Goal: Task Accomplishment & Management: Use online tool/utility

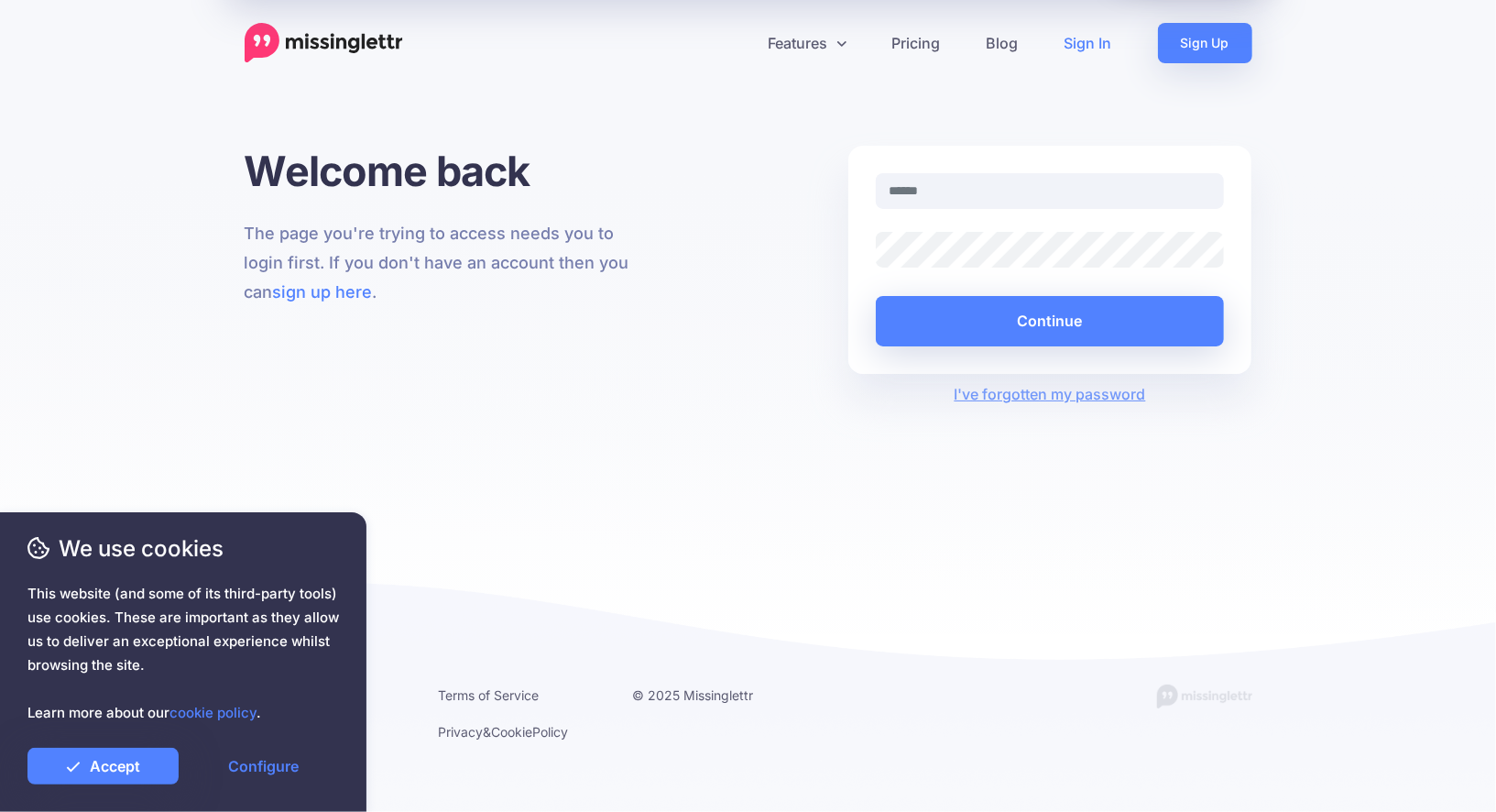
click at [1090, 46] on link "Sign In" at bounding box center [1089, 42] width 94 height 40
click at [1047, 184] on input "text" at bounding box center [1049, 191] width 349 height 36
type input "**********"
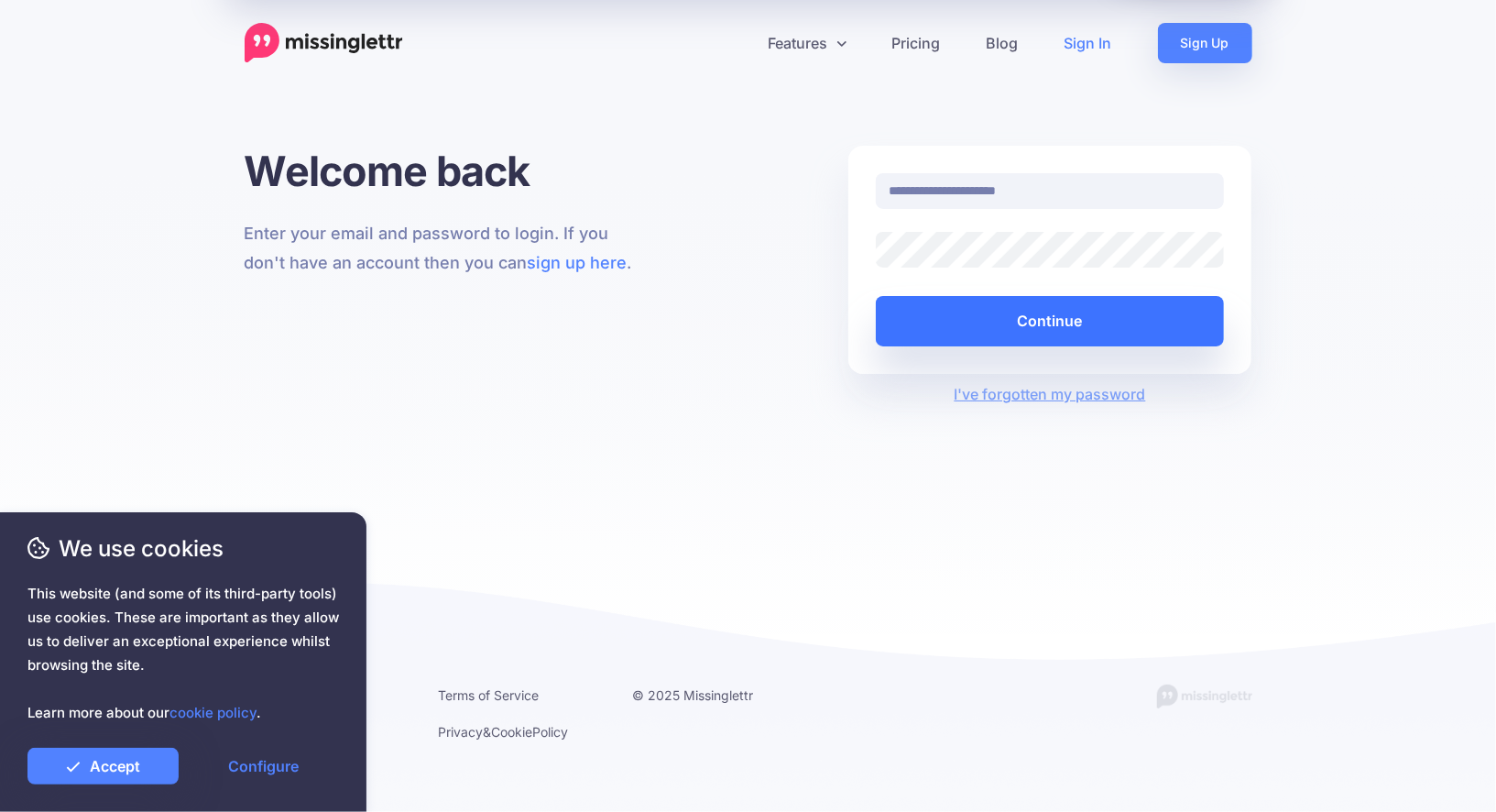
click at [1047, 301] on button "Continue" at bounding box center [1049, 321] width 349 height 51
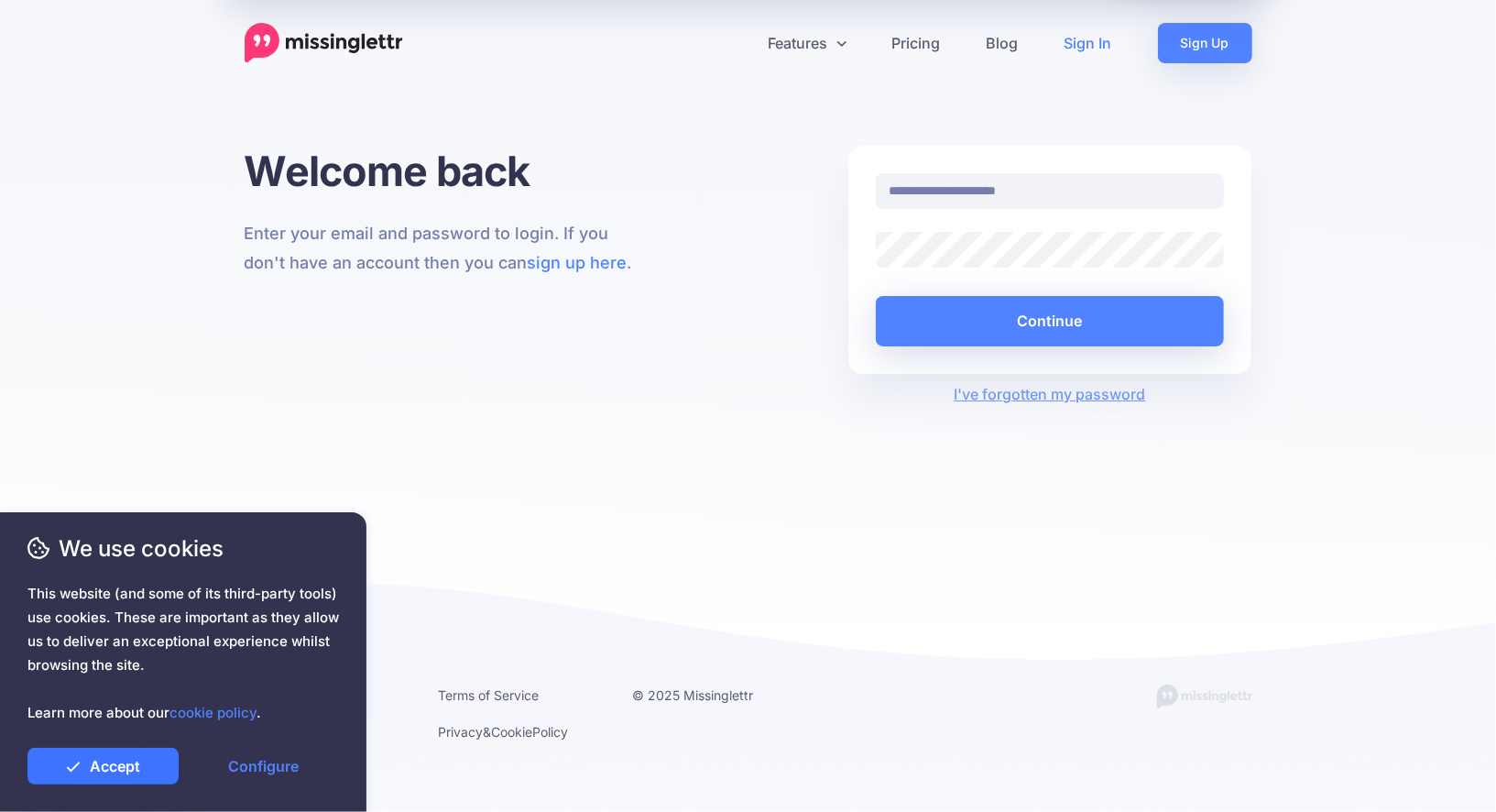
click at [73, 764] on icon at bounding box center [73, 765] width 15 height 15
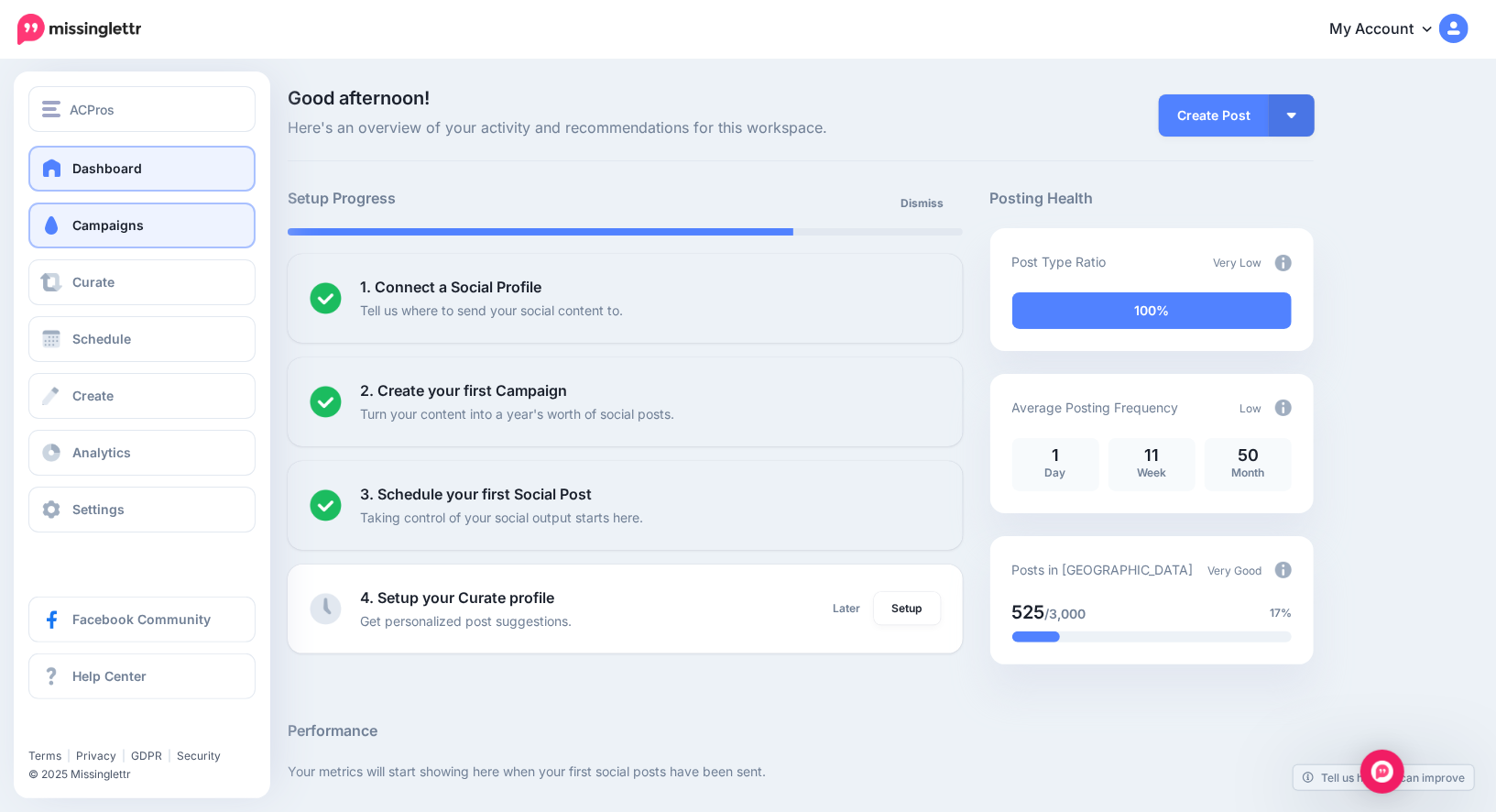
click at [78, 240] on link "Campaigns" at bounding box center [142, 225] width 228 height 46
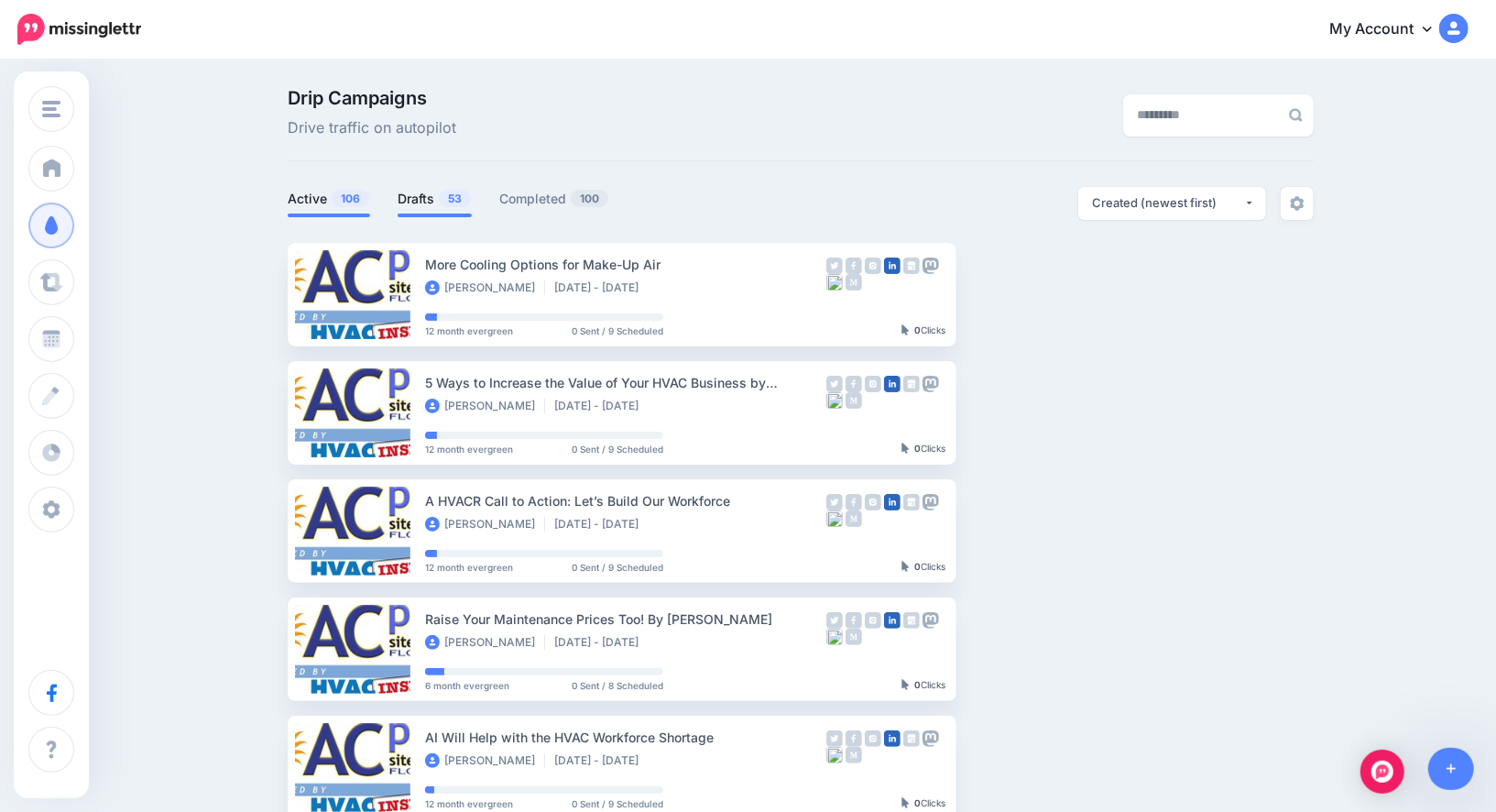
click at [420, 206] on link "Drafts 53" at bounding box center [435, 198] width 74 height 22
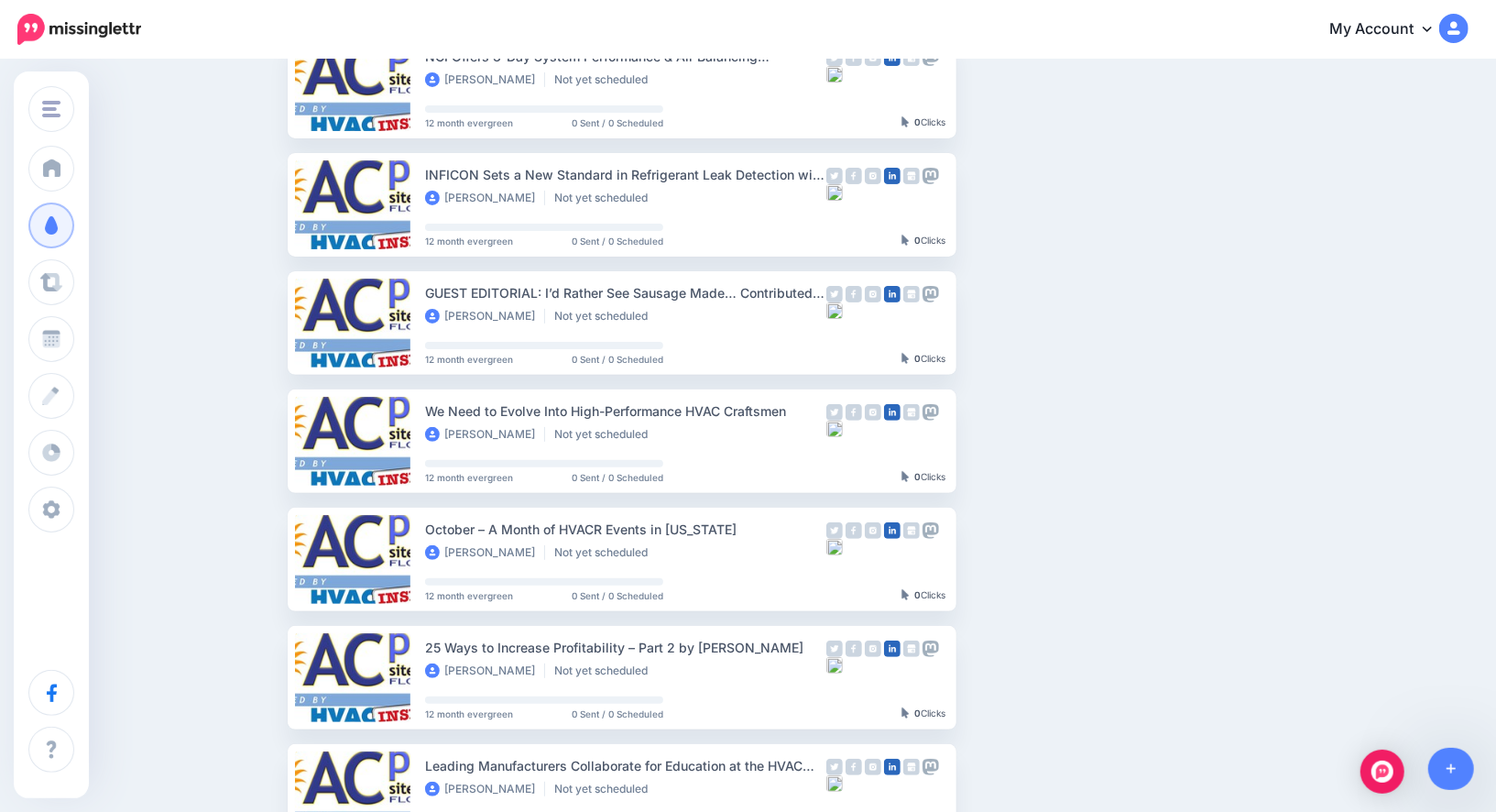
scroll to position [211, 0]
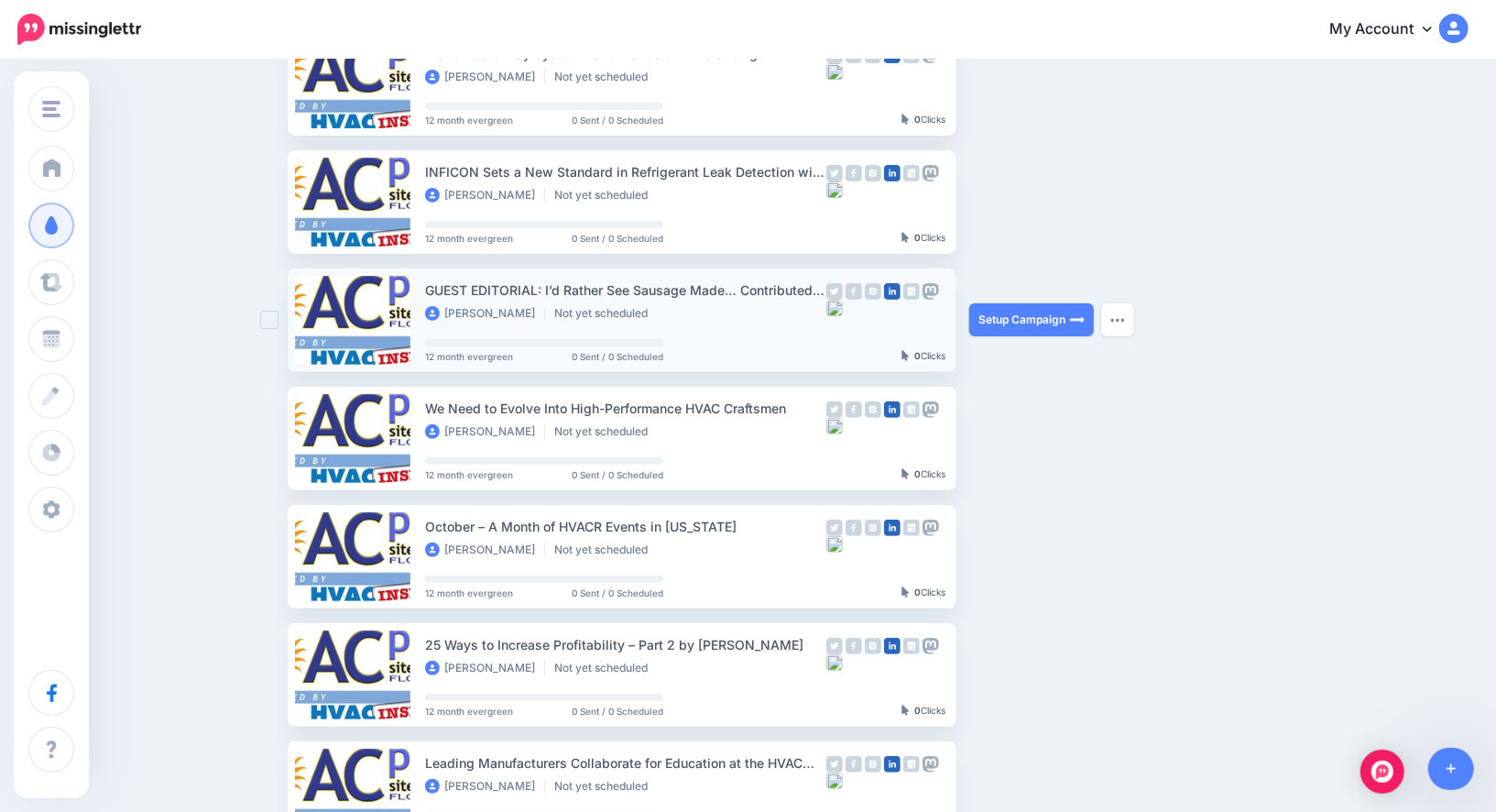
click at [730, 297] on div "GUEST EDITORIAL: I’d Rather See Sausage Made… Contributed by [PERSON_NAME], Pre…" at bounding box center [625, 290] width 402 height 21
click at [1014, 316] on link "Setup Campaign" at bounding box center [1032, 320] width 125 height 33
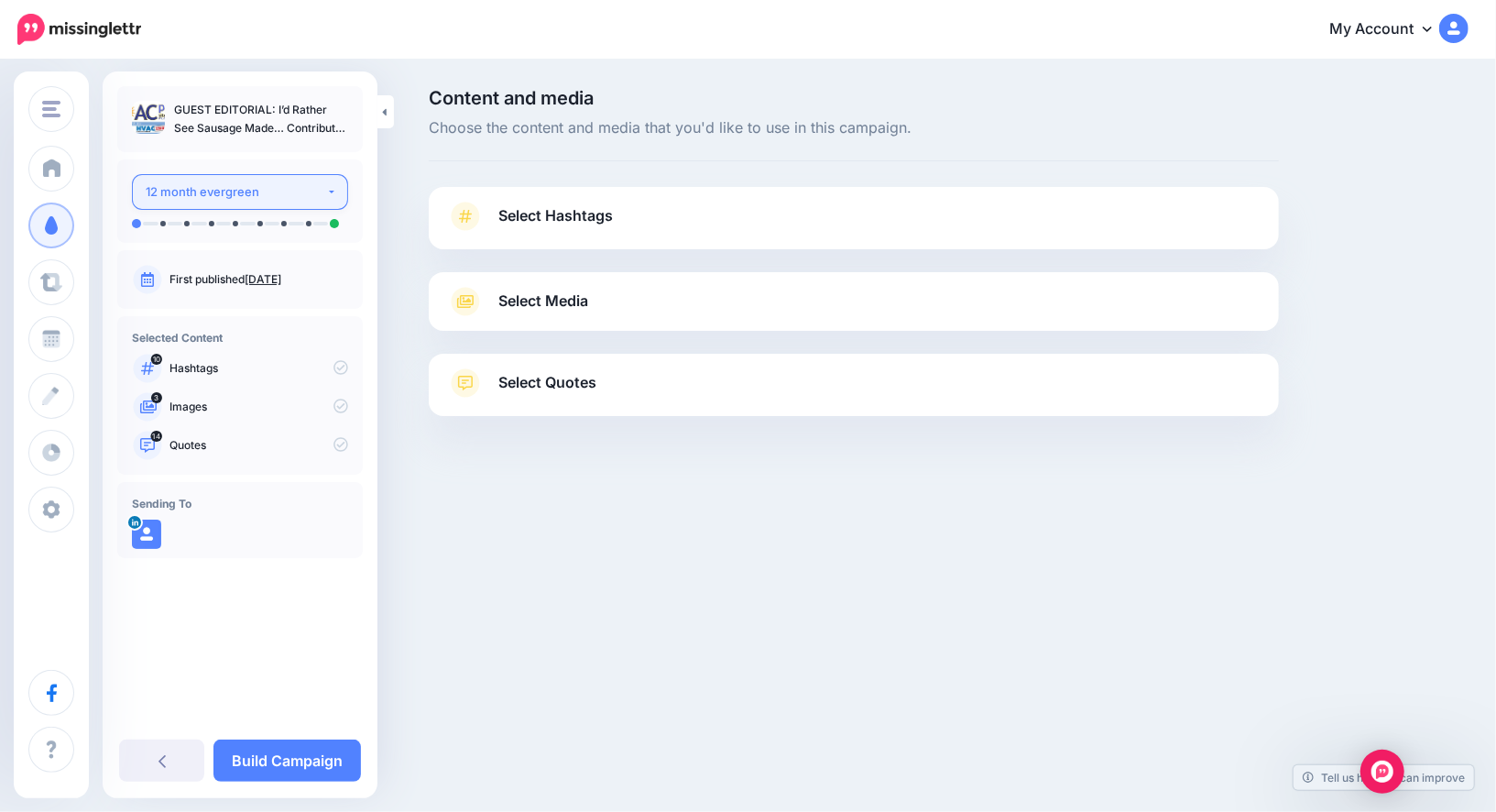
click at [277, 201] on div "12 month evergreen" at bounding box center [235, 192] width 181 height 21
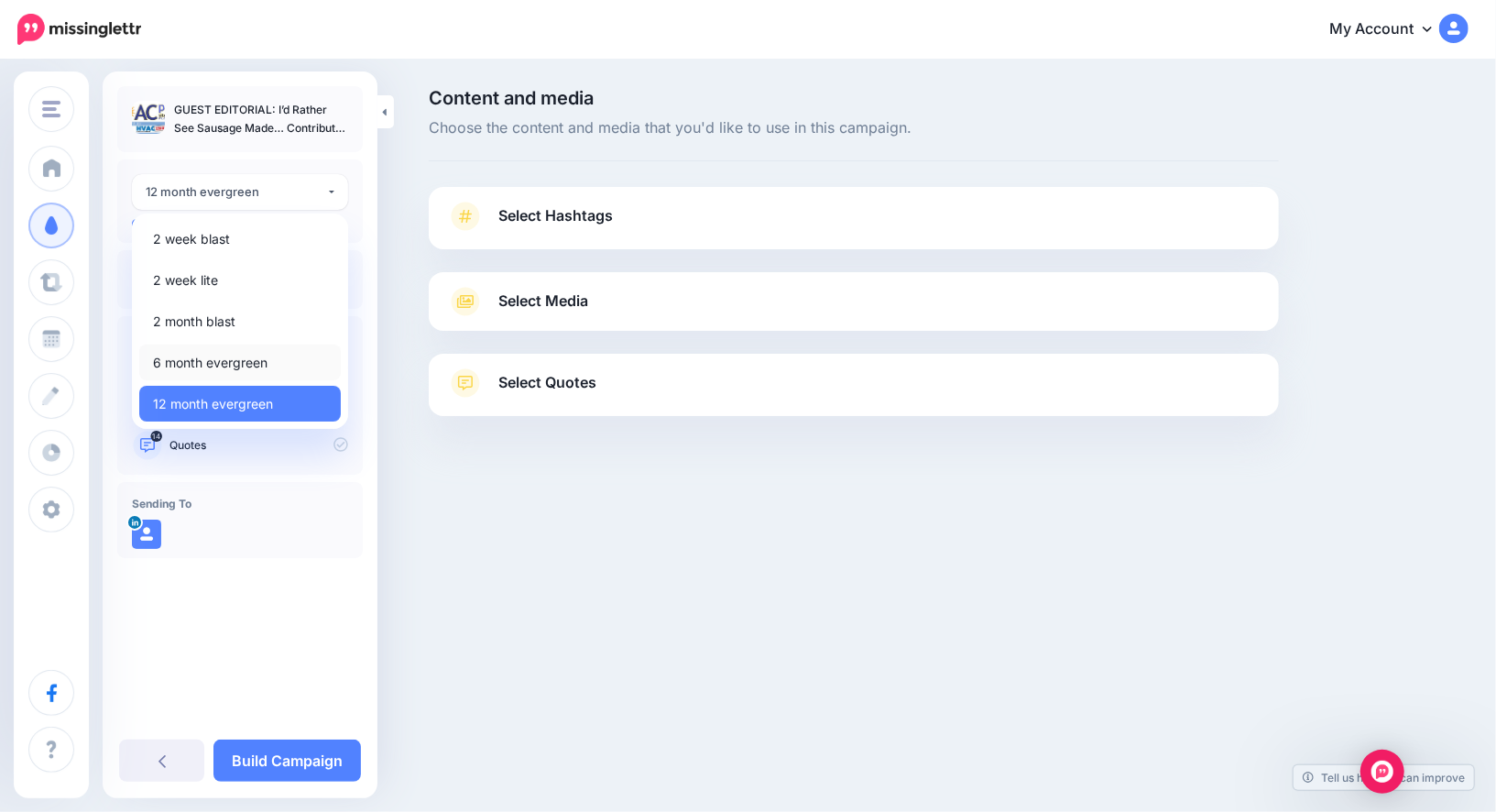
click at [255, 355] on span "6 month evergreen" at bounding box center [210, 363] width 114 height 22
select select "******"
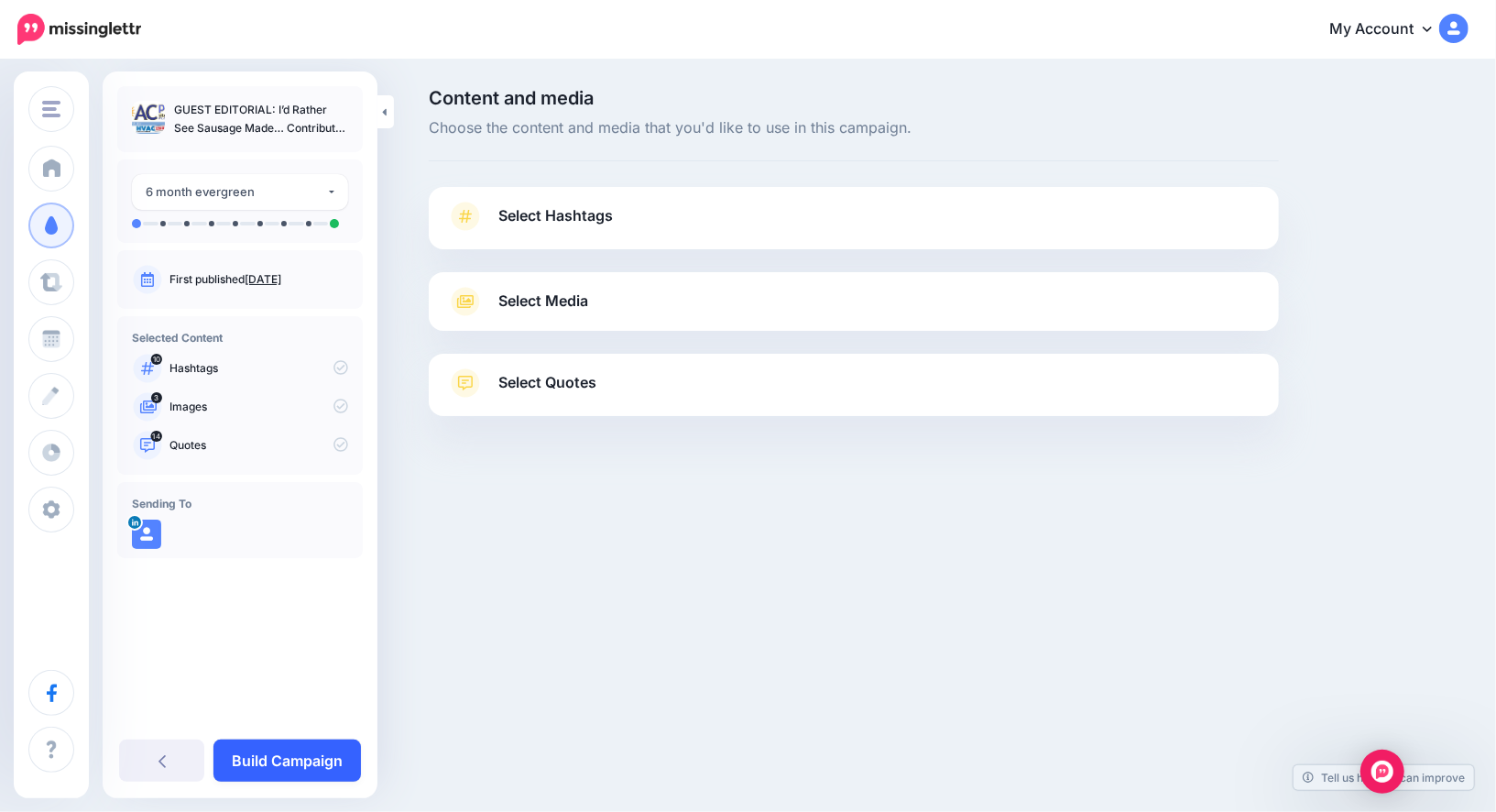
click at [268, 764] on link "Build Campaign" at bounding box center [286, 760] width 148 height 42
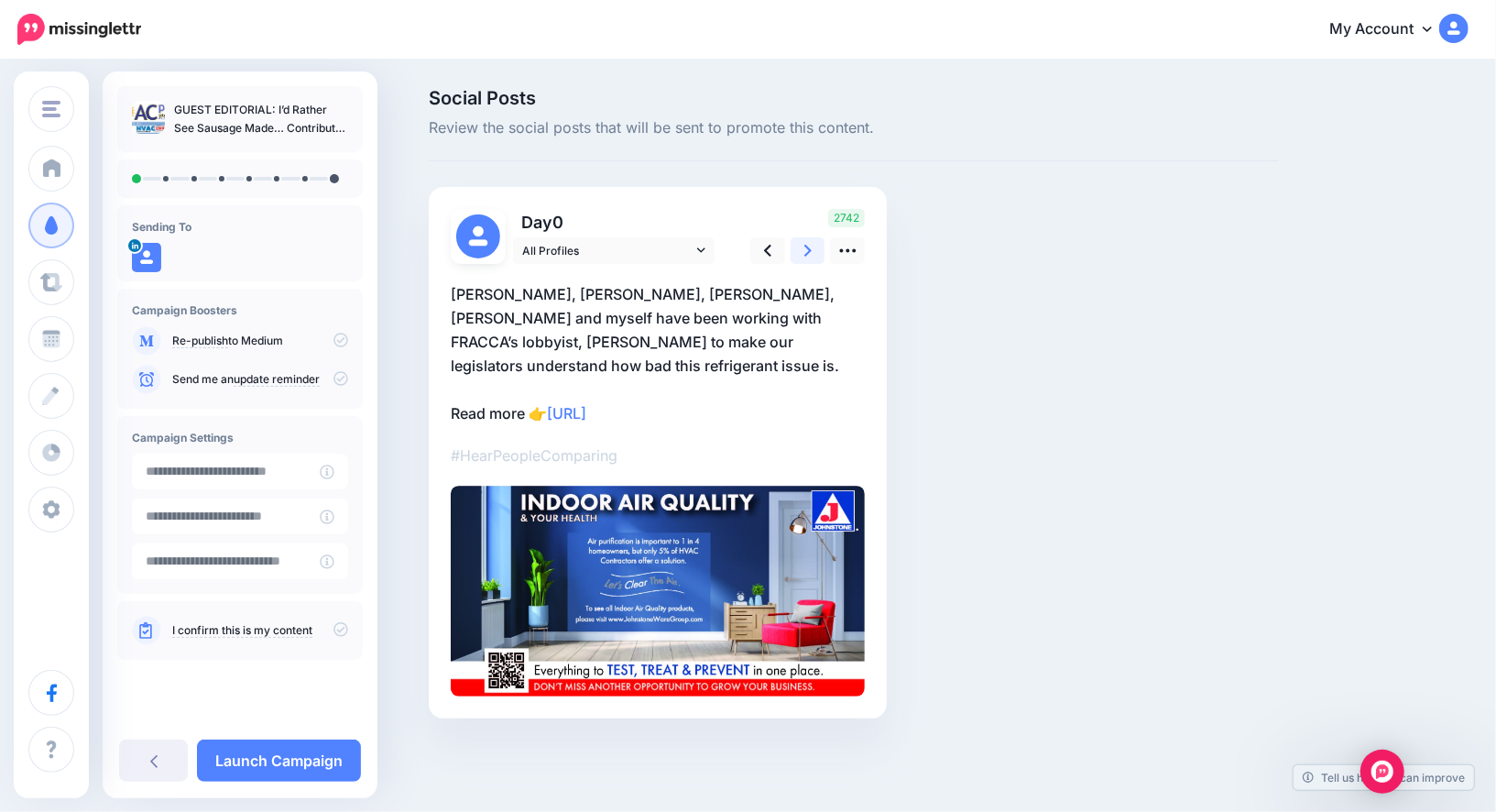
click at [800, 242] on link at bounding box center [808, 250] width 35 height 26
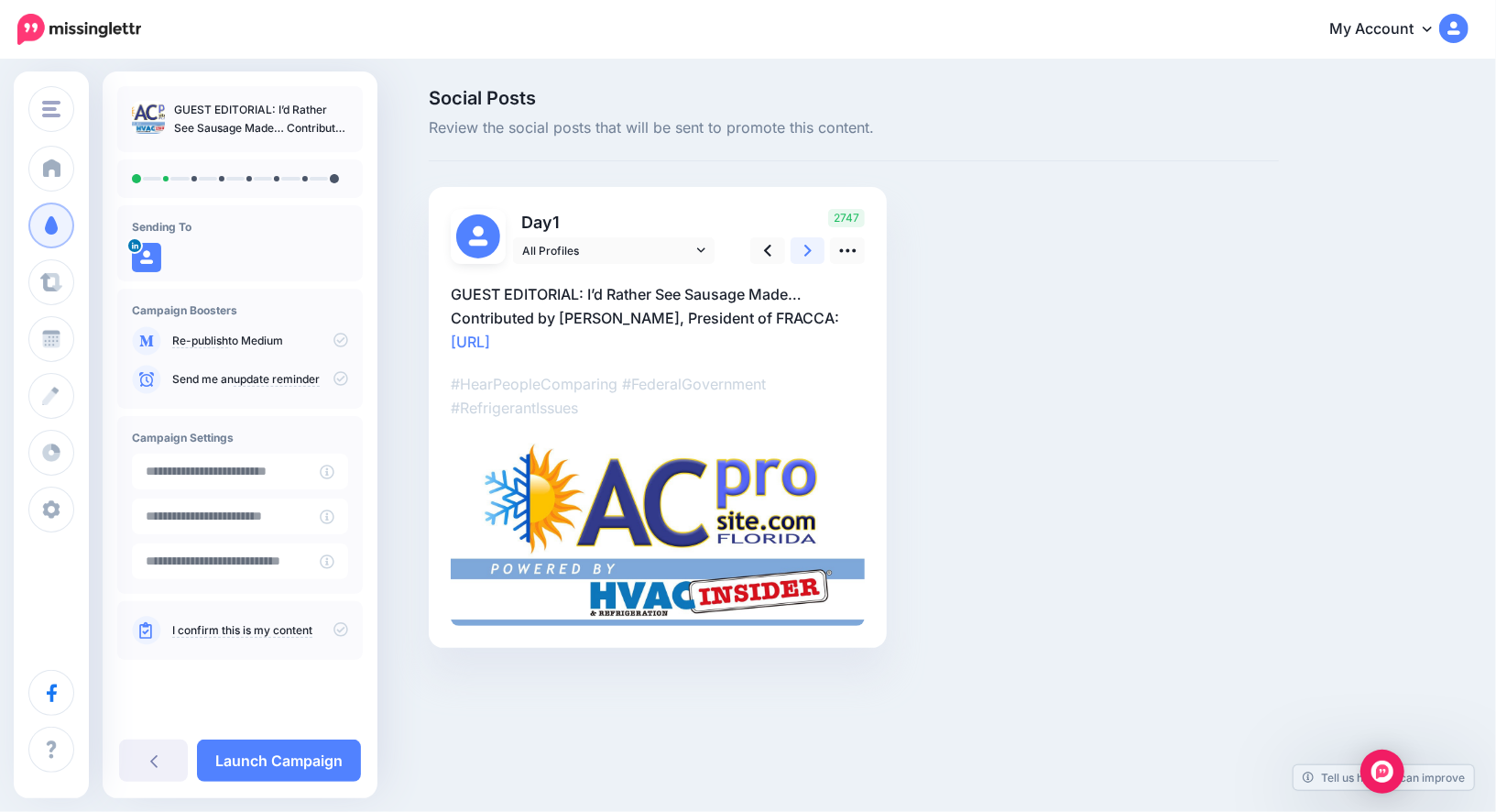
click at [800, 242] on link at bounding box center [808, 250] width 35 height 26
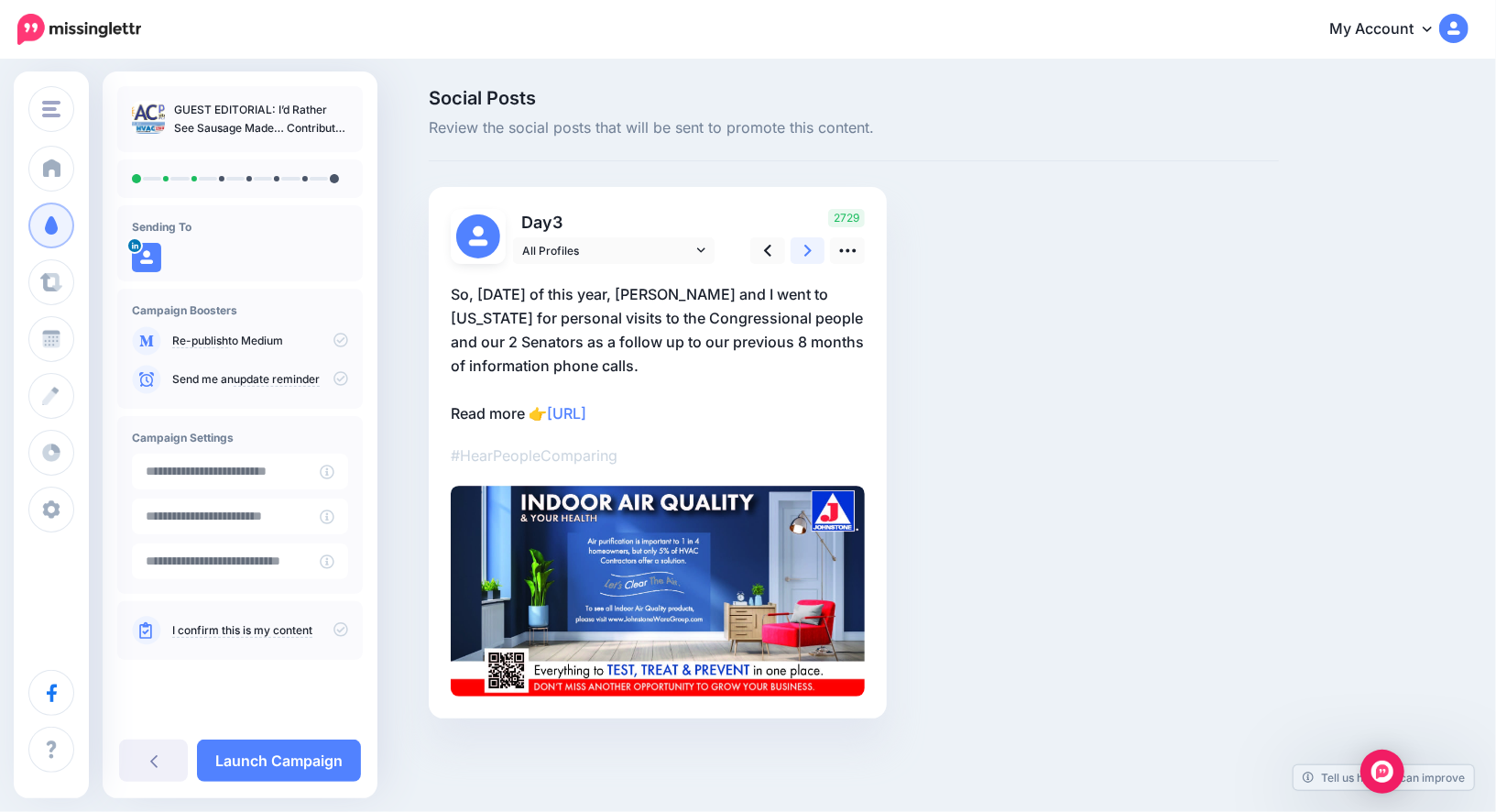
click at [800, 242] on link at bounding box center [808, 250] width 35 height 26
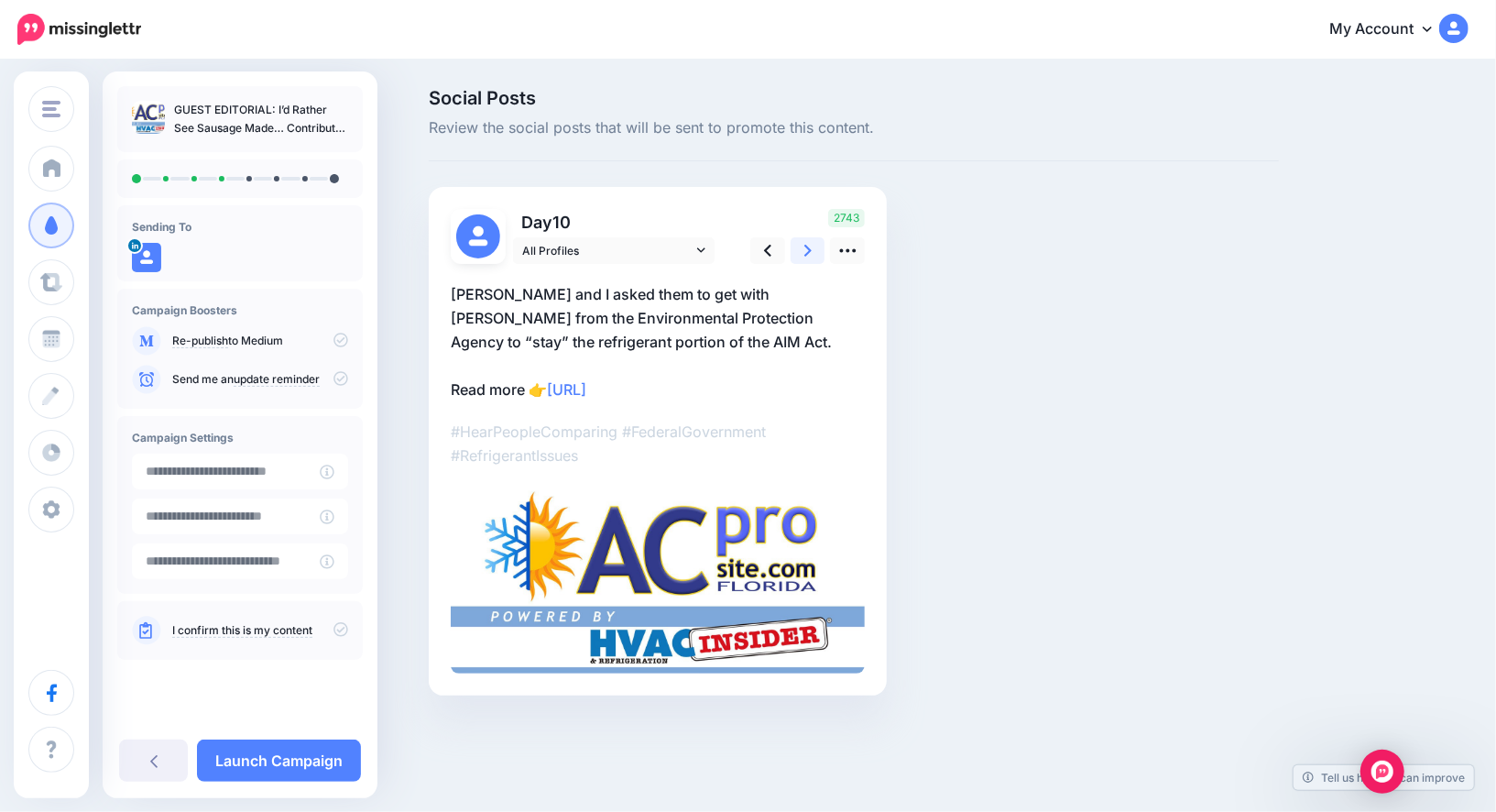
click at [800, 242] on link at bounding box center [808, 250] width 35 height 26
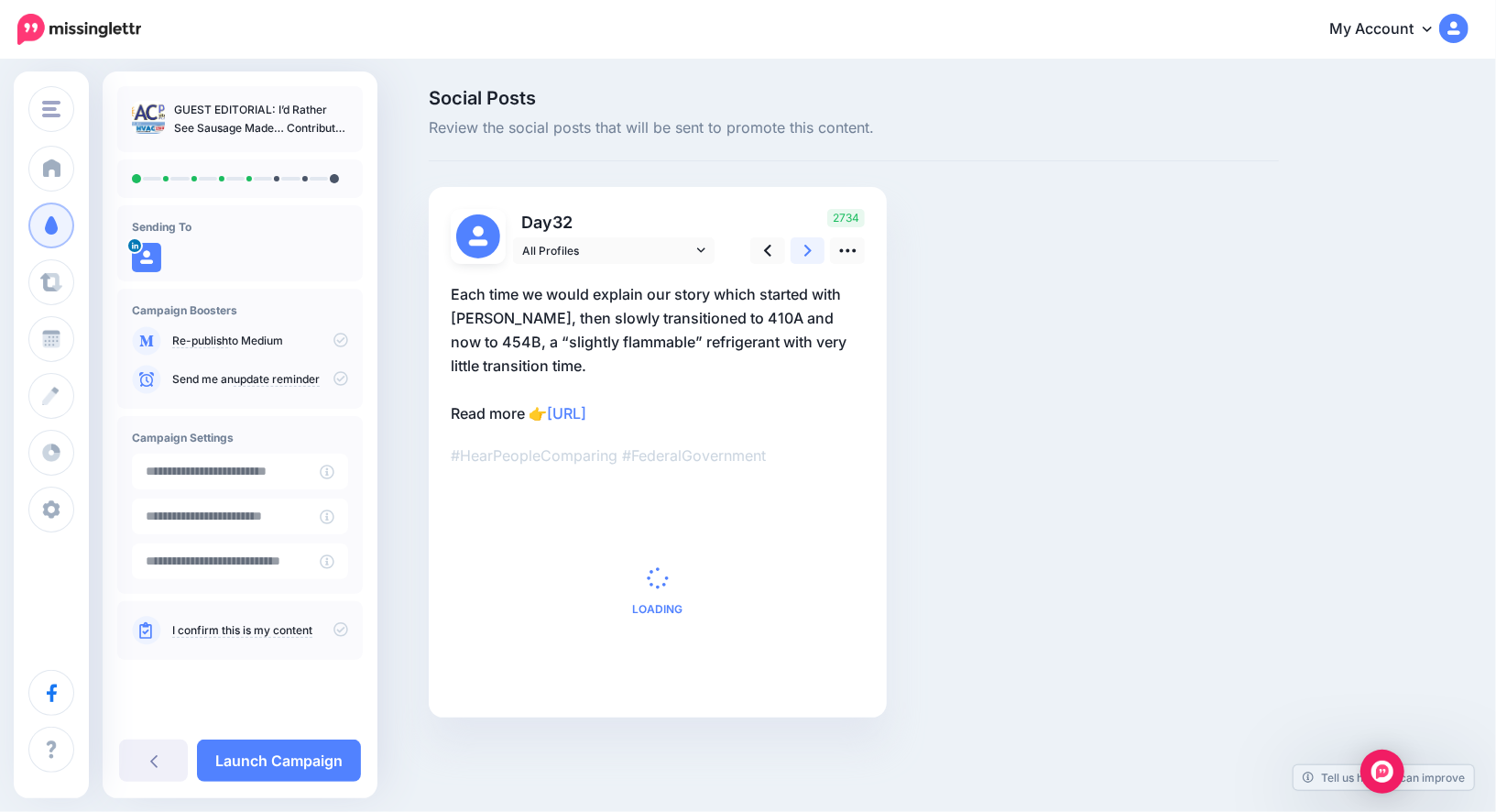
click at [800, 242] on link at bounding box center [808, 250] width 35 height 26
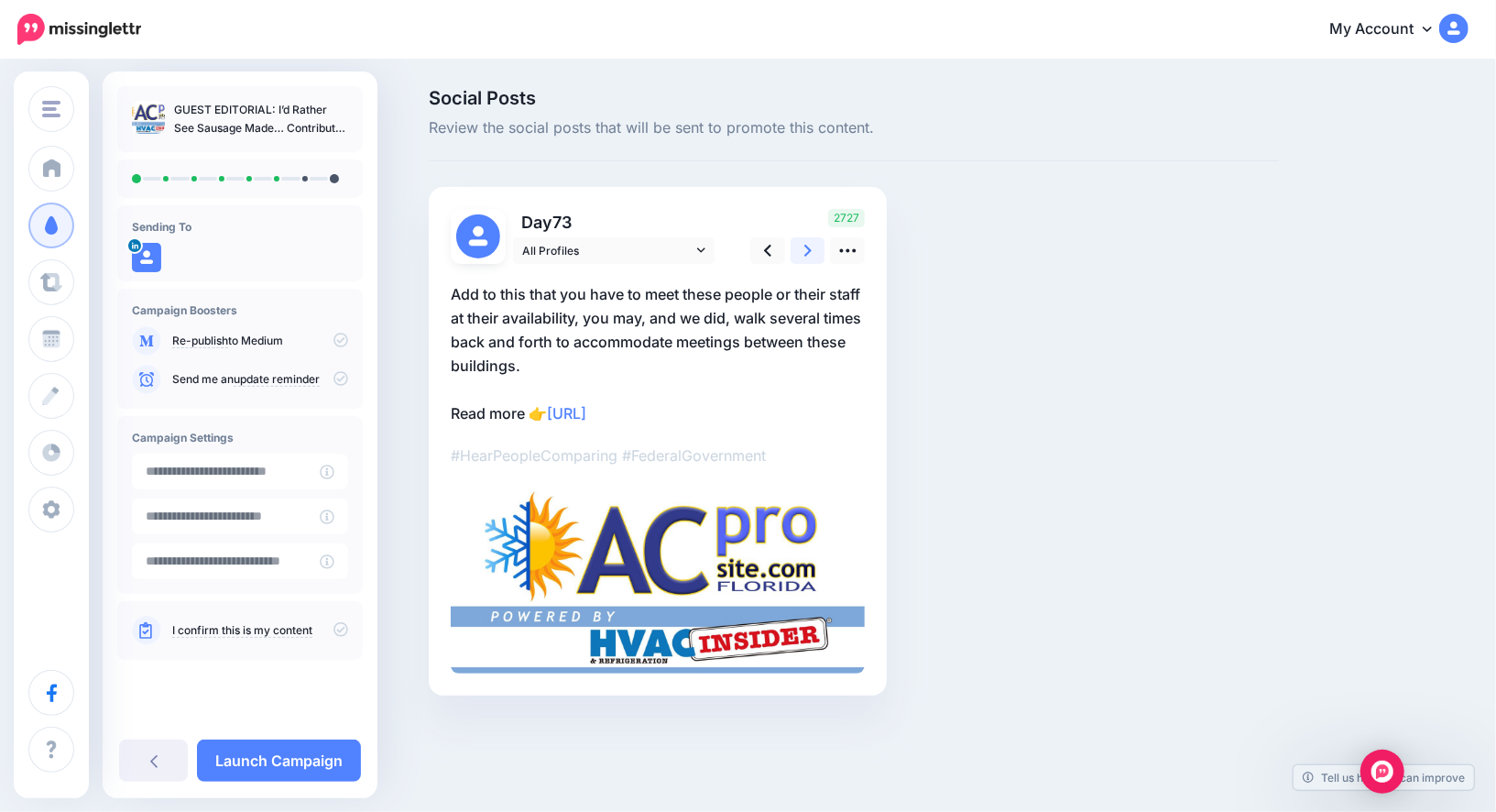
click at [800, 242] on link at bounding box center [808, 250] width 35 height 26
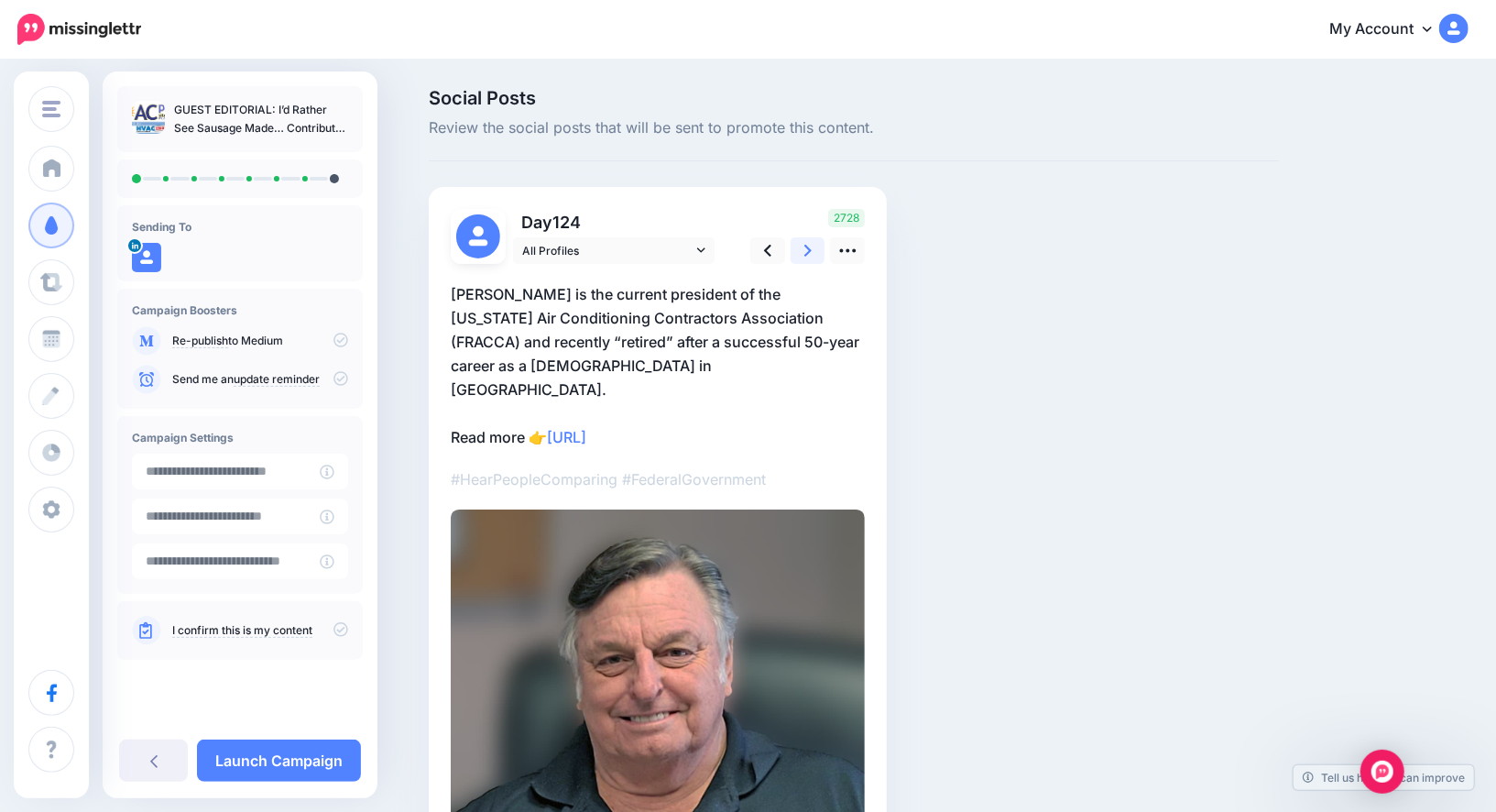
click at [800, 242] on link at bounding box center [808, 250] width 35 height 26
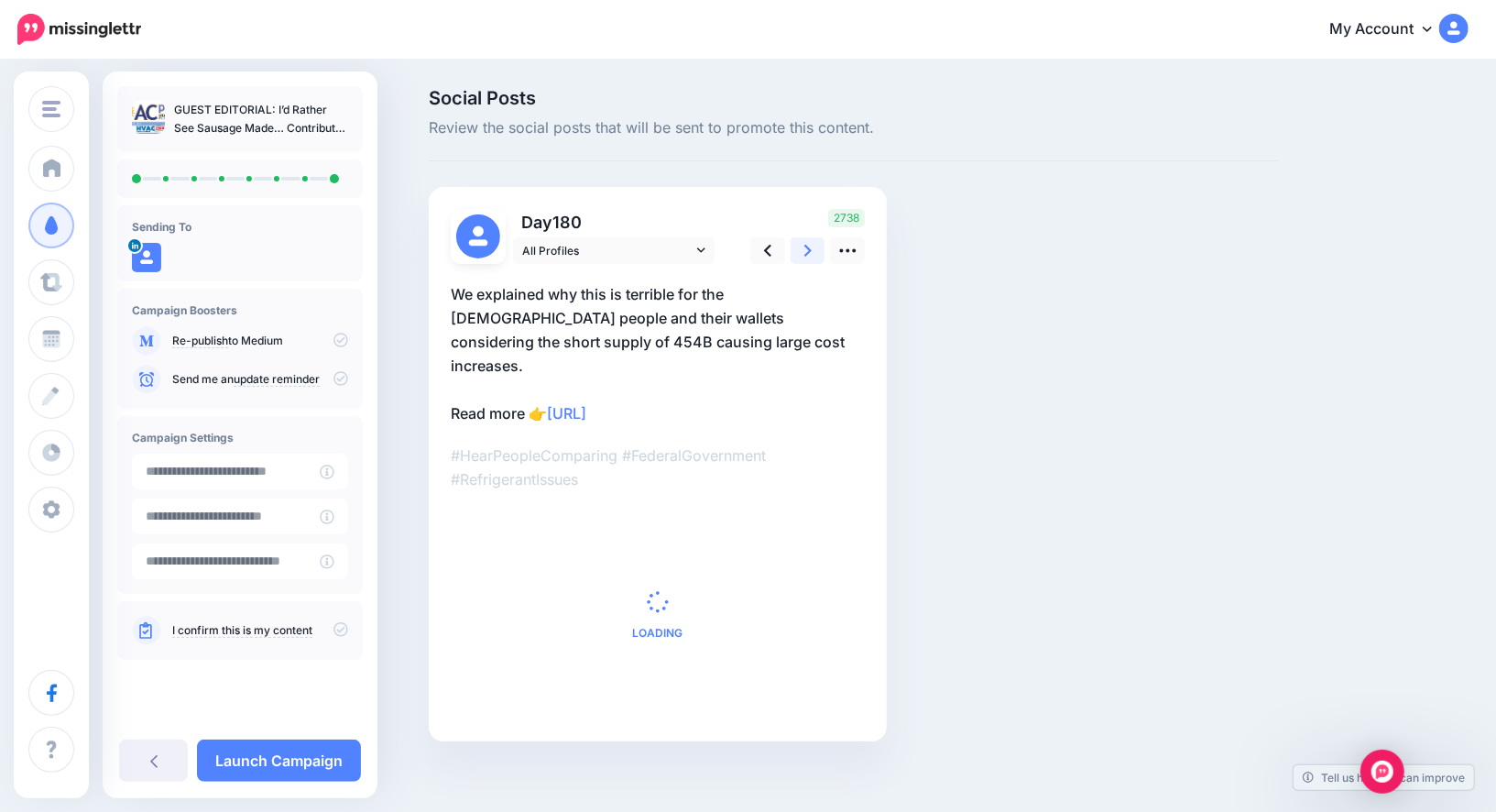
click at [800, 242] on link at bounding box center [808, 250] width 35 height 26
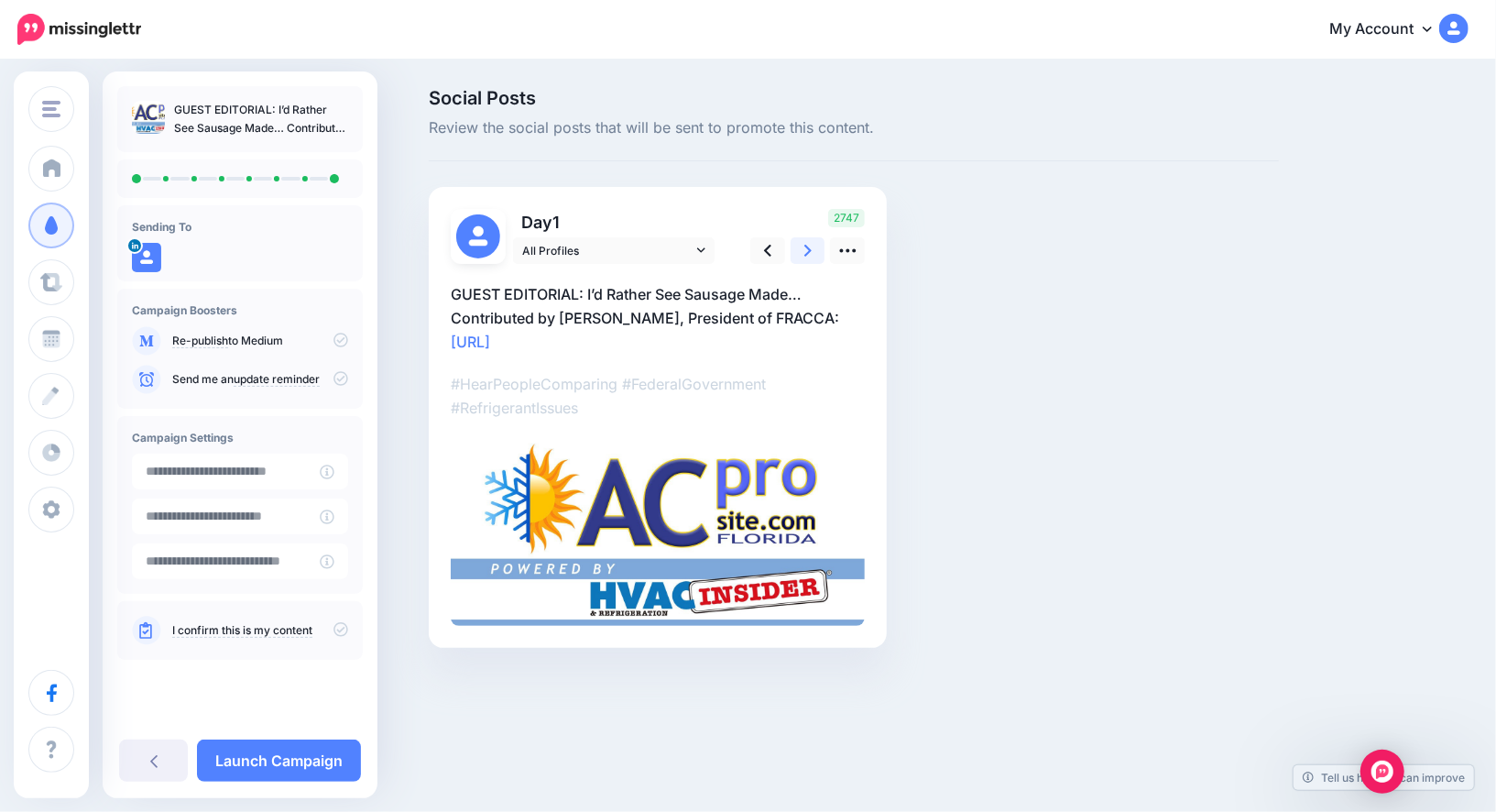
click at [800, 242] on link at bounding box center [808, 250] width 35 height 26
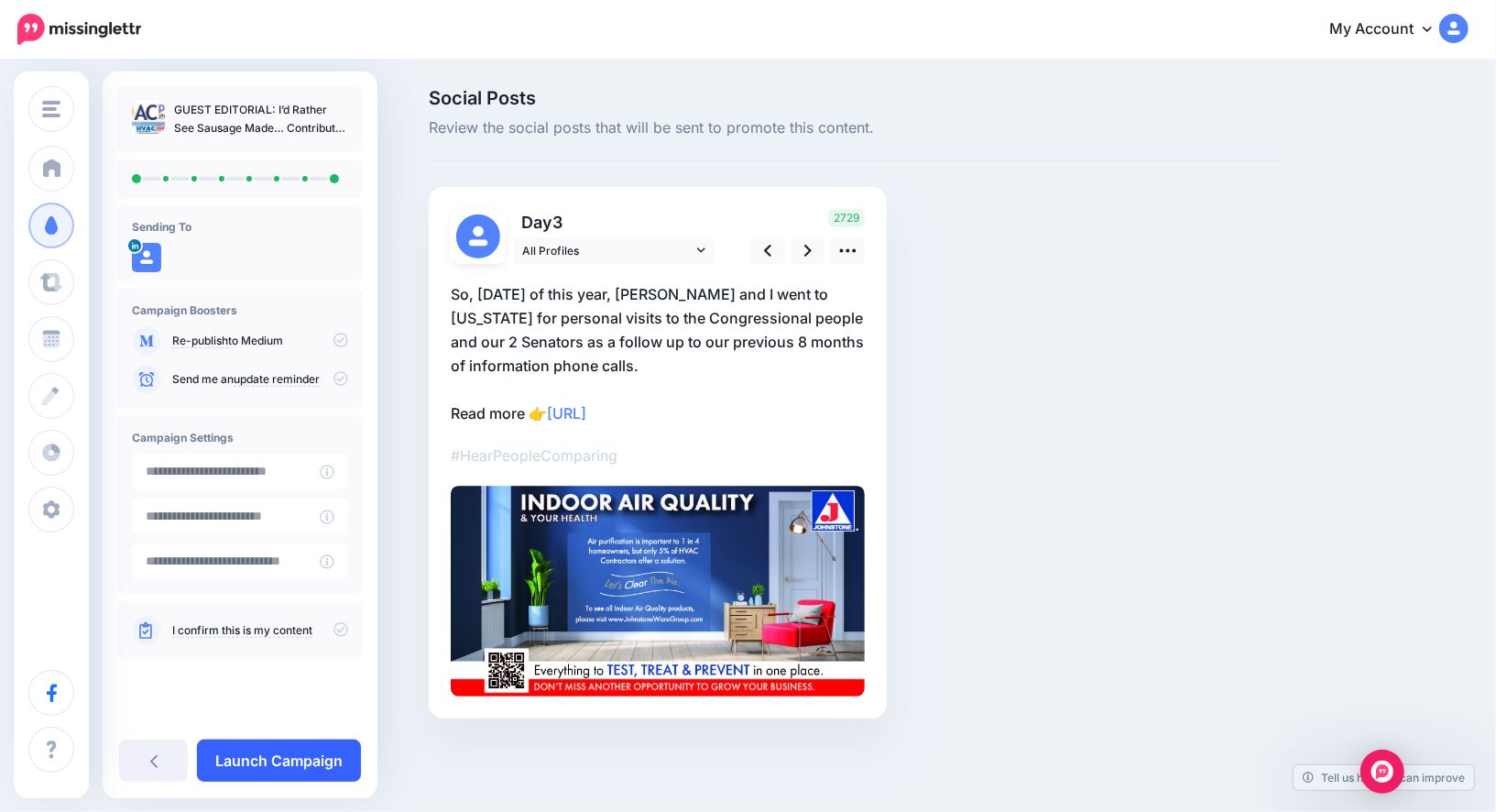
click at [289, 773] on link "Launch Campaign" at bounding box center [279, 760] width 164 height 42
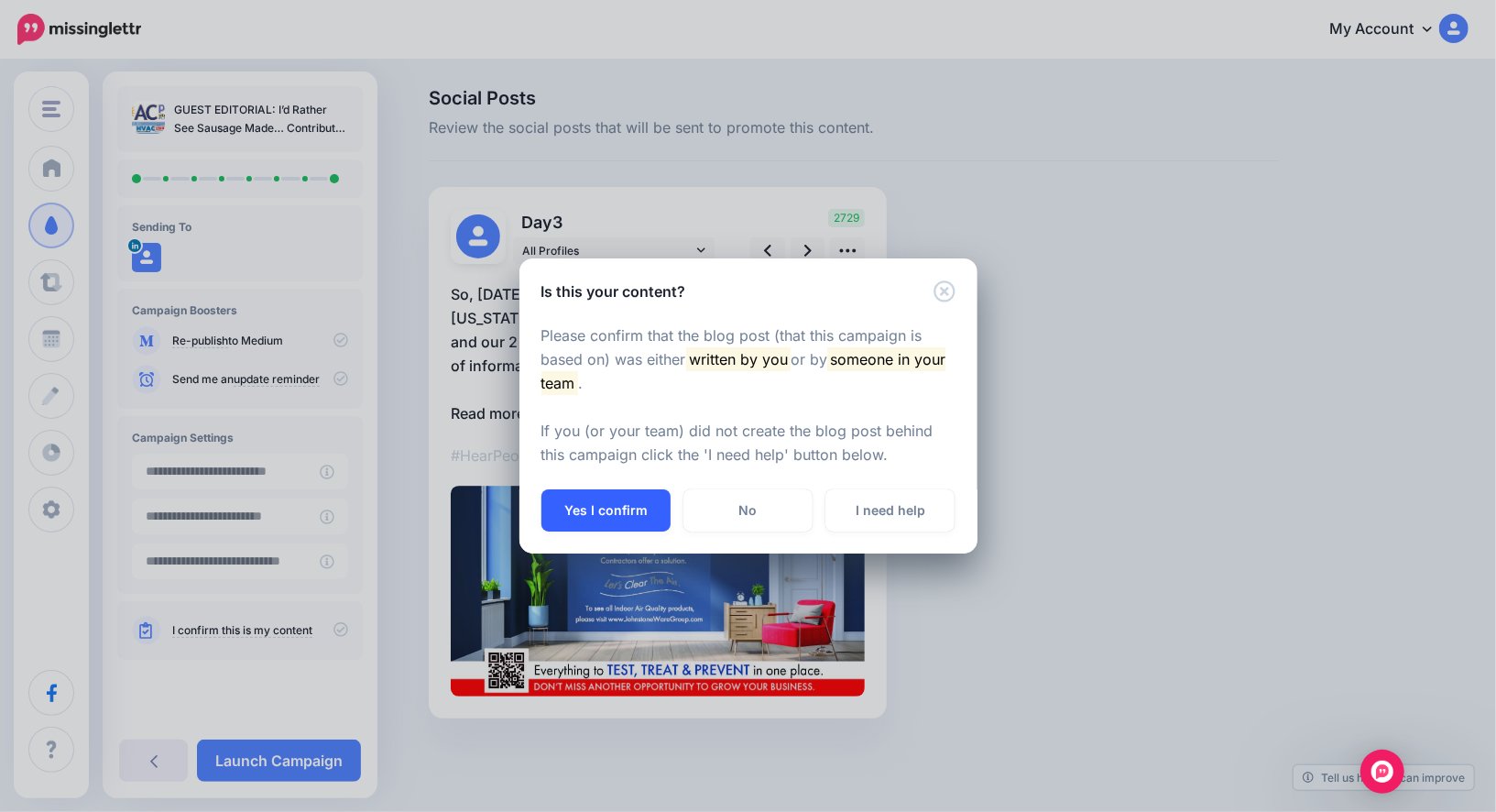
click at [604, 495] on button "Yes I confirm" at bounding box center [606, 510] width 129 height 42
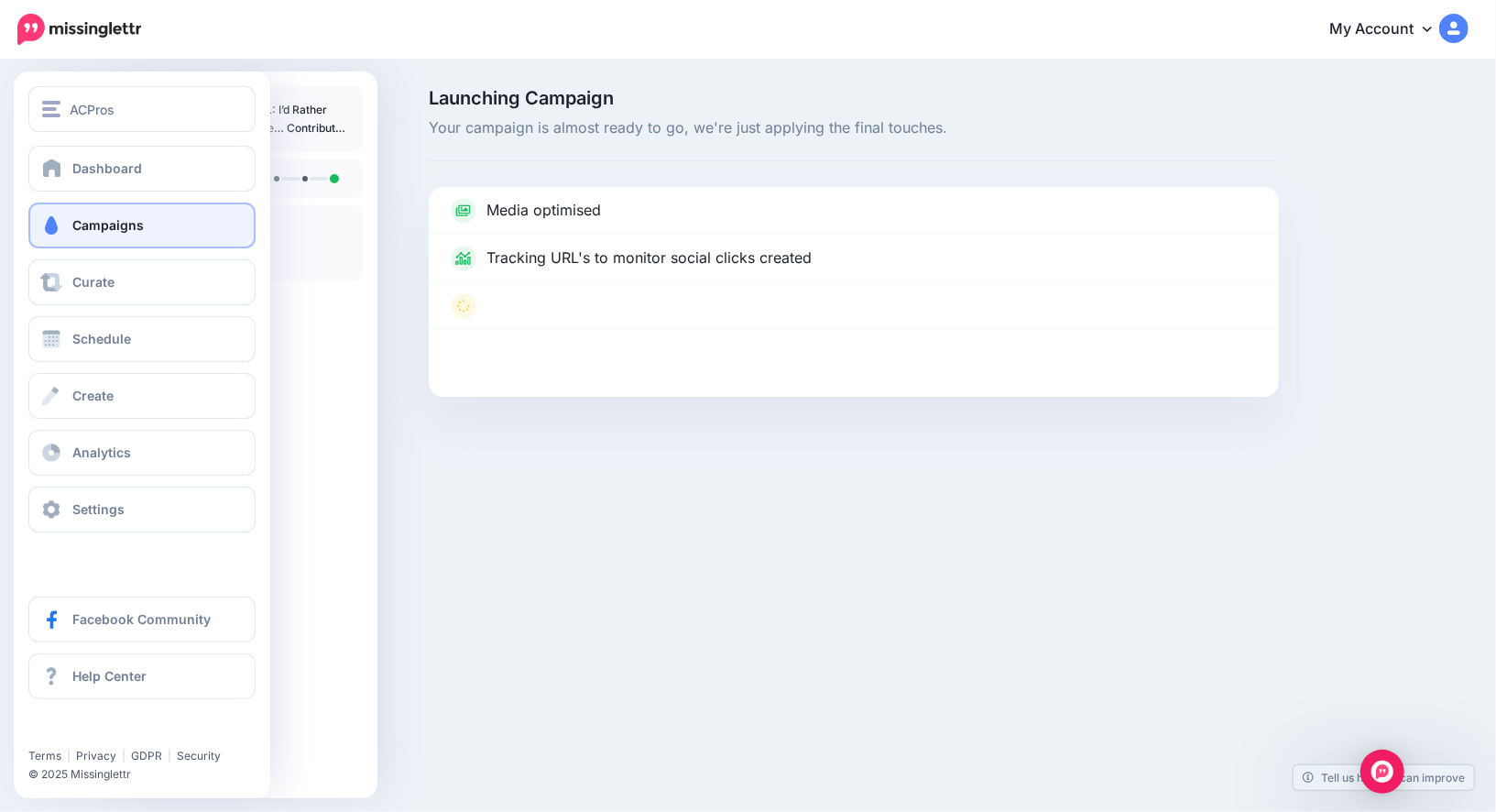
click at [59, 219] on span at bounding box center [51, 225] width 23 height 19
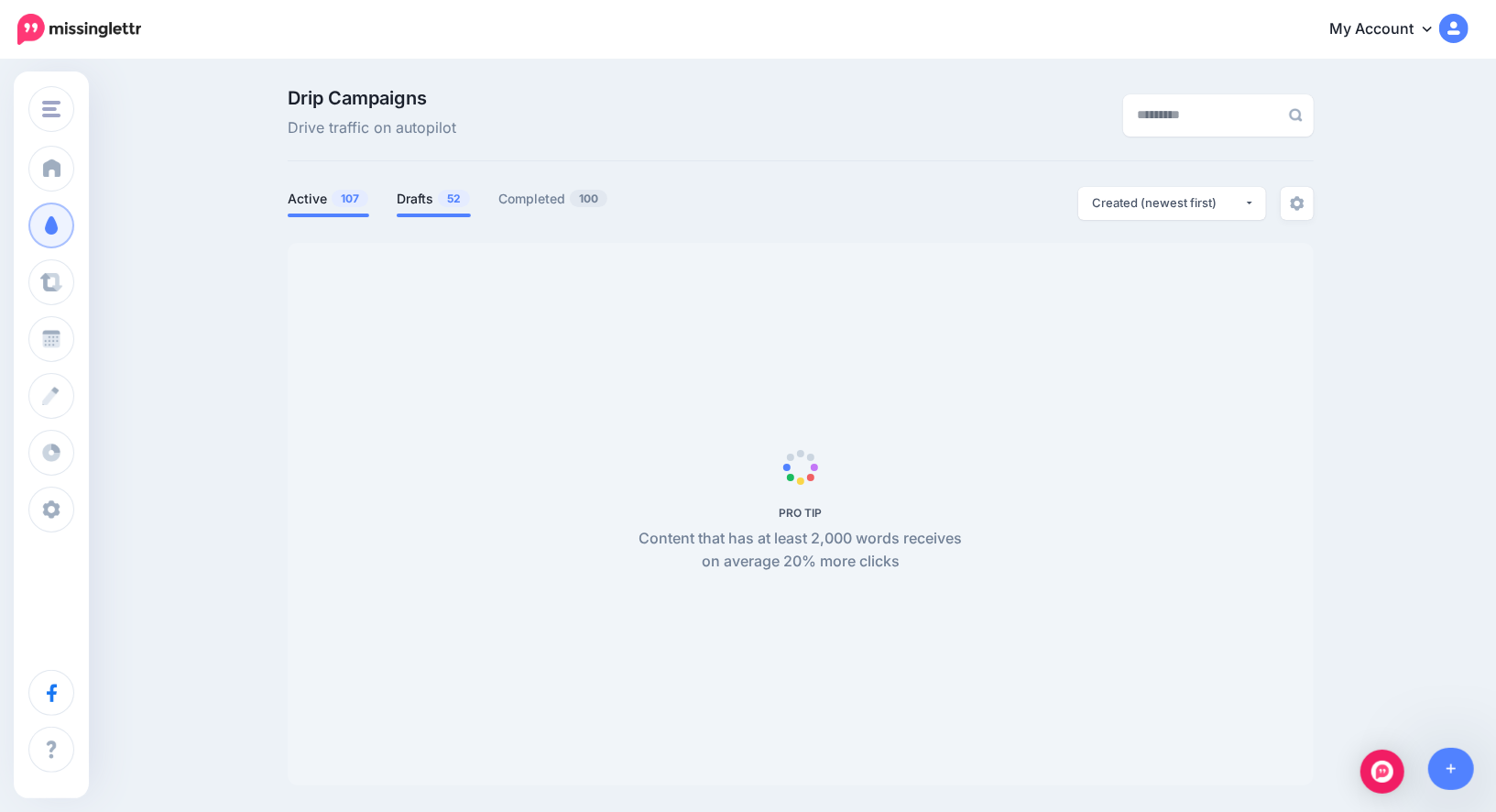
click at [421, 200] on link "Drafts 52" at bounding box center [434, 198] width 74 height 22
click at [421, 201] on link "Drafts 52" at bounding box center [434, 198] width 74 height 22
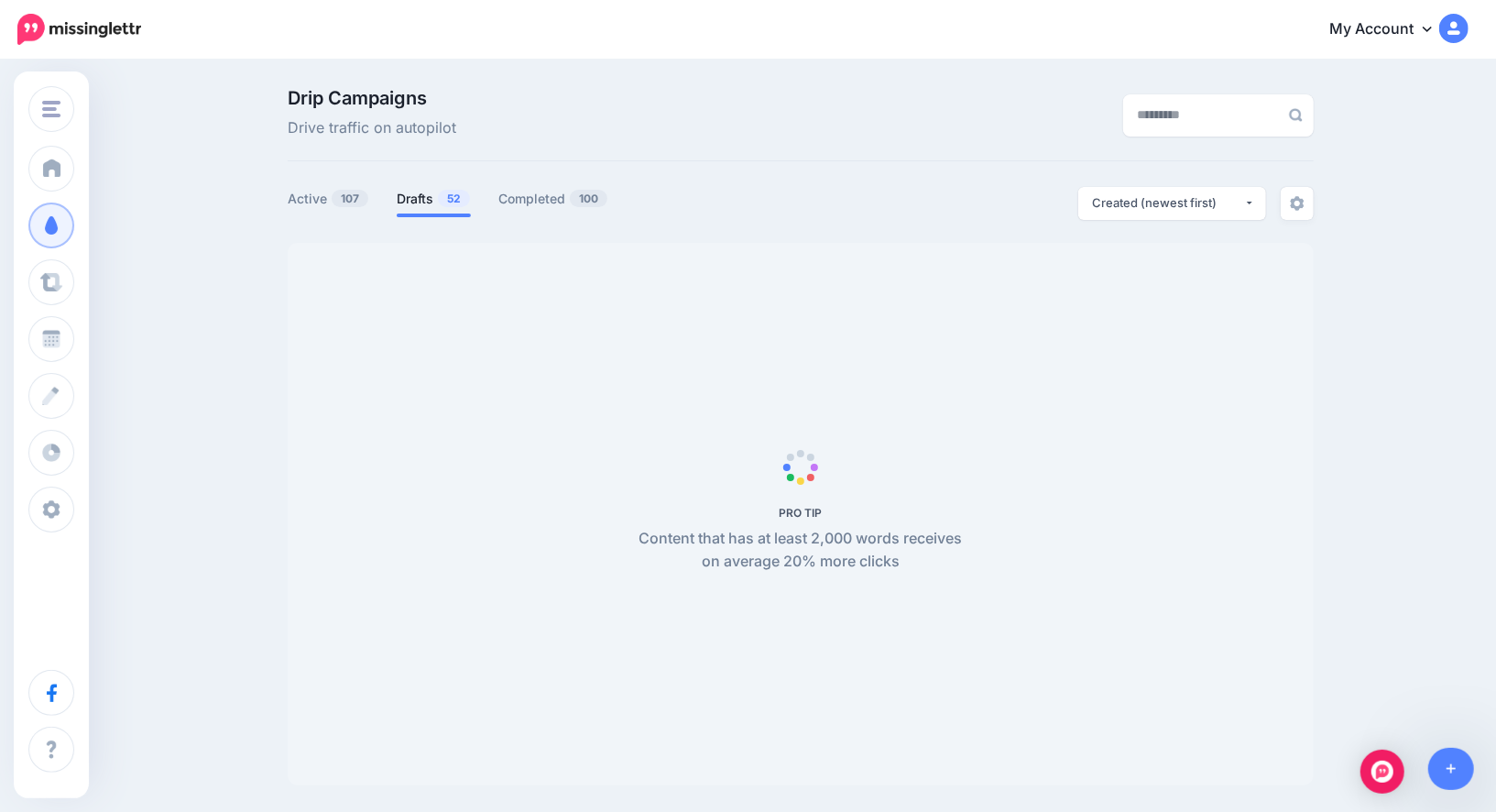
click at [421, 201] on link "Drafts 52" at bounding box center [434, 198] width 74 height 22
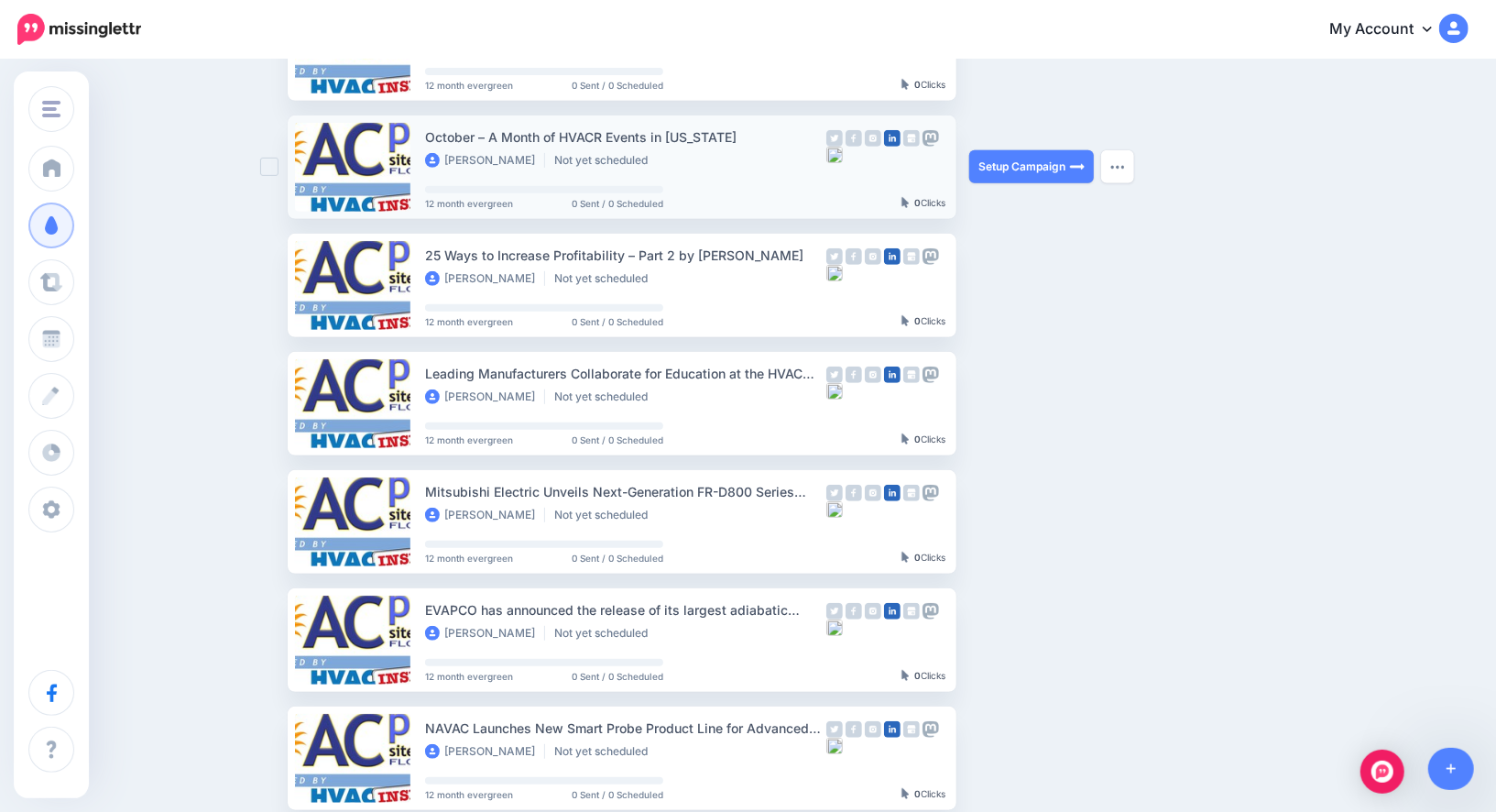
scroll to position [491, 0]
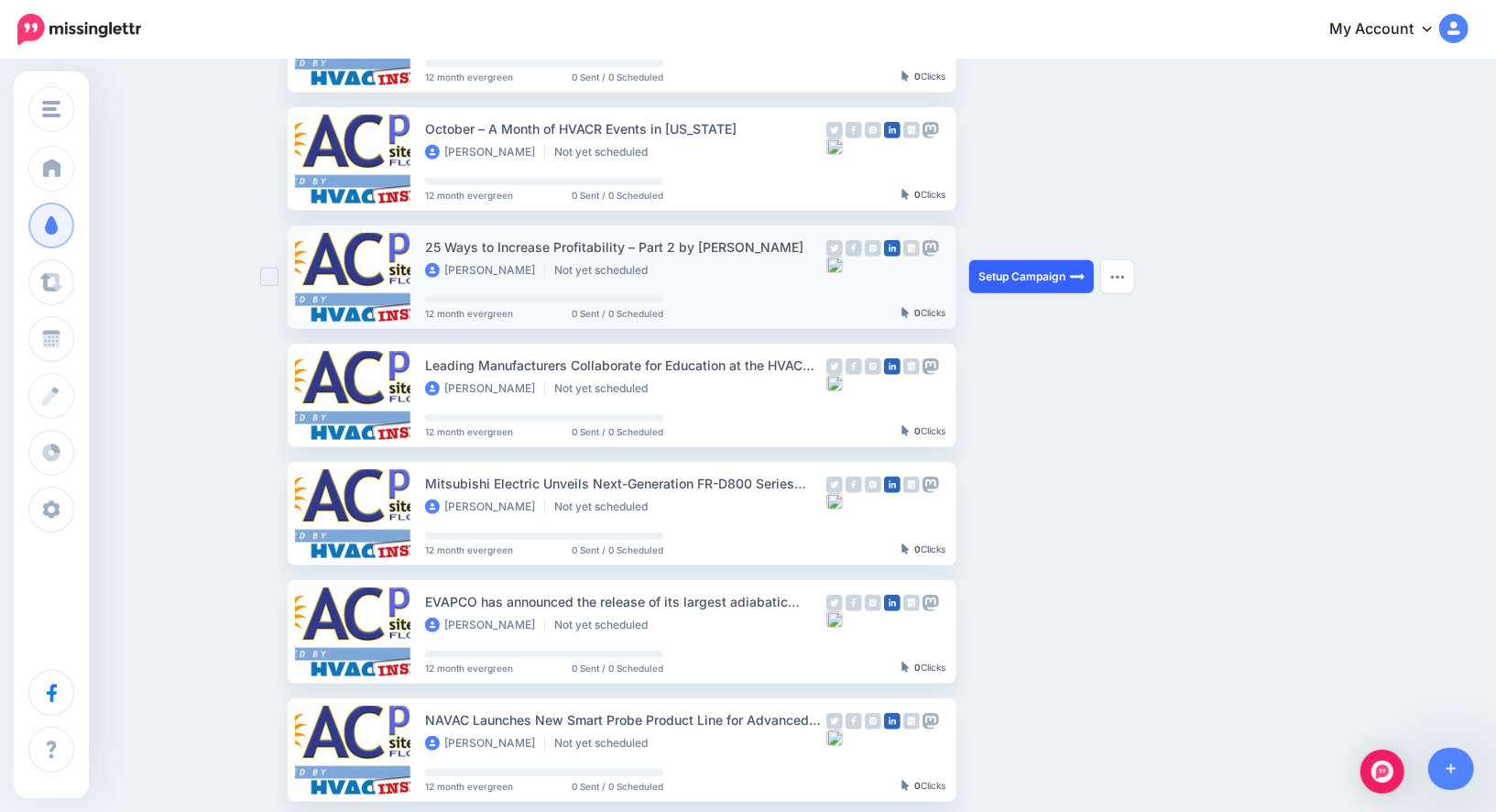
click at [1020, 263] on link "Setup Campaign" at bounding box center [1032, 277] width 125 height 33
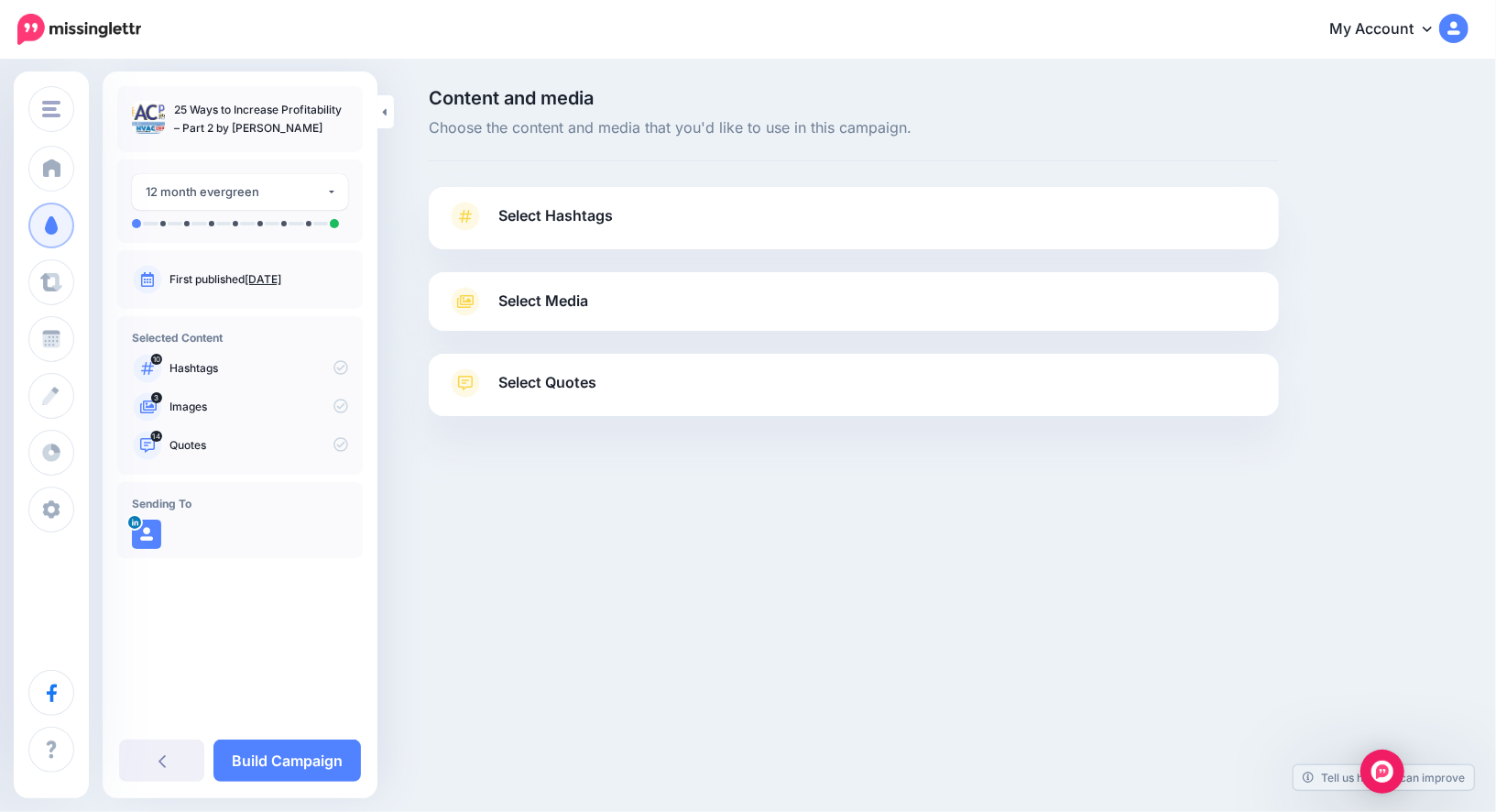
click at [390, 431] on div "Content and media Choose the content and media that you'd like to use in this c…" at bounding box center [748, 298] width 1496 height 474
click at [312, 192] on div "12 month evergreen" at bounding box center [235, 192] width 181 height 21
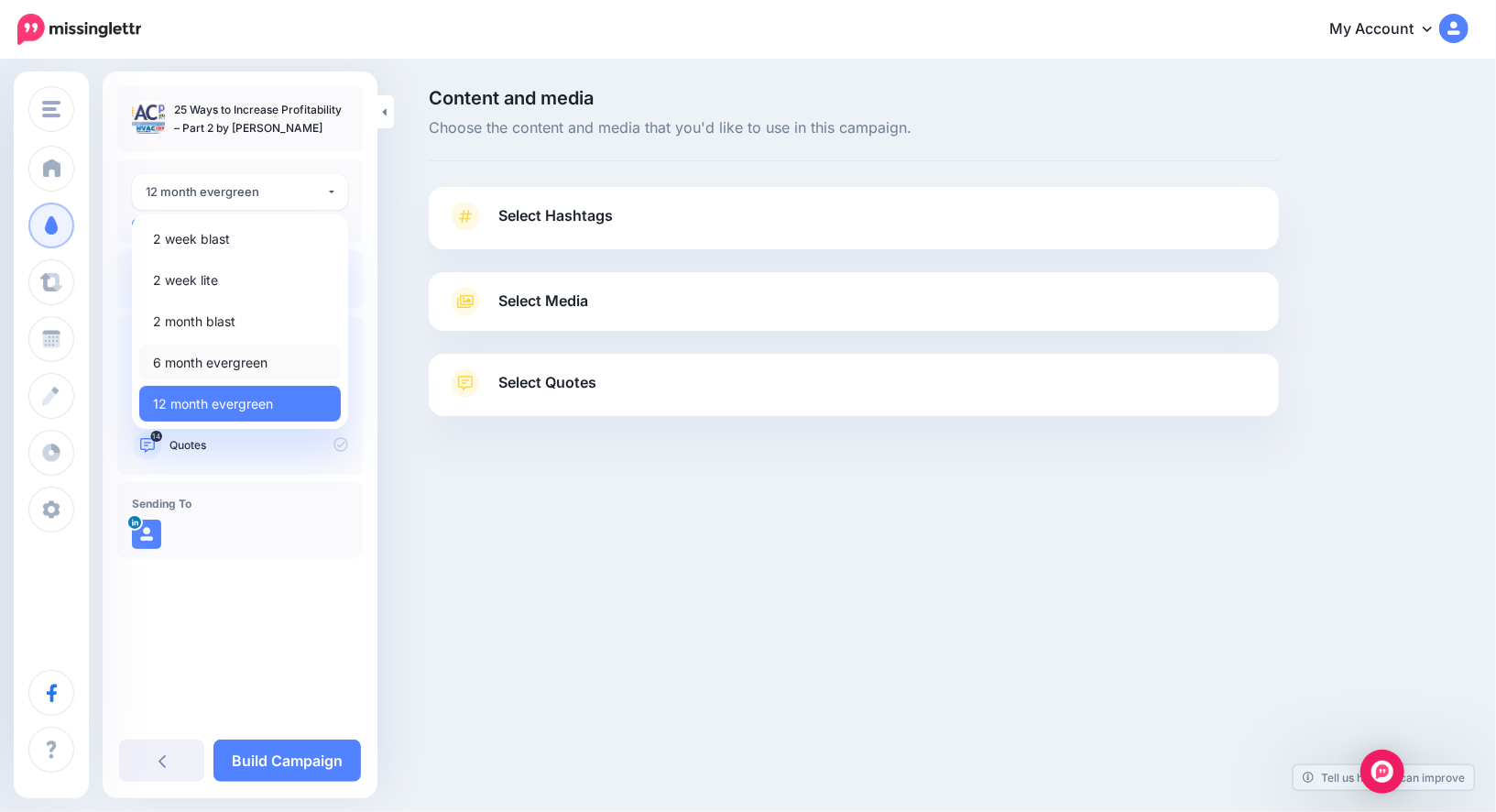
click at [267, 363] on span "6 month evergreen" at bounding box center [210, 363] width 114 height 22
select select "******"
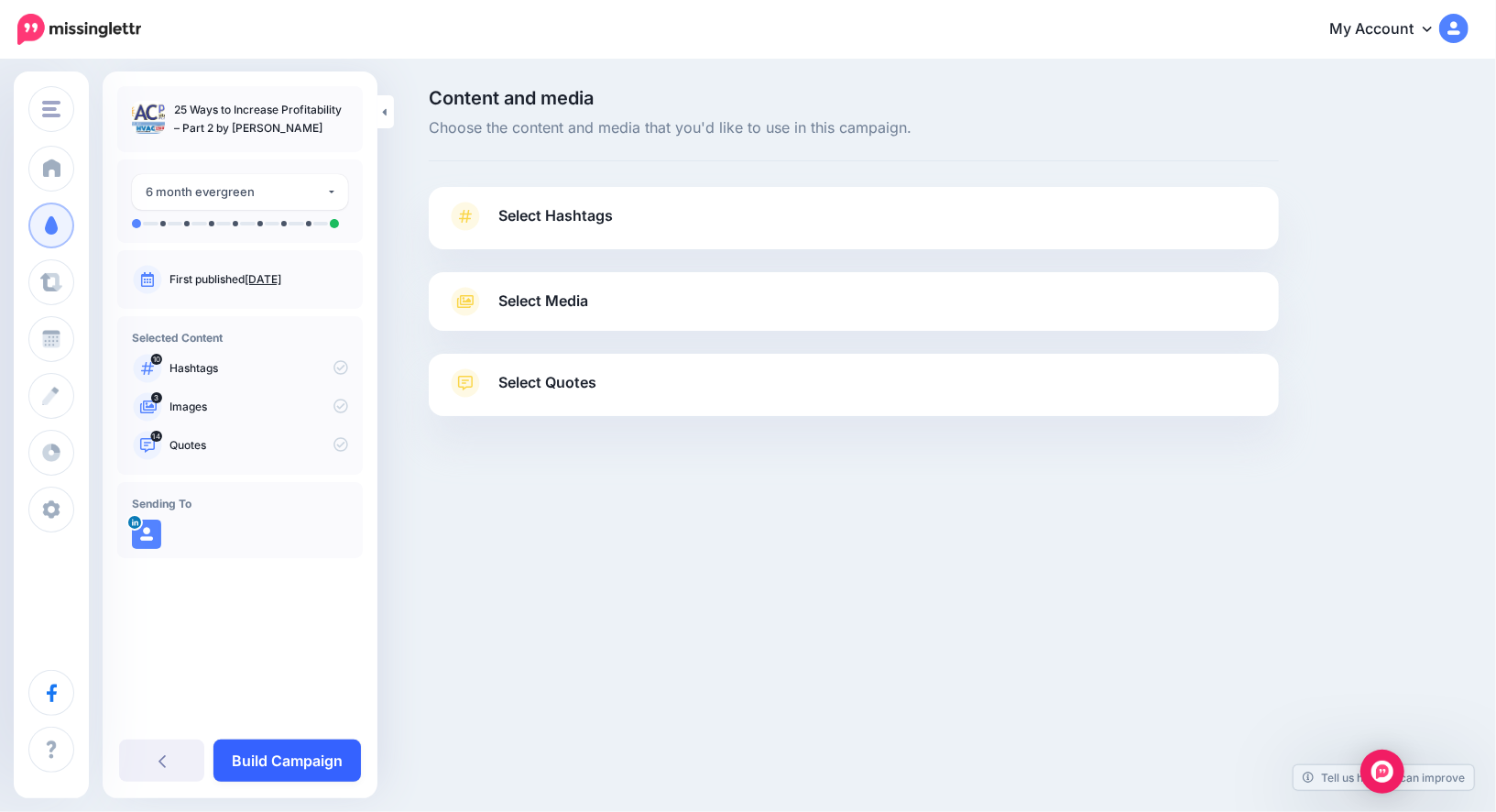
click at [260, 771] on link "Build Campaign" at bounding box center [286, 760] width 148 height 42
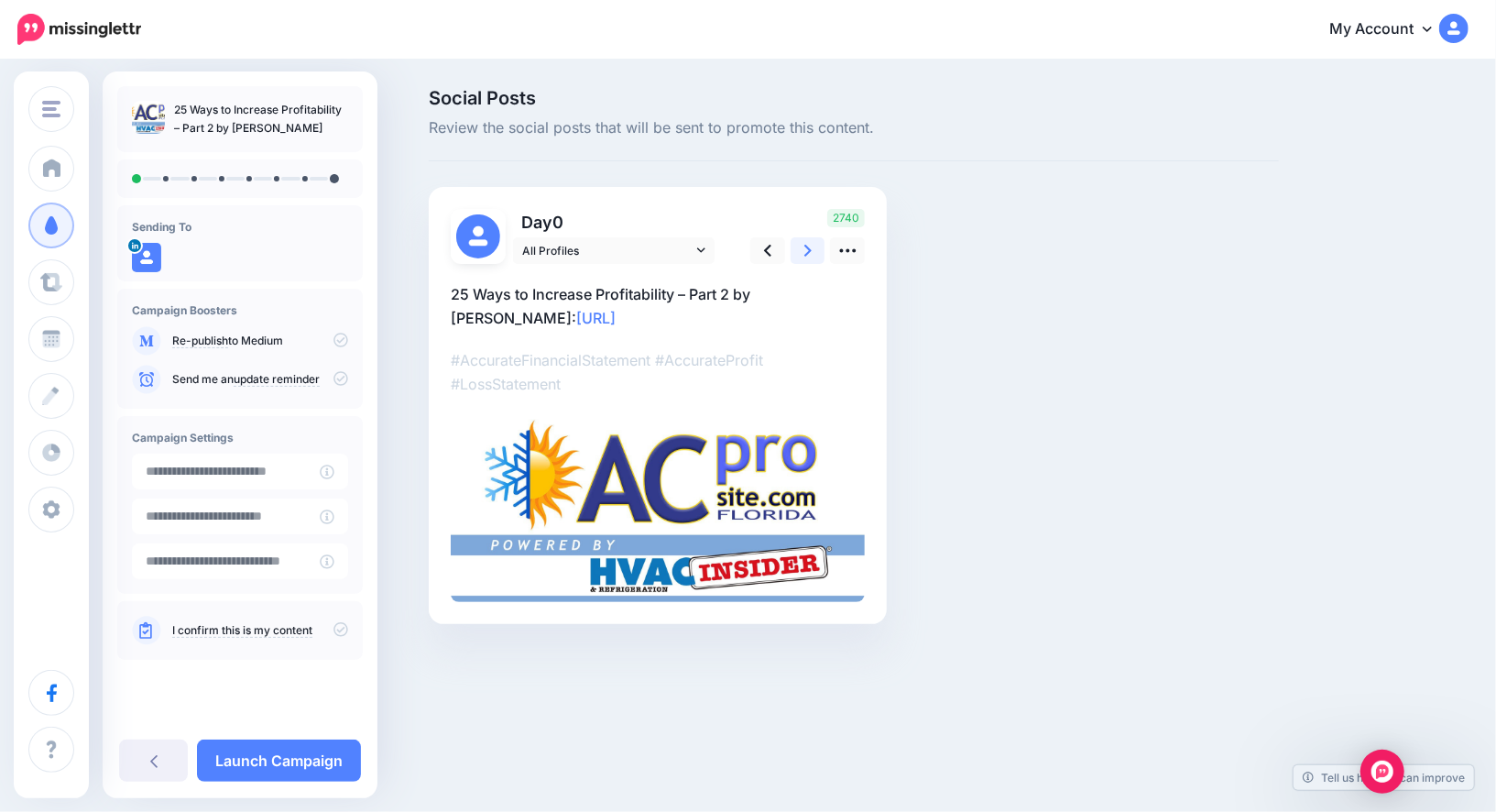
click at [800, 253] on link at bounding box center [808, 250] width 35 height 26
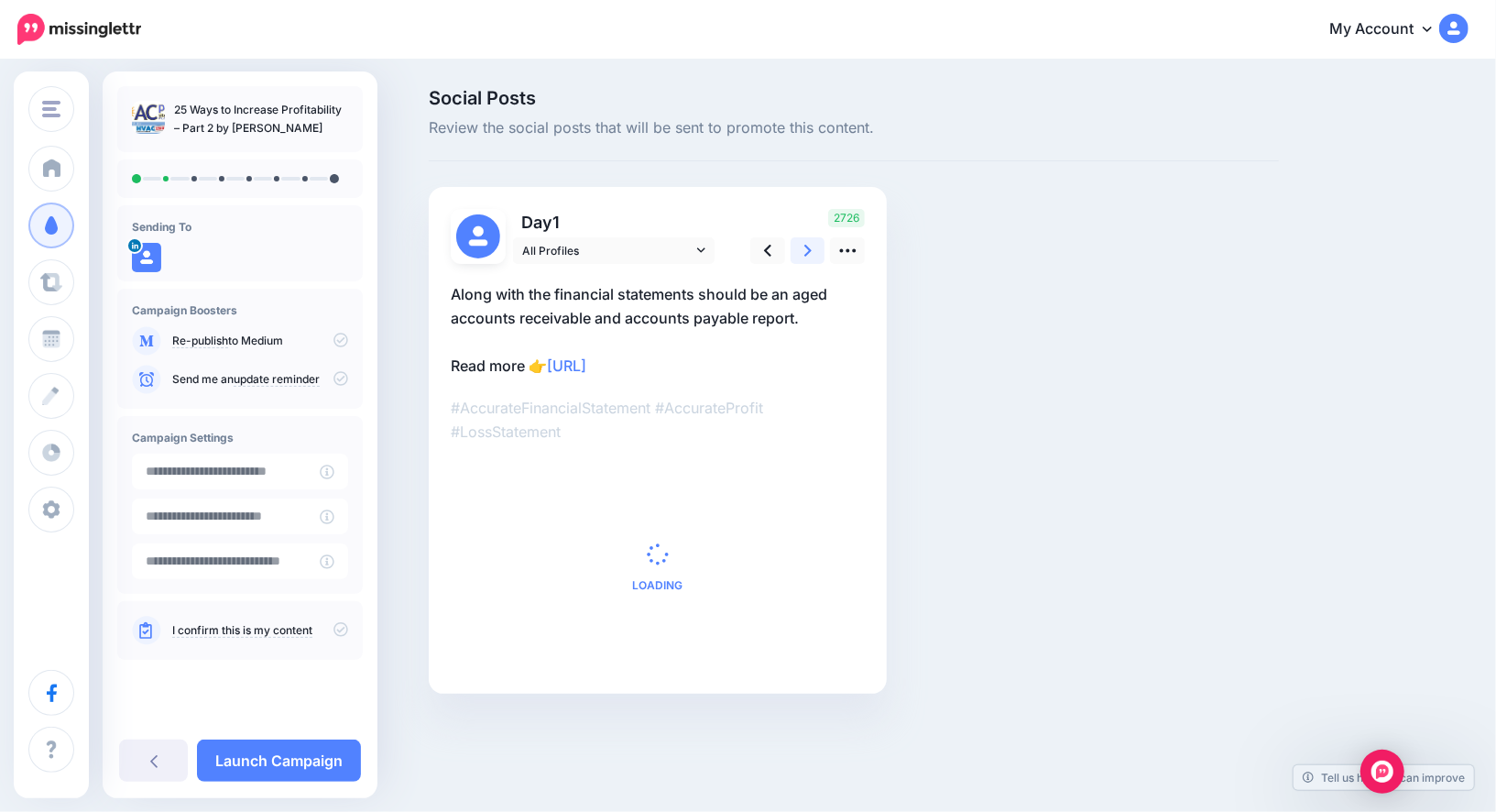
click at [800, 253] on link at bounding box center [808, 250] width 35 height 26
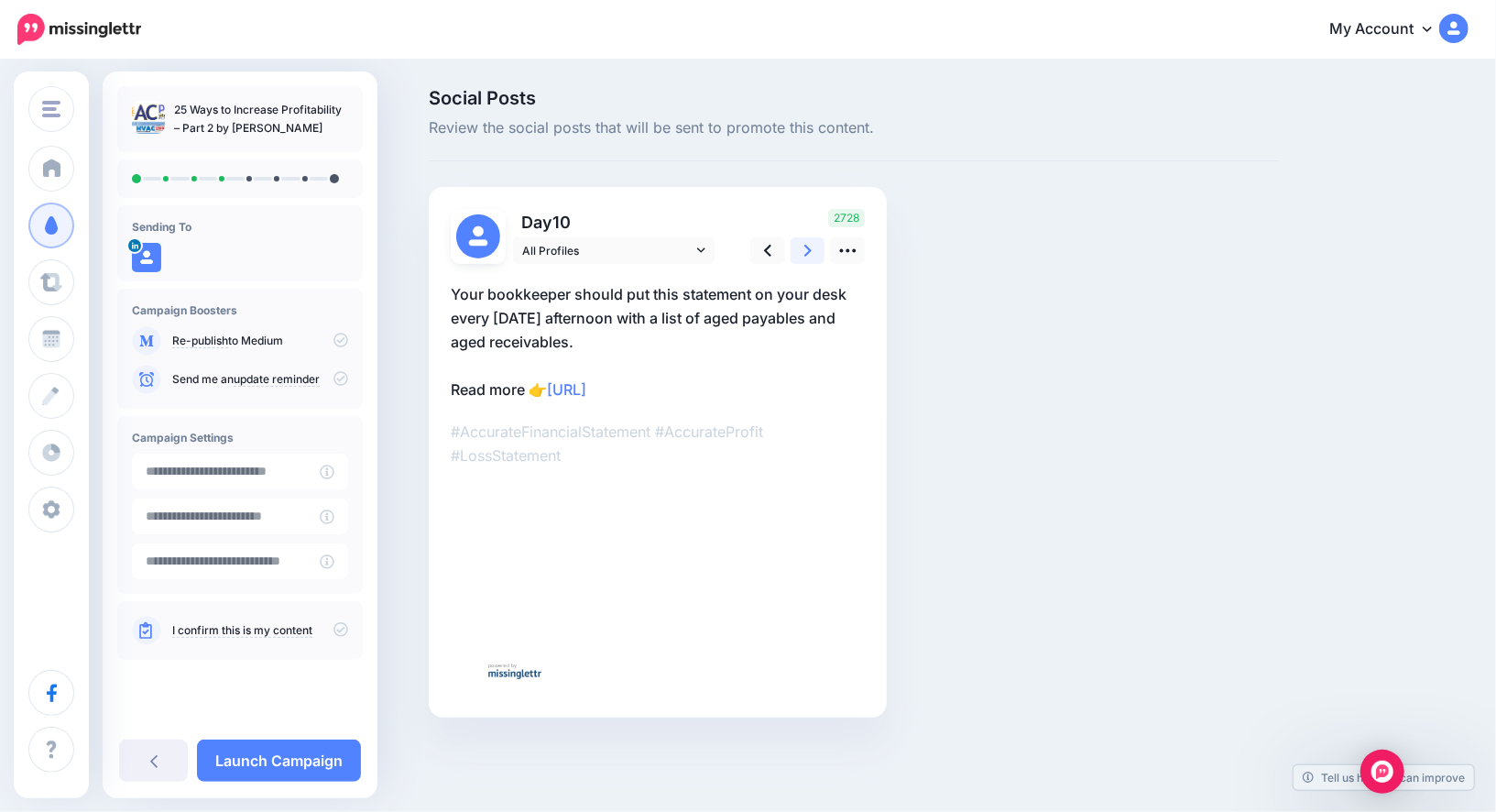
click at [800, 253] on link at bounding box center [808, 250] width 35 height 26
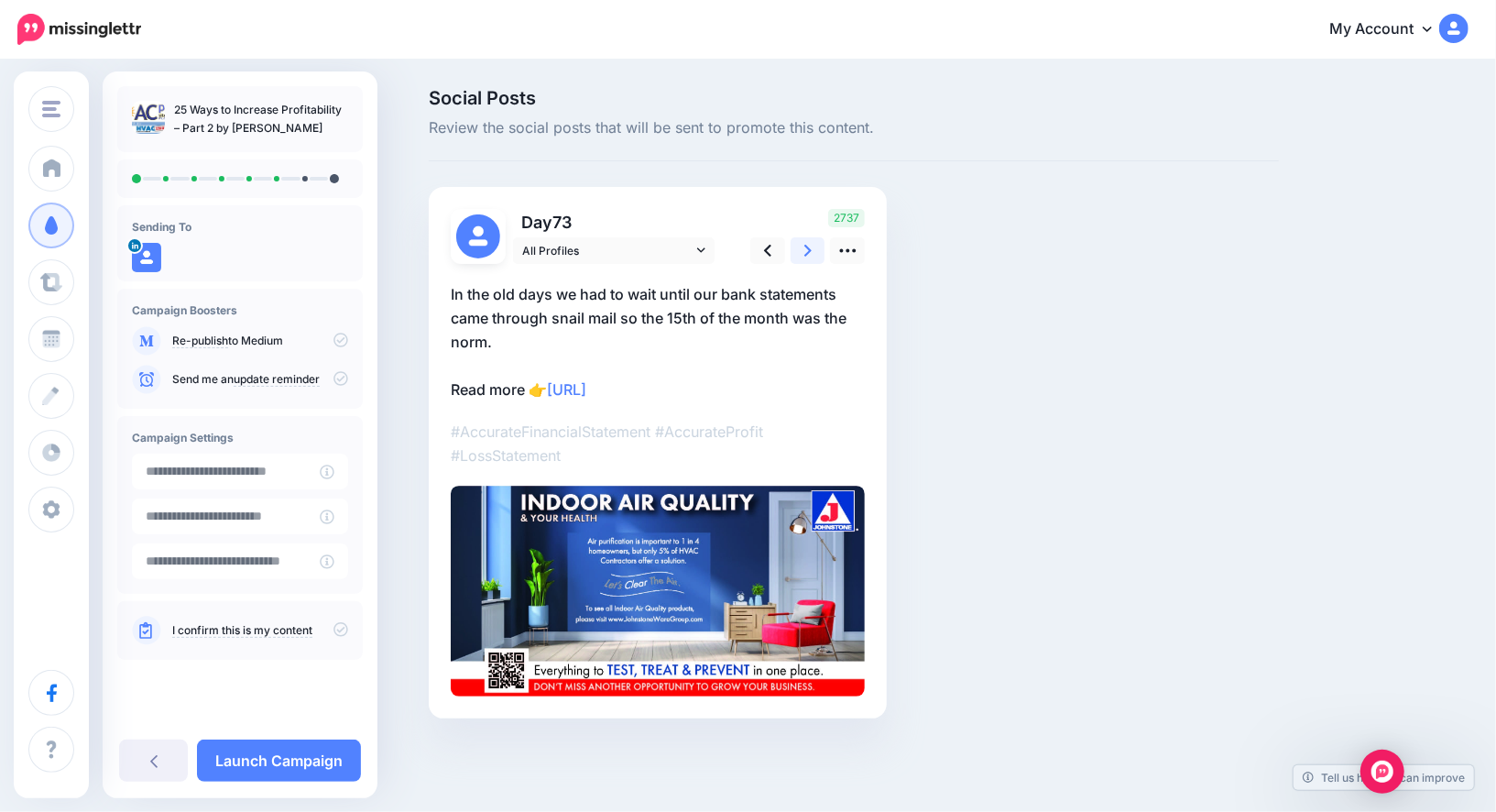
click at [800, 253] on link at bounding box center [808, 250] width 35 height 26
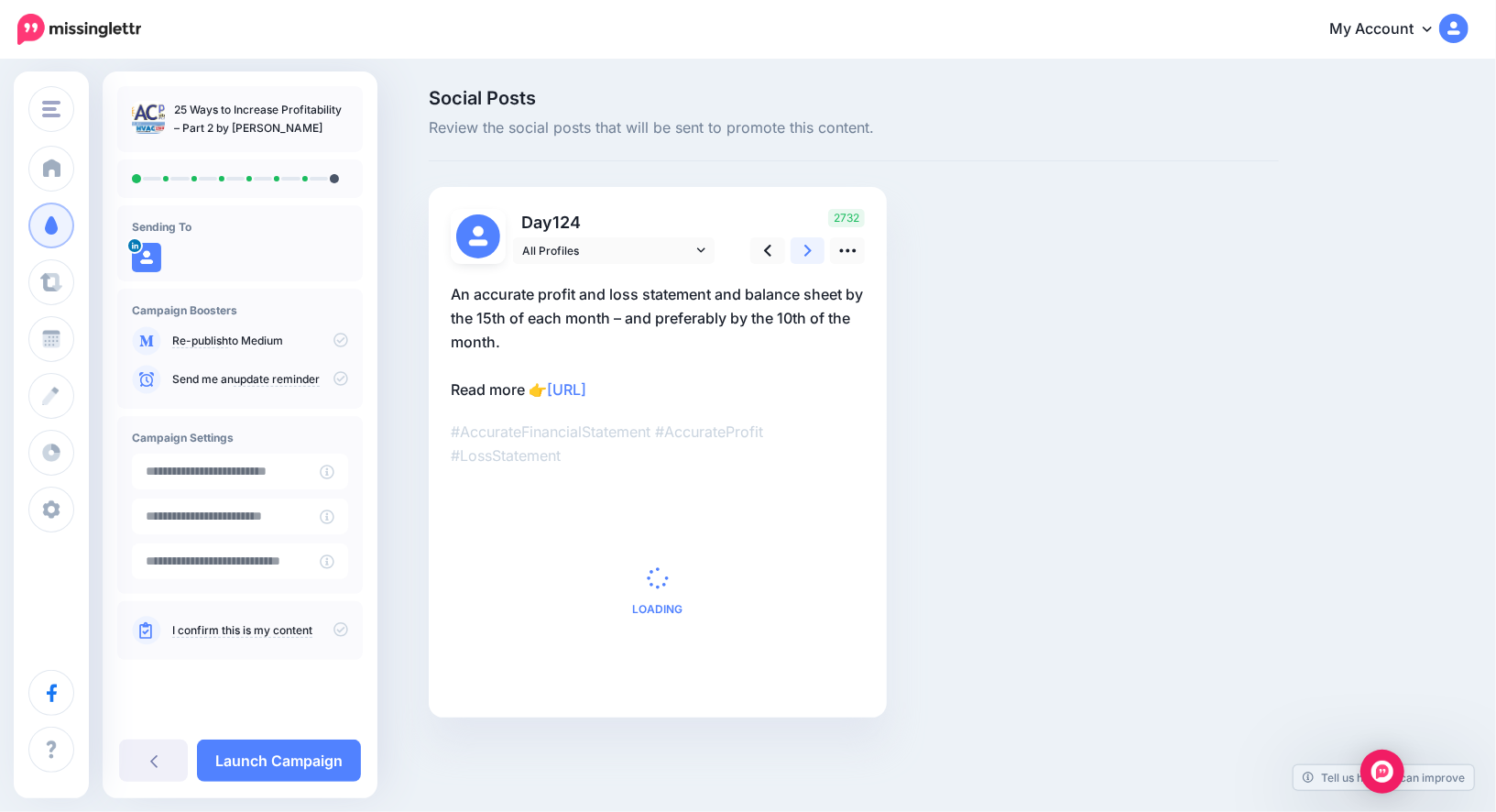
click at [800, 253] on link at bounding box center [808, 250] width 35 height 26
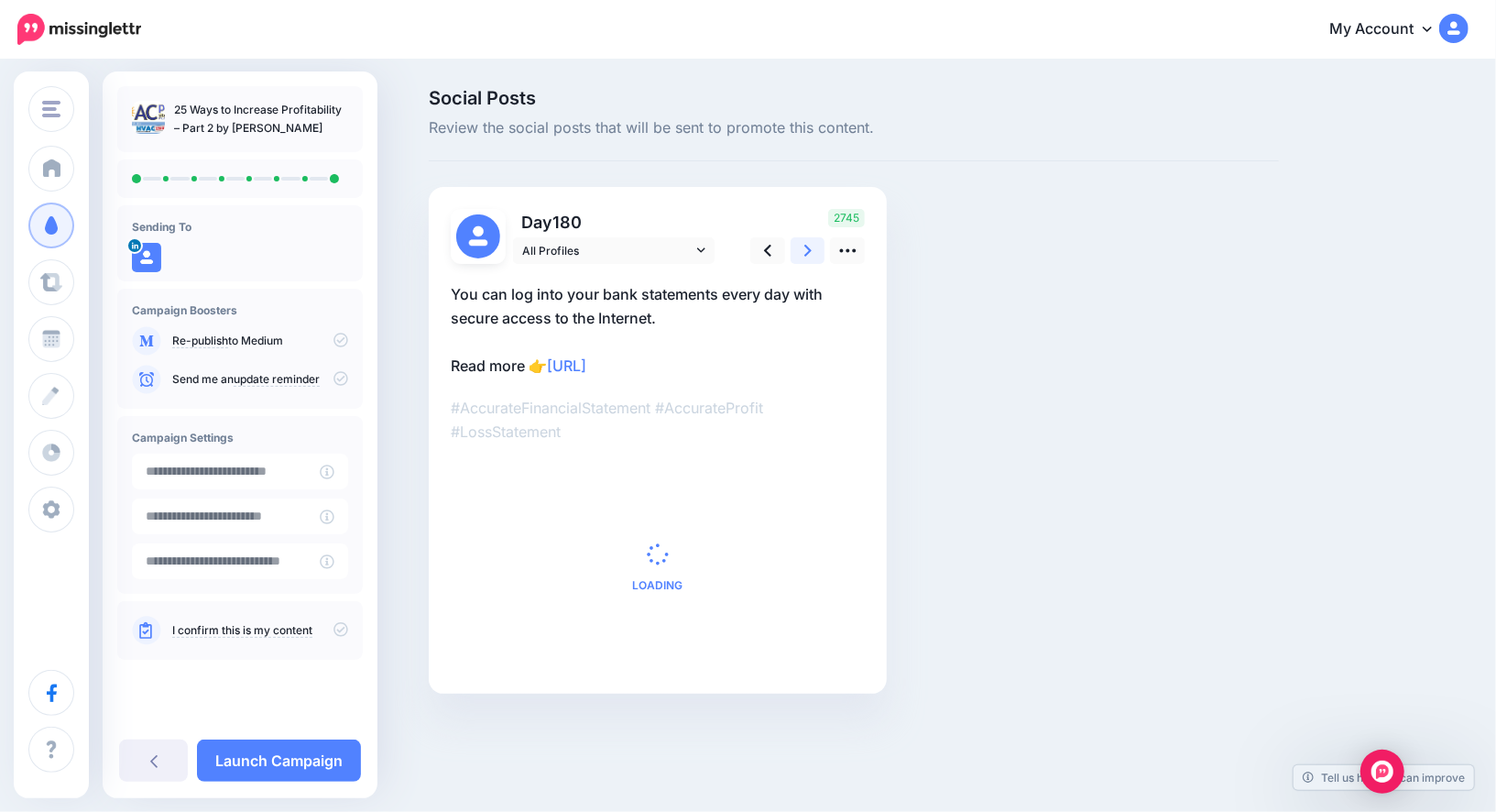
click at [800, 253] on link at bounding box center [808, 250] width 35 height 26
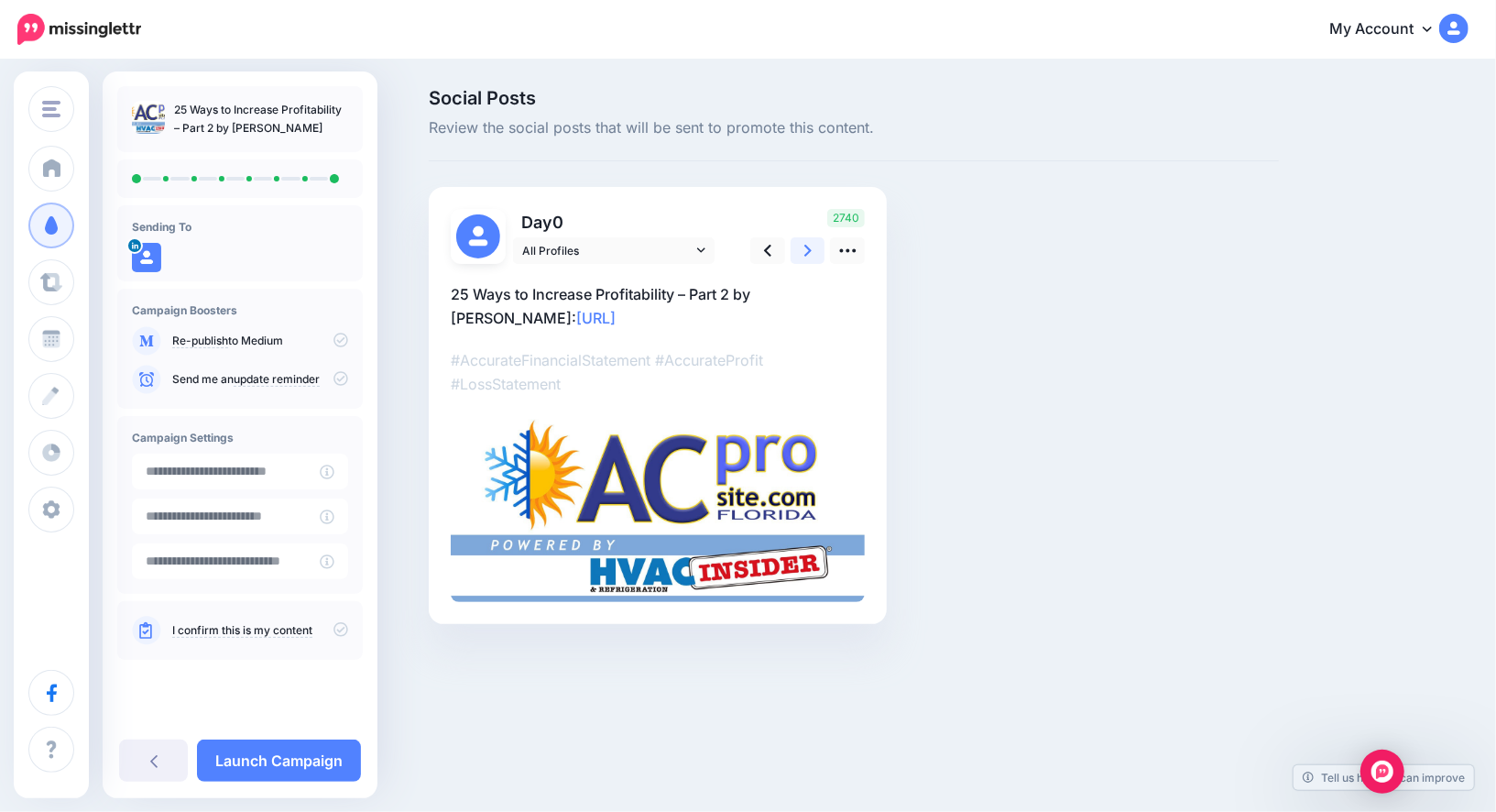
click at [800, 253] on link at bounding box center [808, 250] width 35 height 26
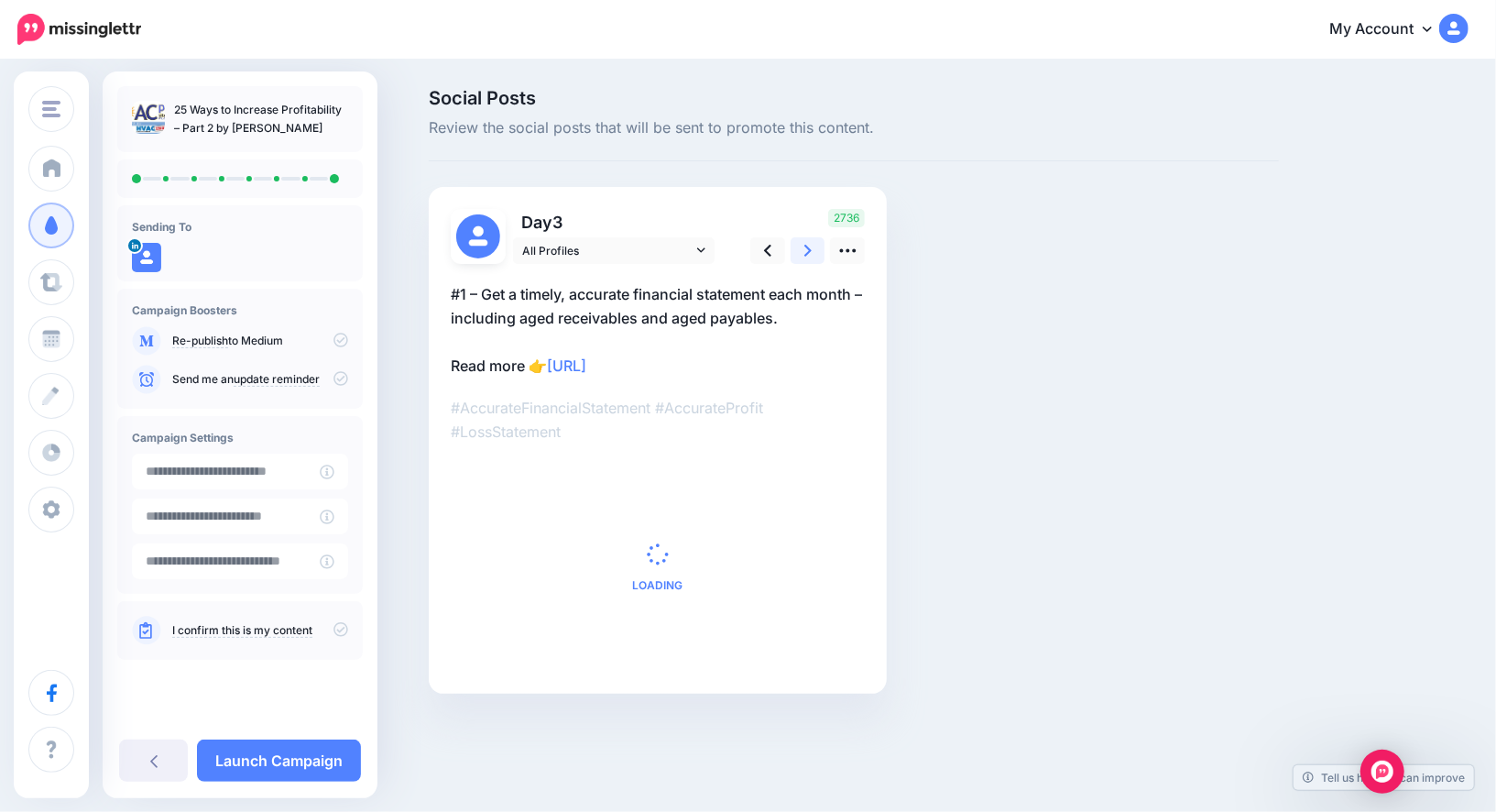
click at [800, 253] on link at bounding box center [808, 250] width 35 height 26
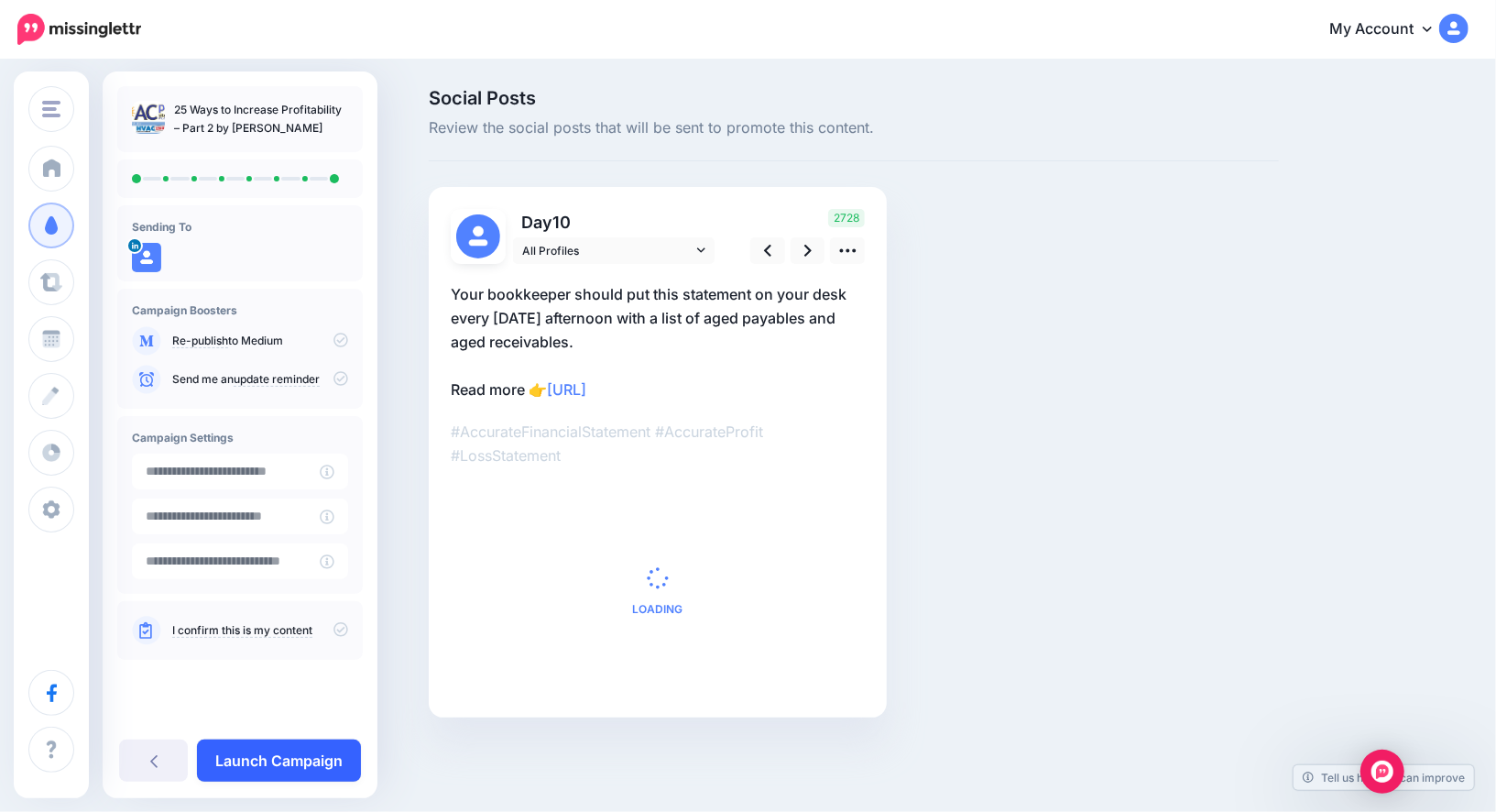
click at [352, 756] on link "Launch Campaign" at bounding box center [279, 760] width 164 height 42
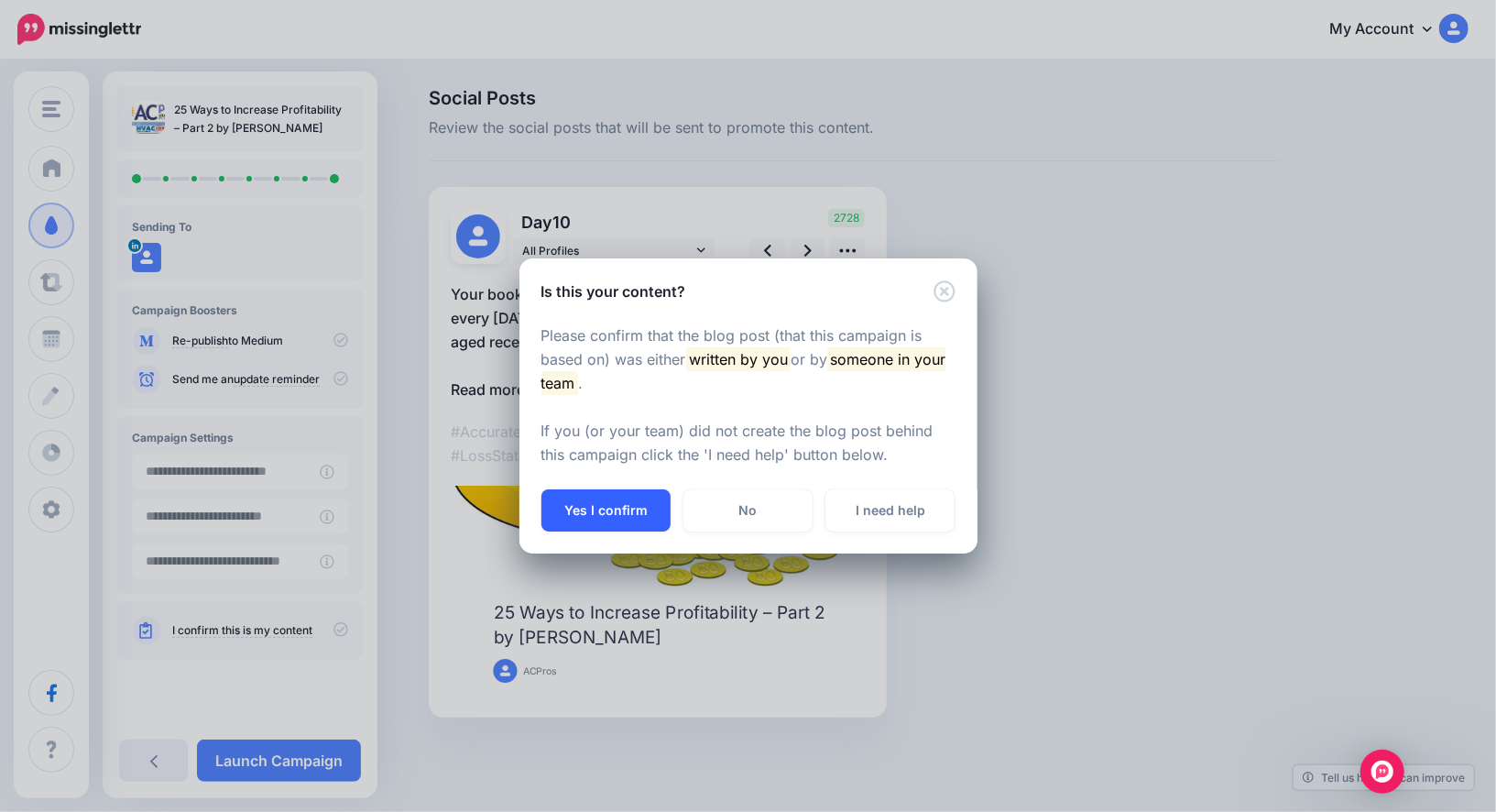
click at [596, 490] on button "Yes I confirm" at bounding box center [606, 510] width 129 height 42
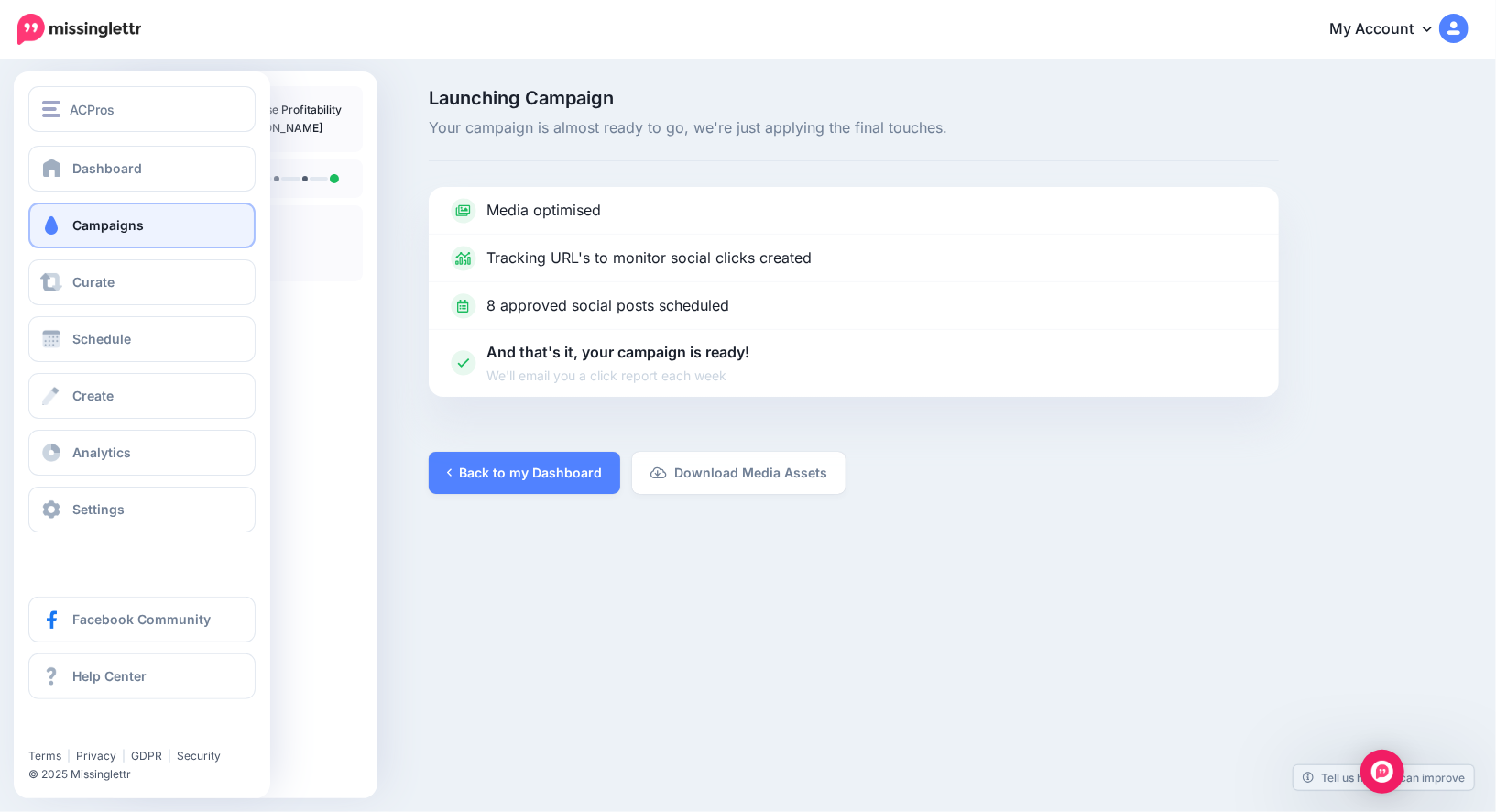
click at [78, 216] on link "Campaigns" at bounding box center [142, 225] width 228 height 46
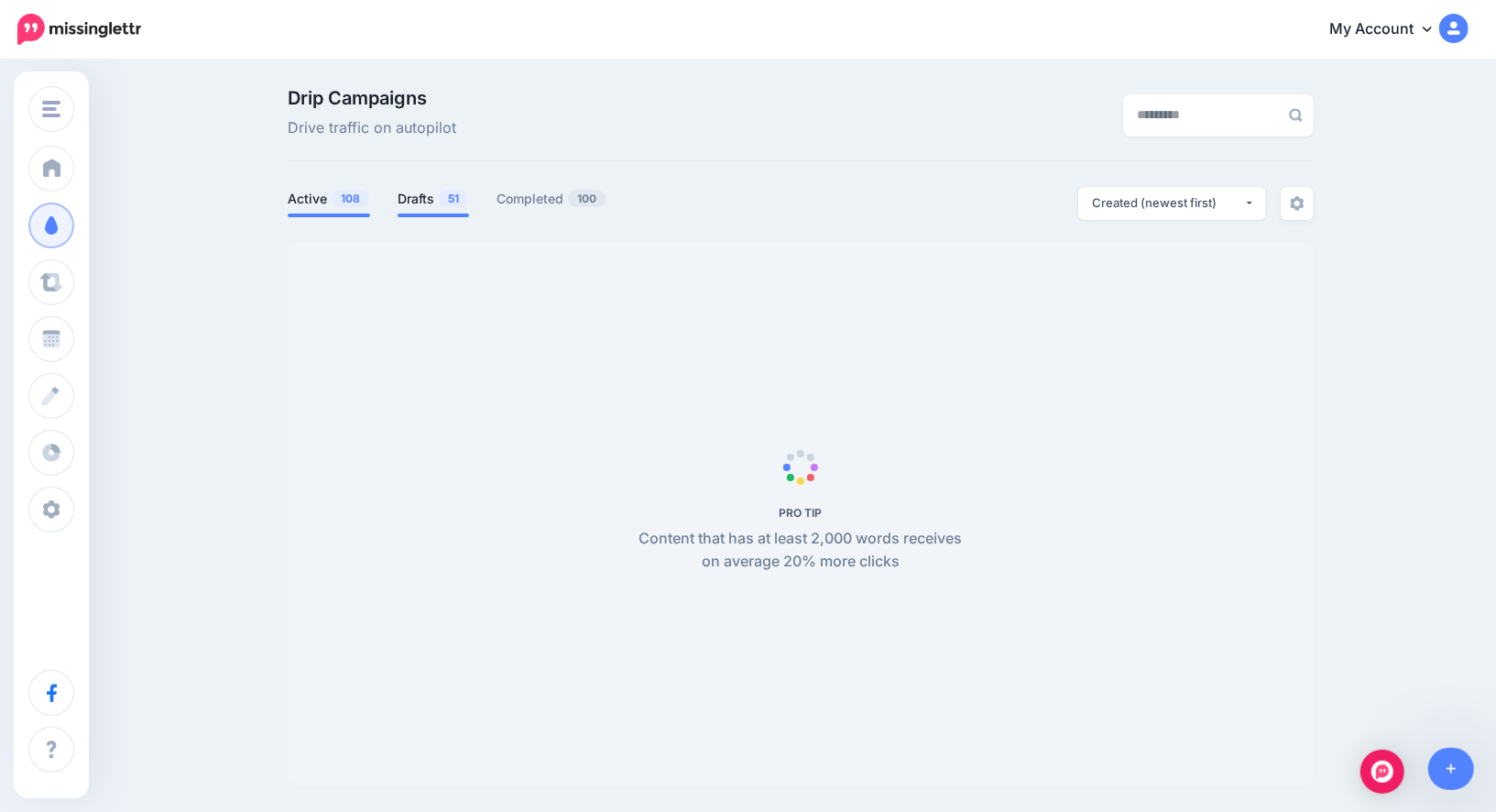
click at [435, 196] on link "Drafts 51" at bounding box center [433, 198] width 71 height 22
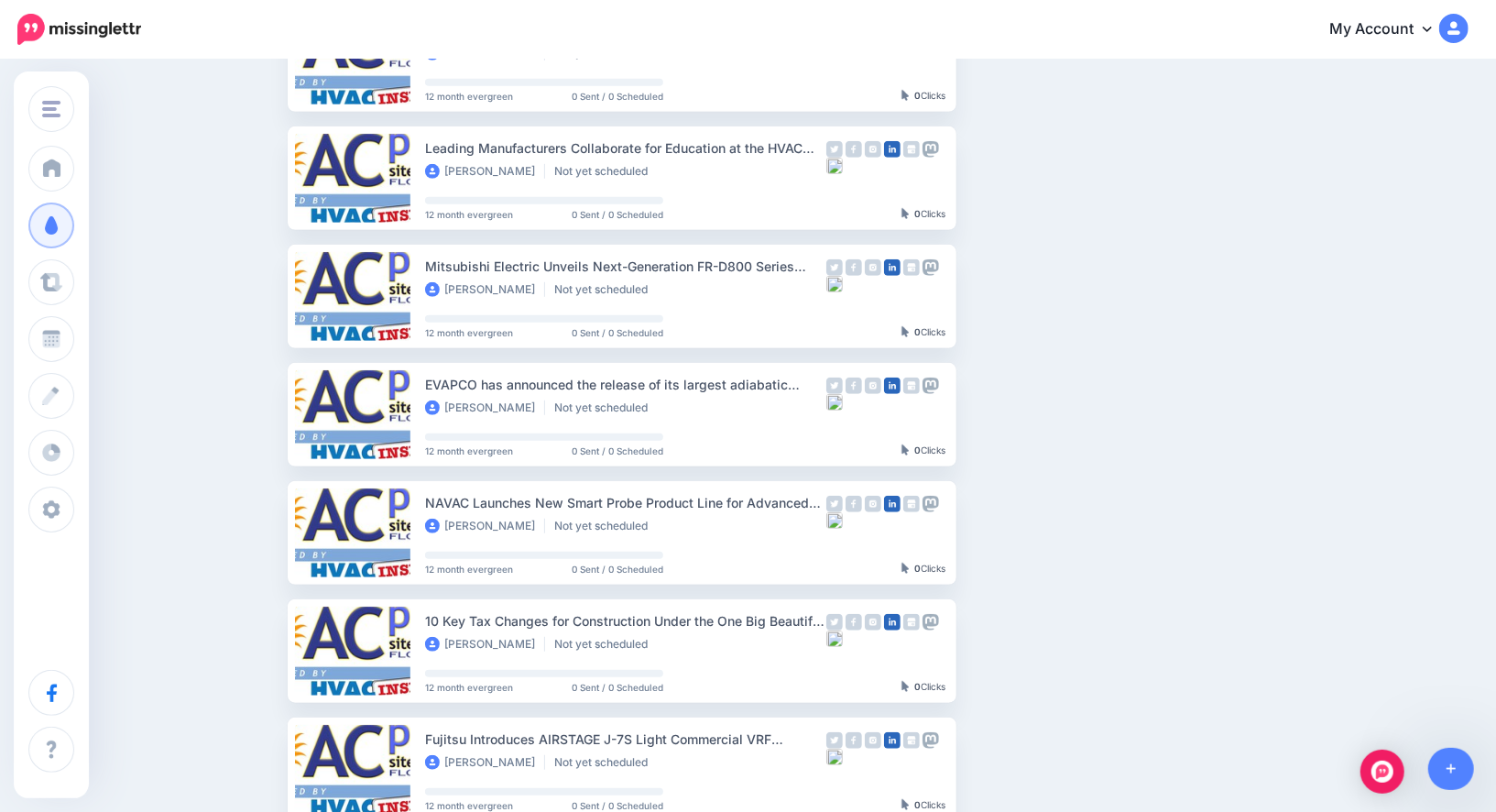
scroll to position [595, 0]
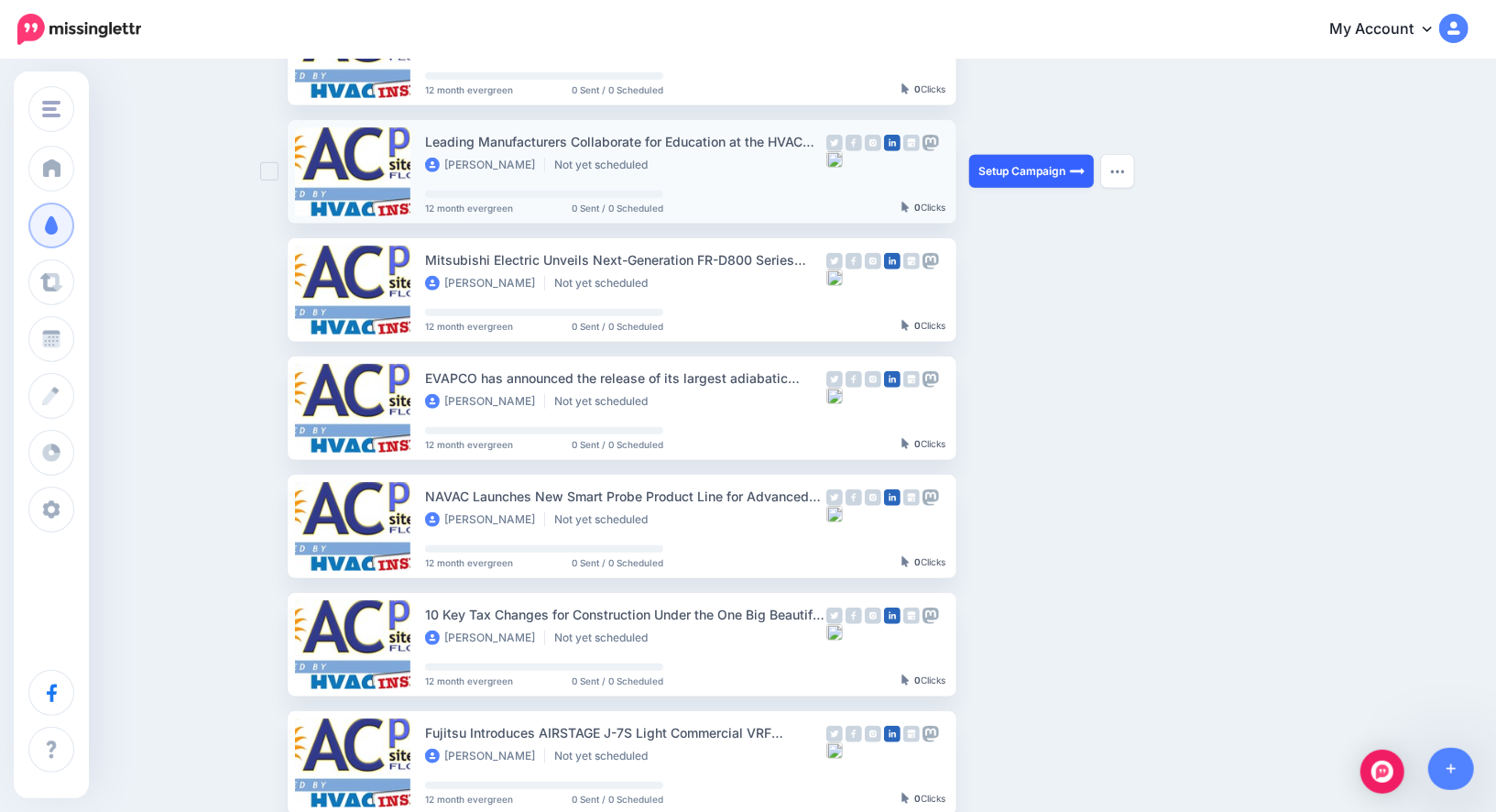
click at [1044, 167] on link "Setup Campaign" at bounding box center [1032, 171] width 125 height 33
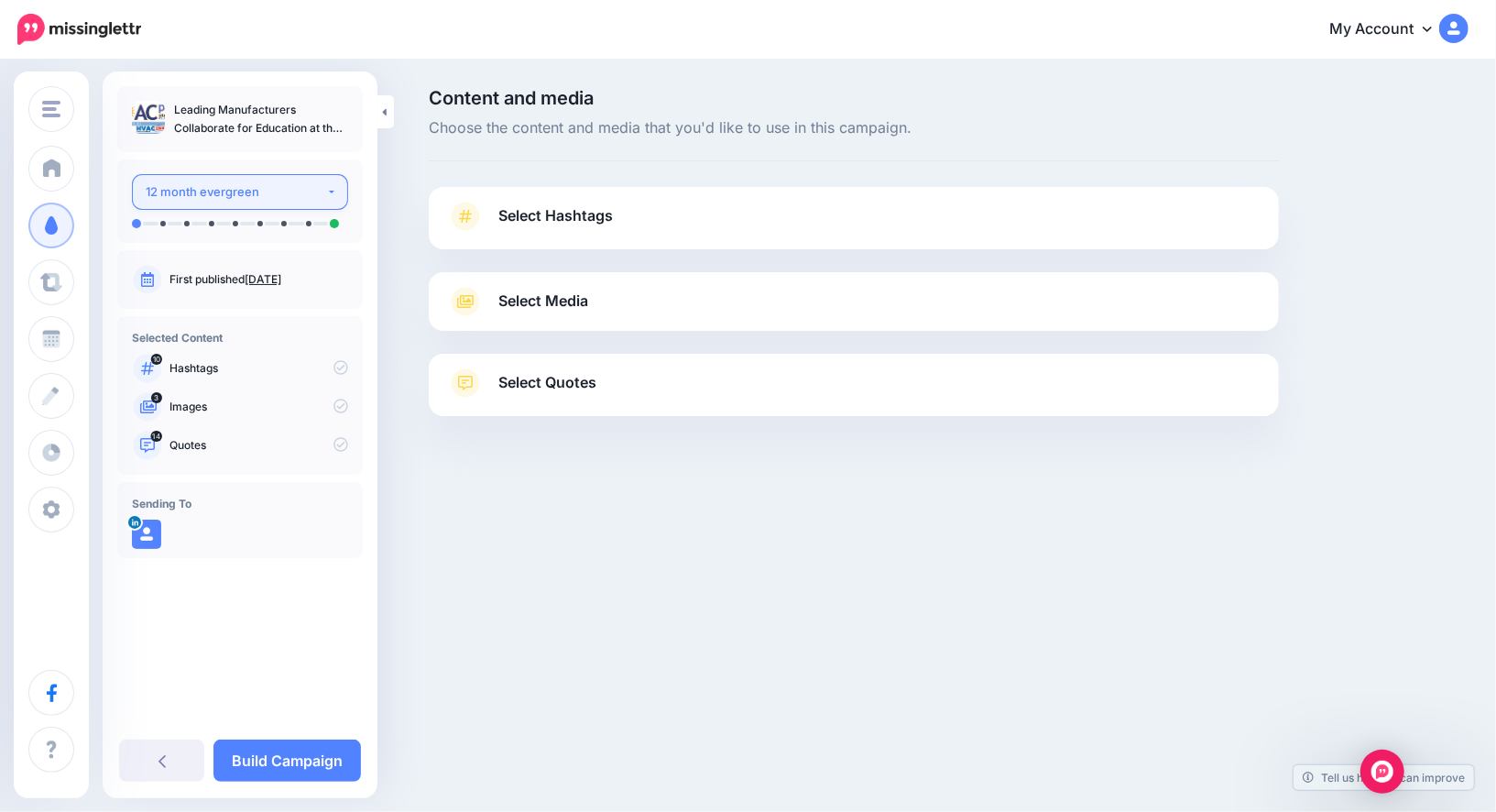
click at [228, 194] on div "12 month evergreen" at bounding box center [235, 192] width 181 height 21
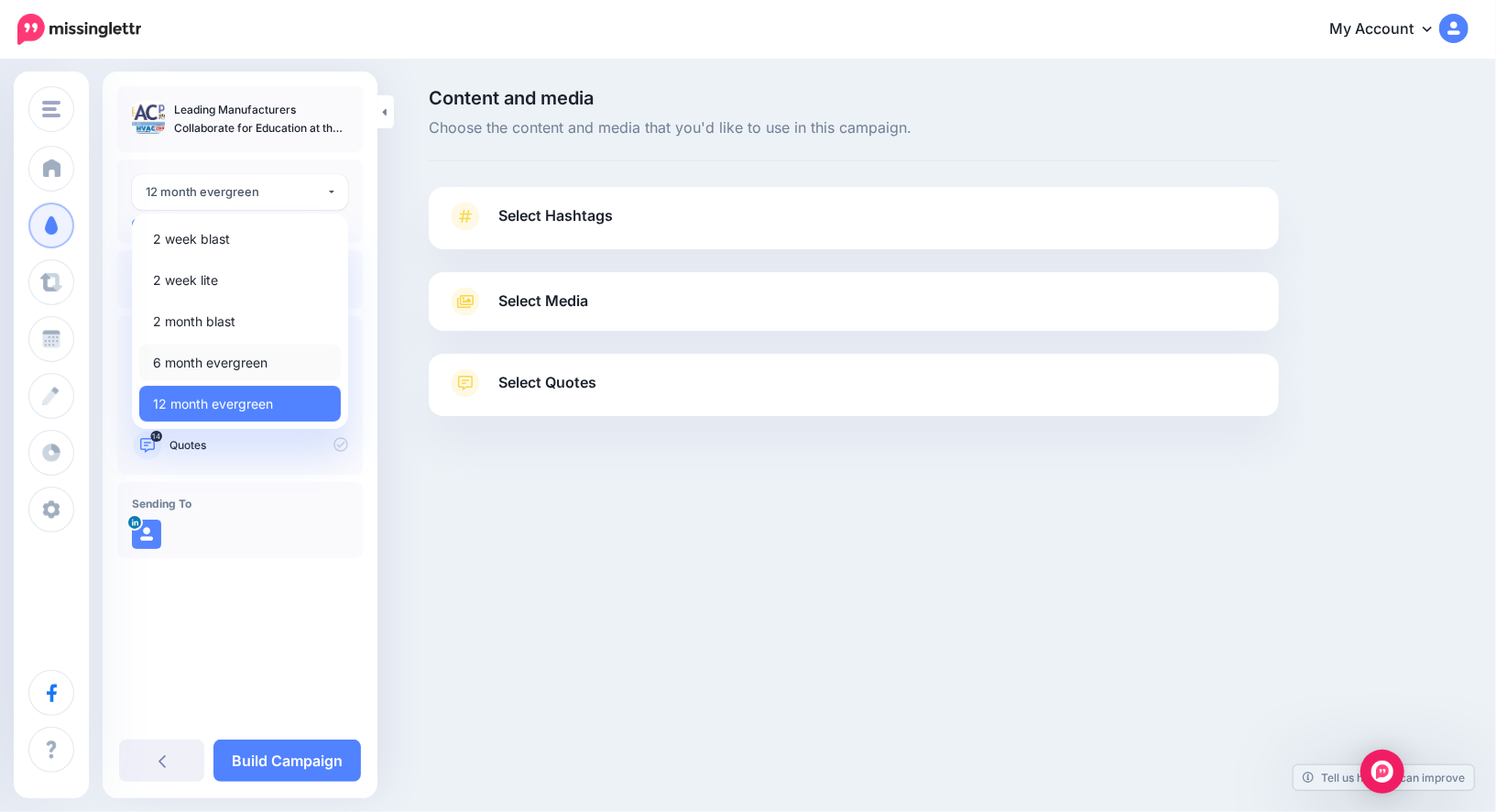
click at [224, 367] on span "6 month evergreen" at bounding box center [210, 363] width 114 height 22
select select "******"
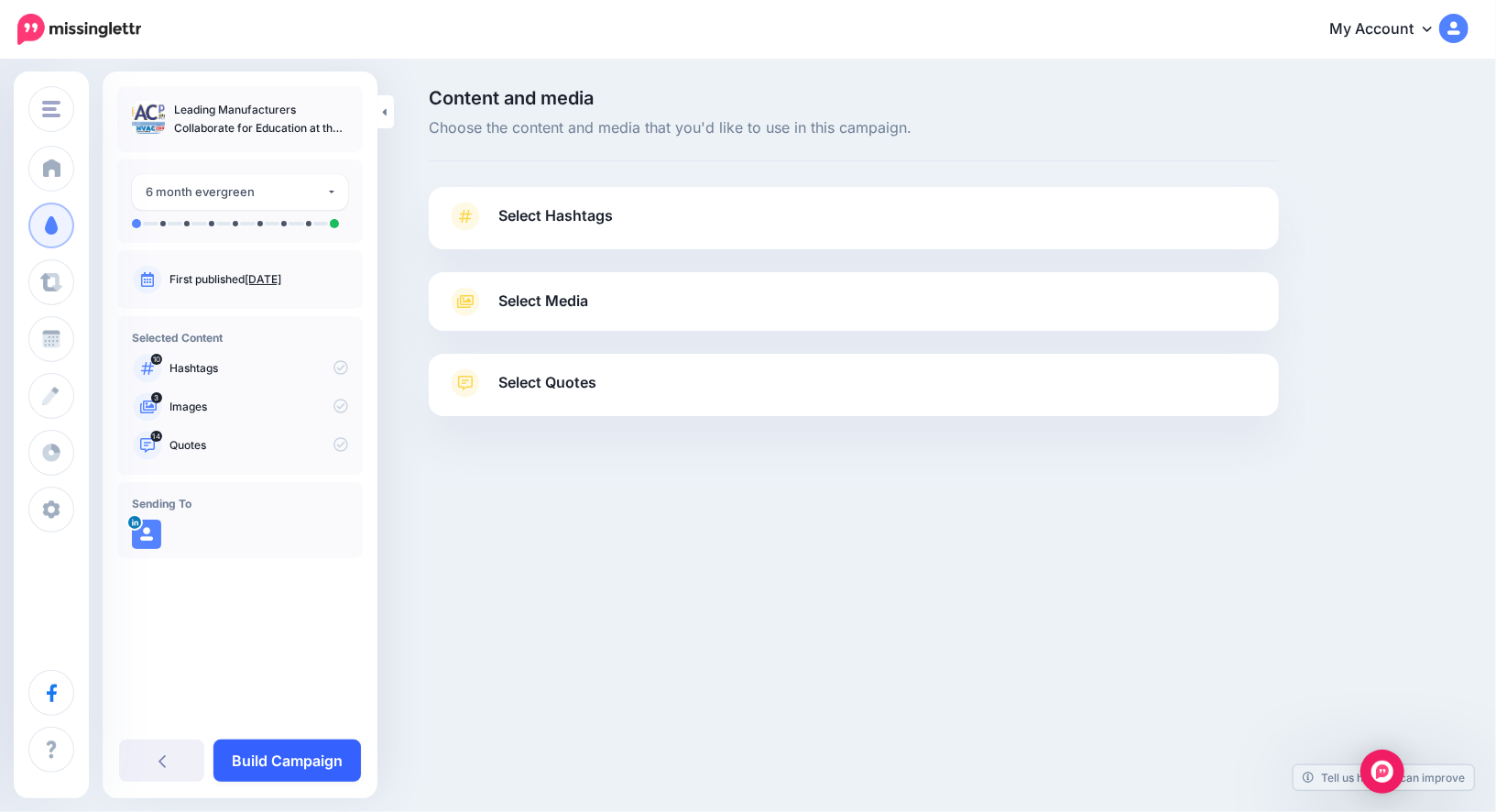
click at [298, 764] on link "Build Campaign" at bounding box center [286, 760] width 148 height 42
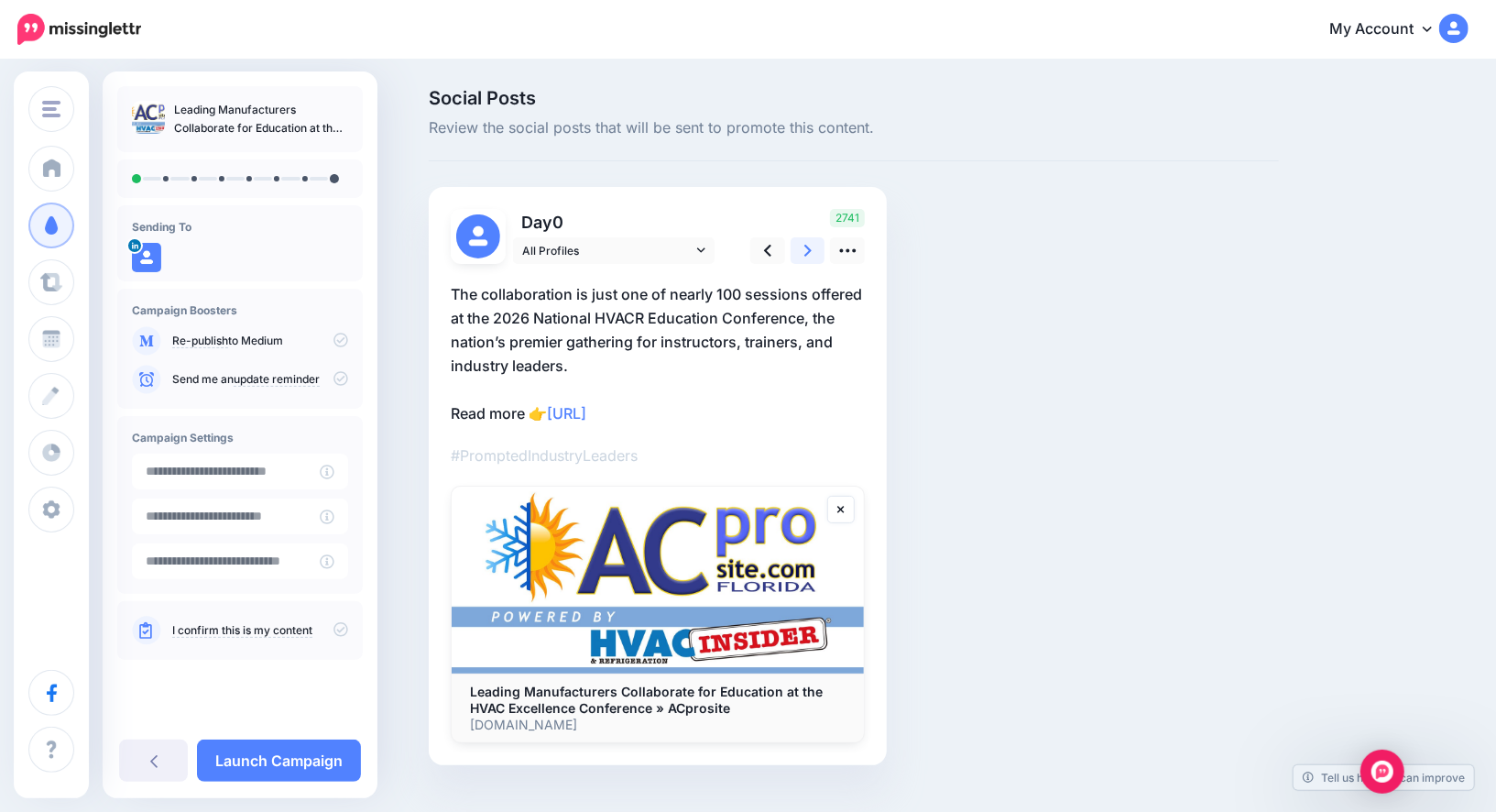
click at [804, 248] on icon at bounding box center [808, 251] width 8 height 20
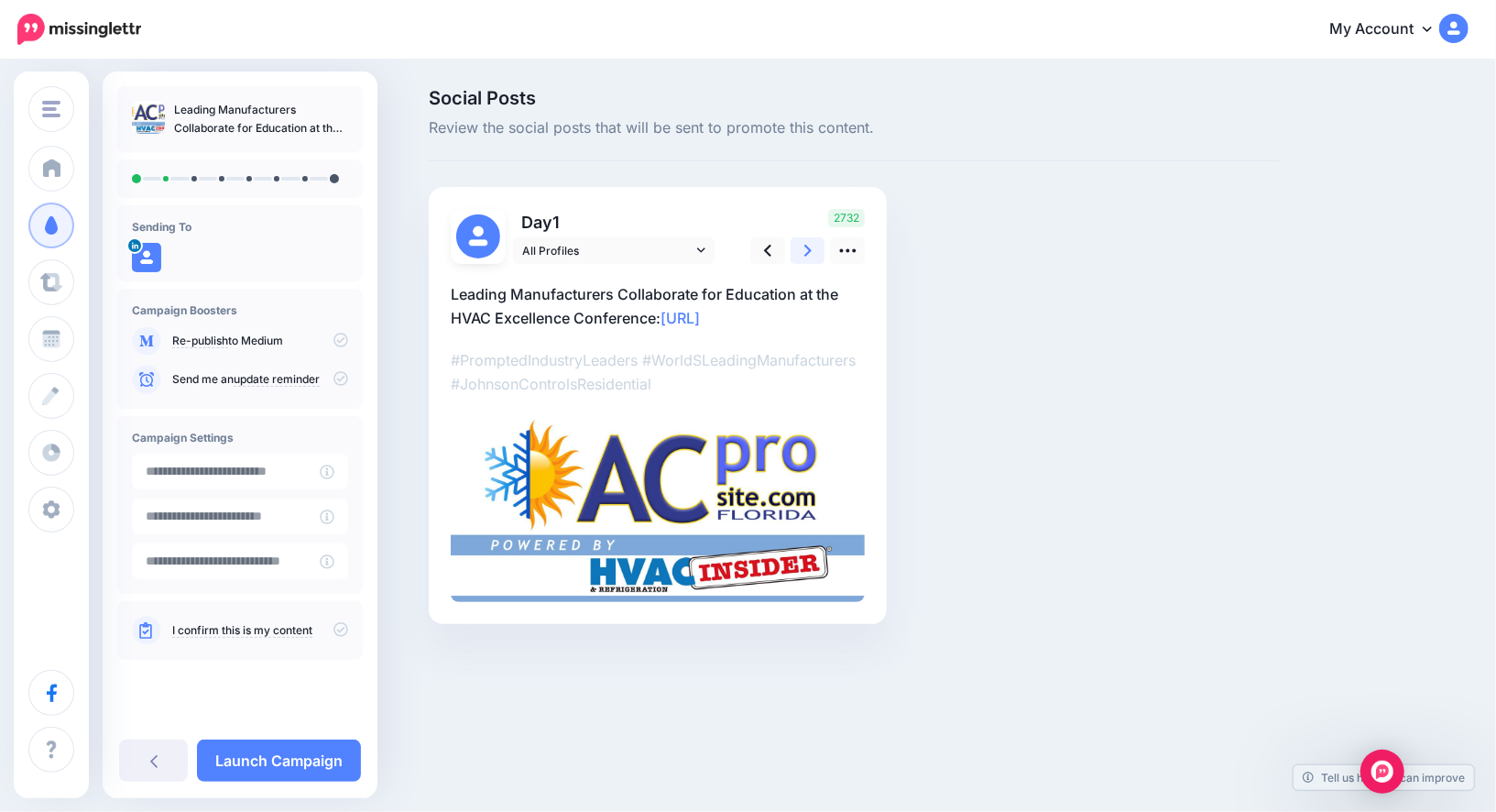
click at [804, 248] on icon at bounding box center [808, 251] width 8 height 20
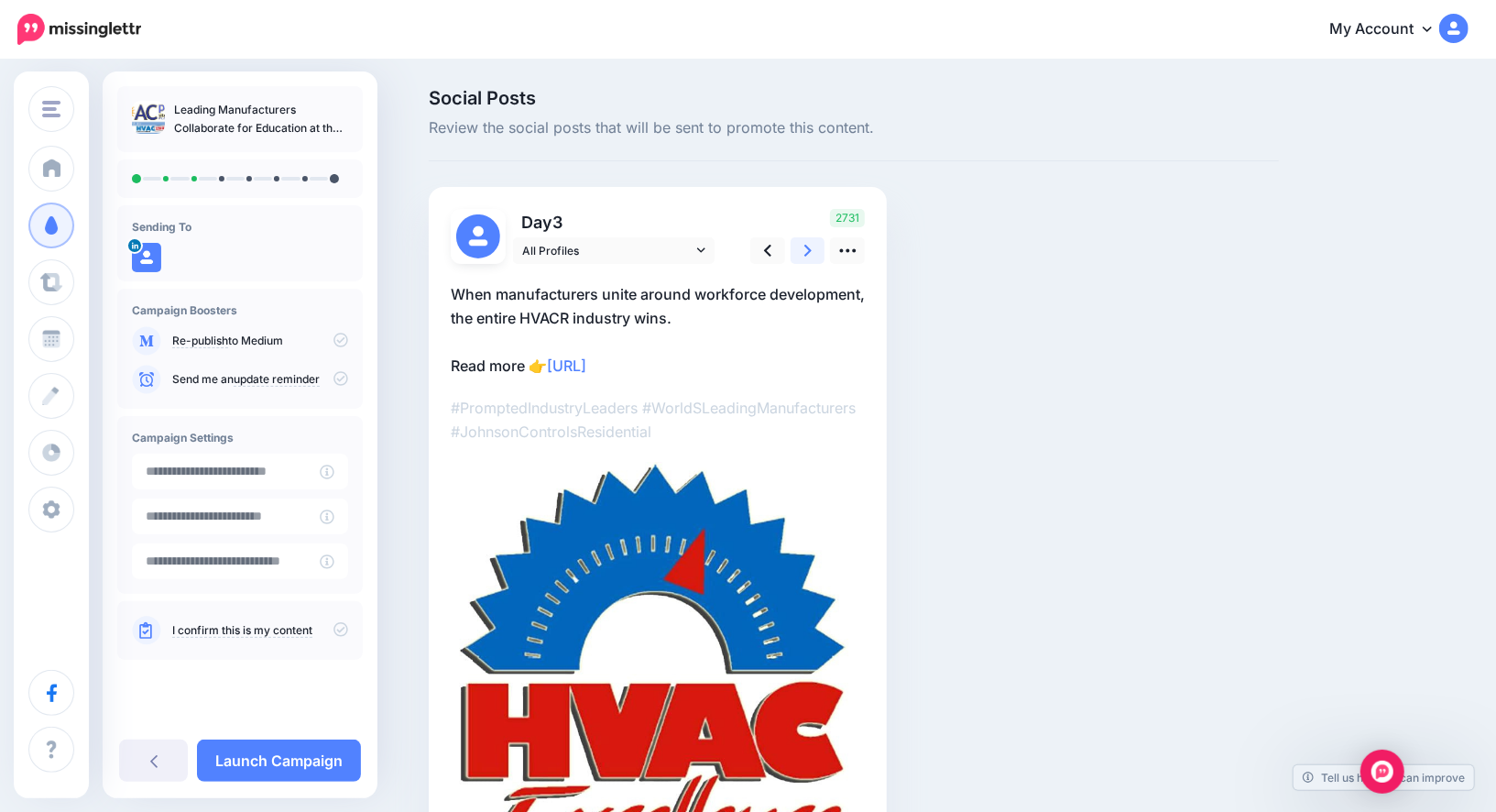
click at [804, 248] on icon at bounding box center [808, 251] width 8 height 20
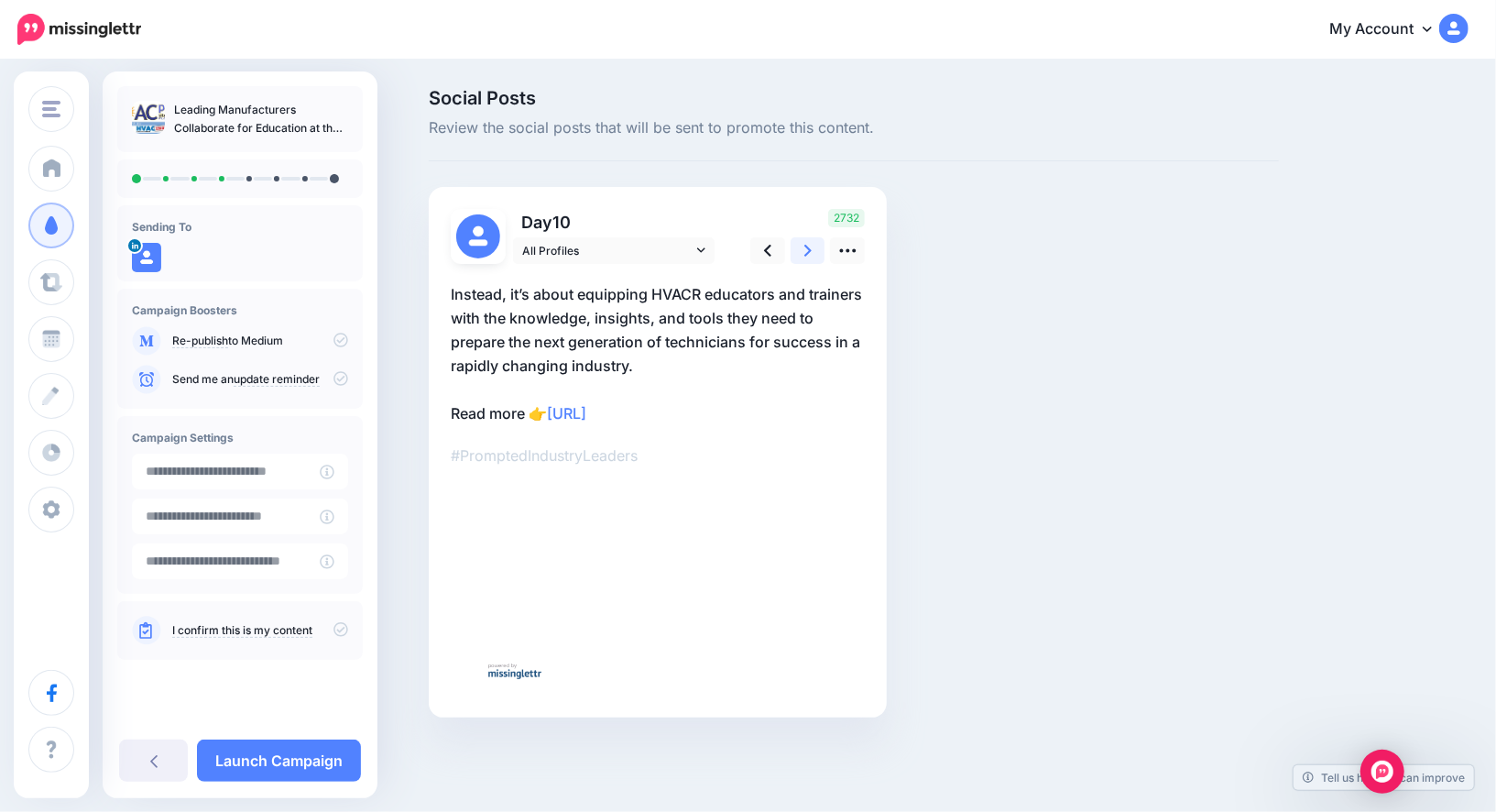
click at [804, 248] on icon at bounding box center [808, 251] width 8 height 20
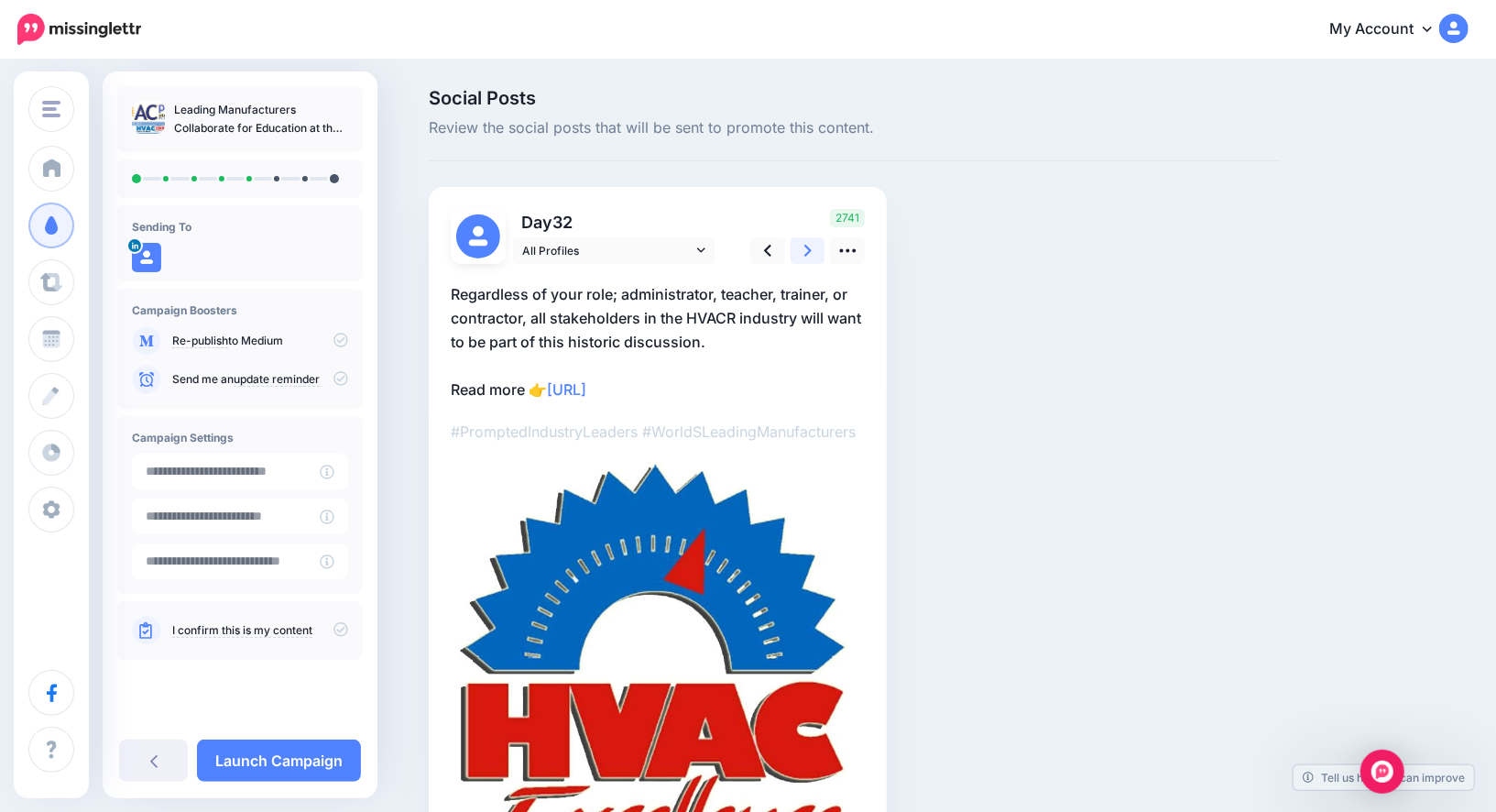
click at [804, 248] on icon at bounding box center [808, 251] width 8 height 20
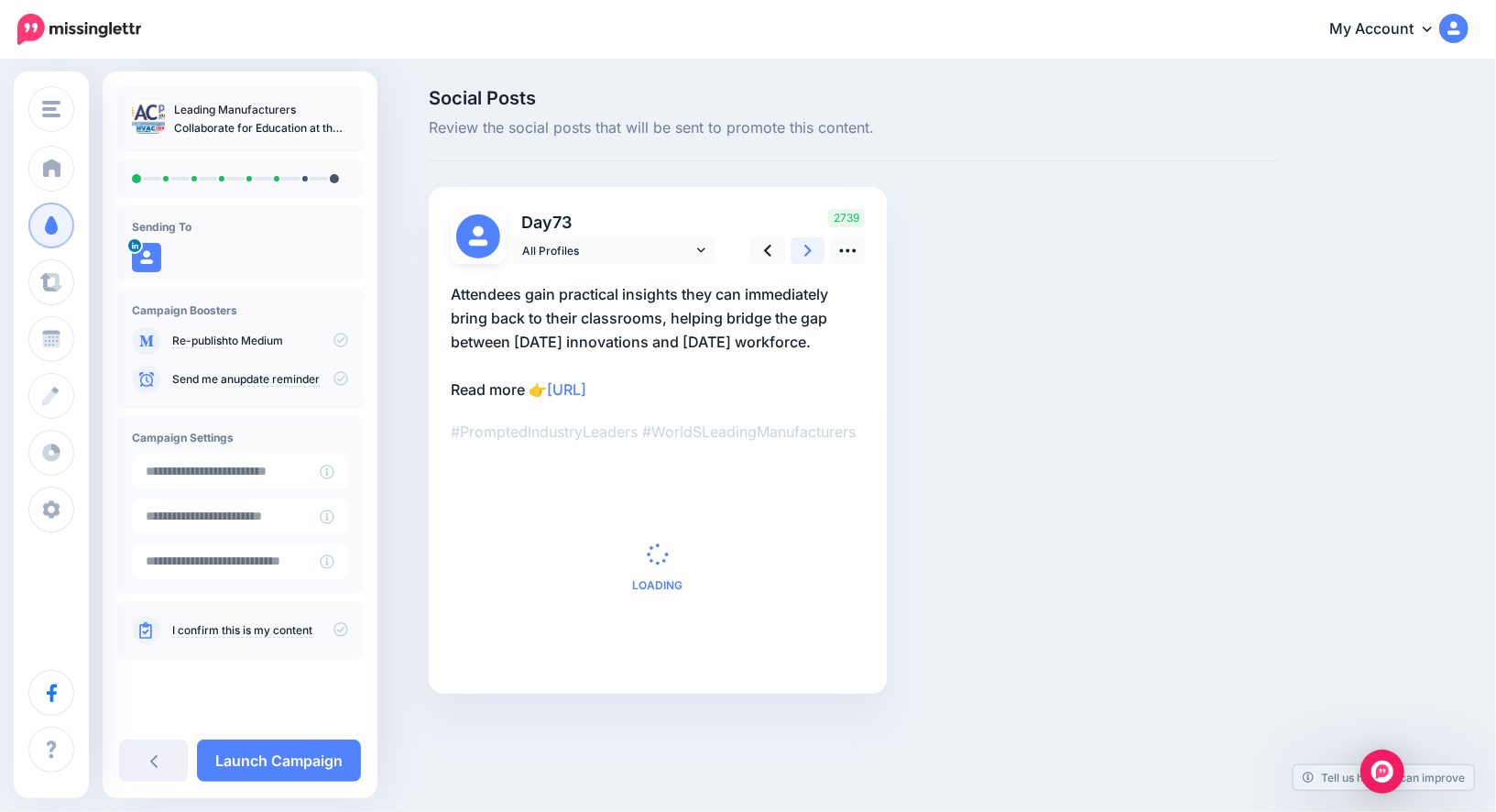
click at [804, 248] on icon at bounding box center [808, 251] width 8 height 20
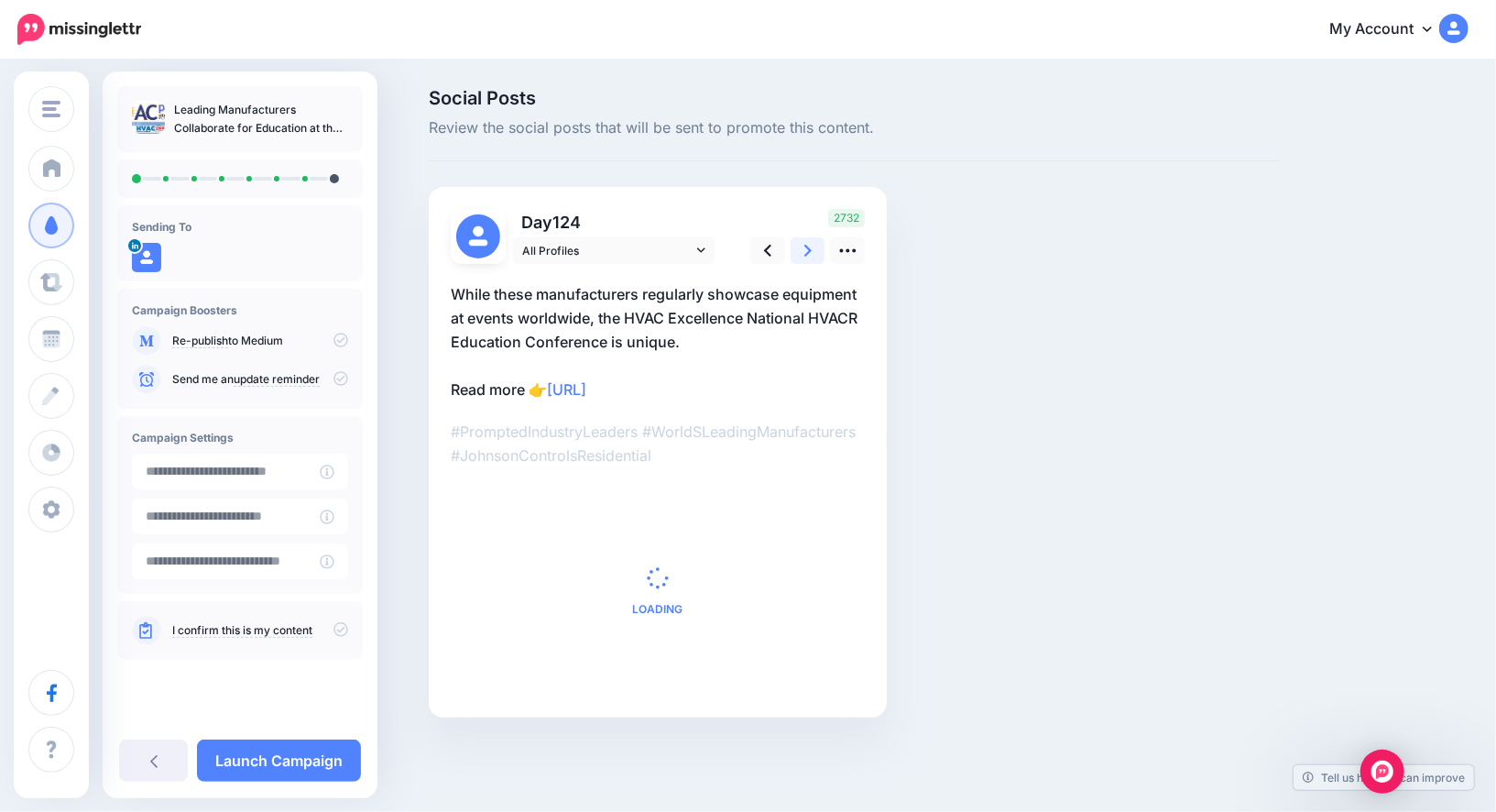
click at [804, 248] on icon at bounding box center [808, 251] width 8 height 20
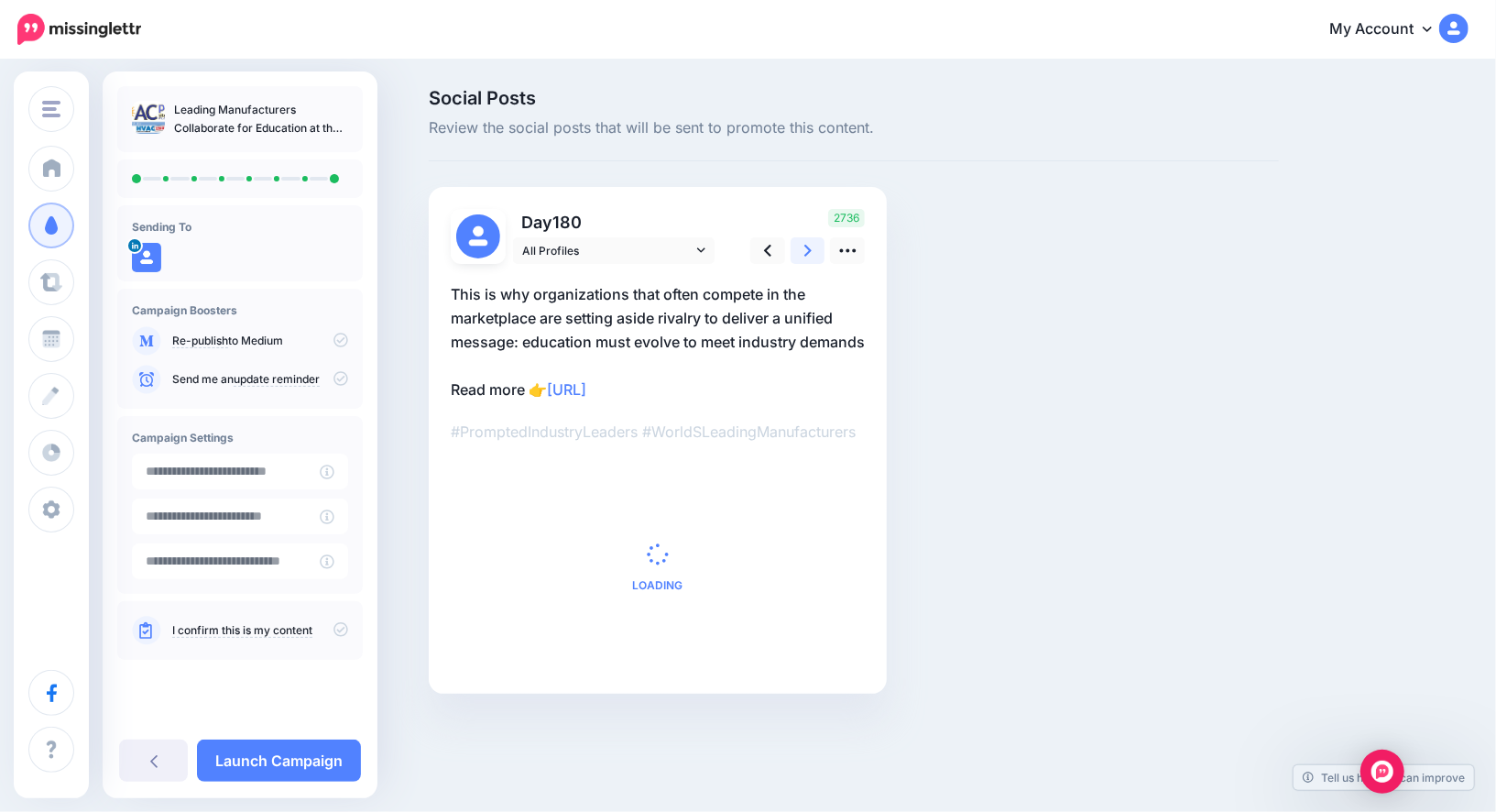
click at [804, 248] on icon at bounding box center [808, 251] width 8 height 20
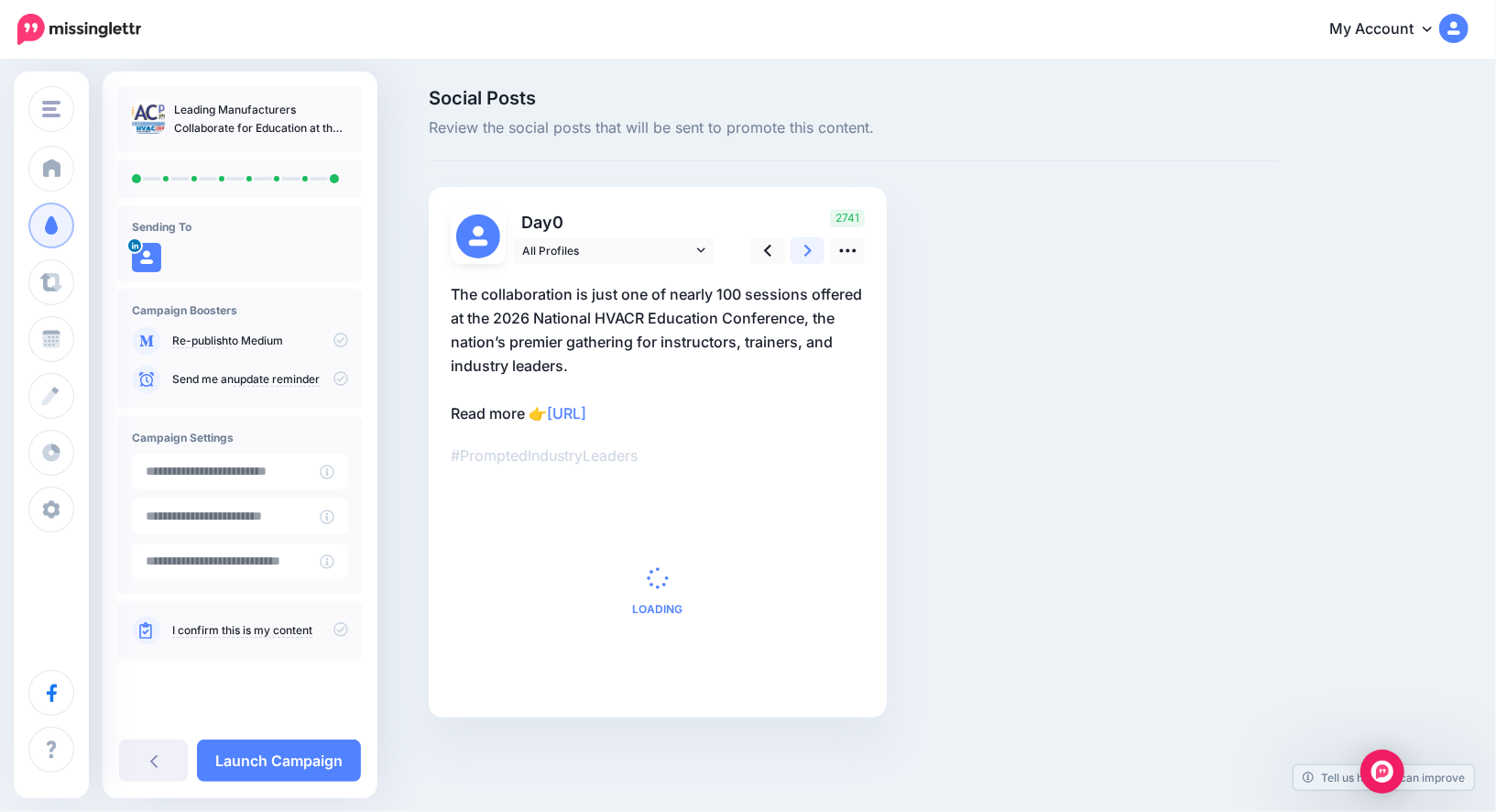
click at [804, 248] on icon at bounding box center [808, 251] width 8 height 20
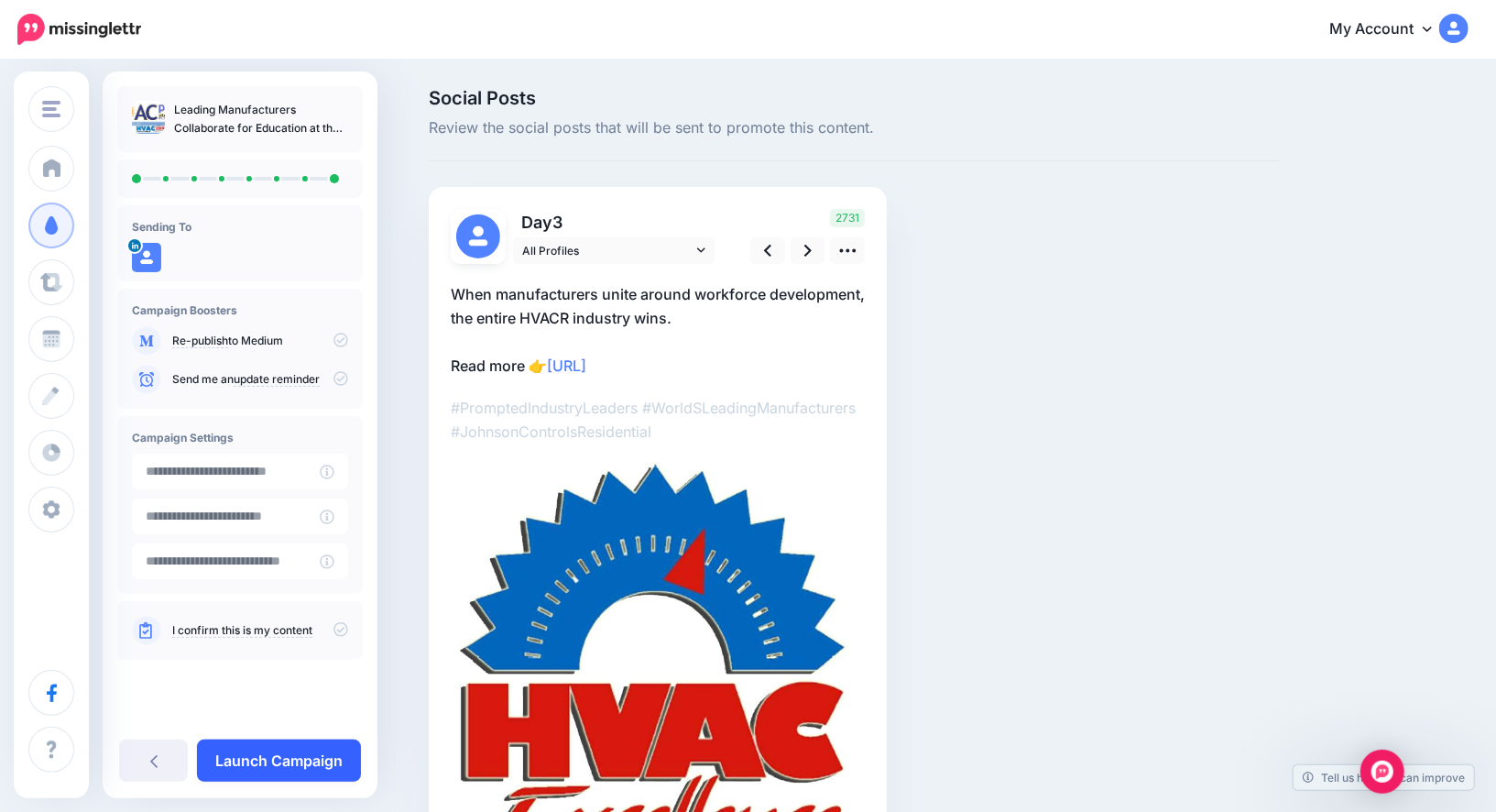
click at [337, 777] on link "Launch Campaign" at bounding box center [279, 760] width 164 height 42
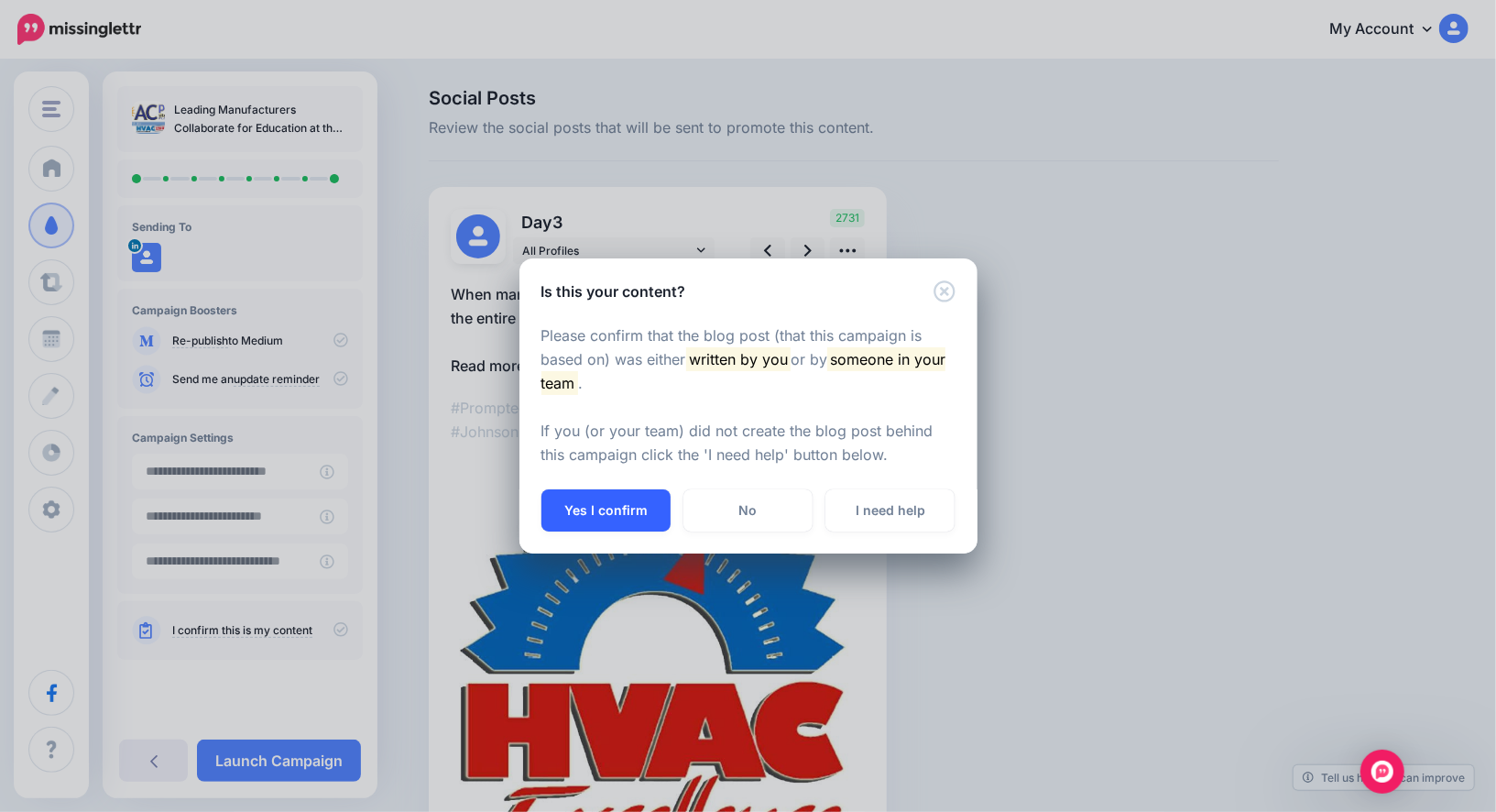
click at [591, 505] on button "Yes I confirm" at bounding box center [606, 510] width 129 height 42
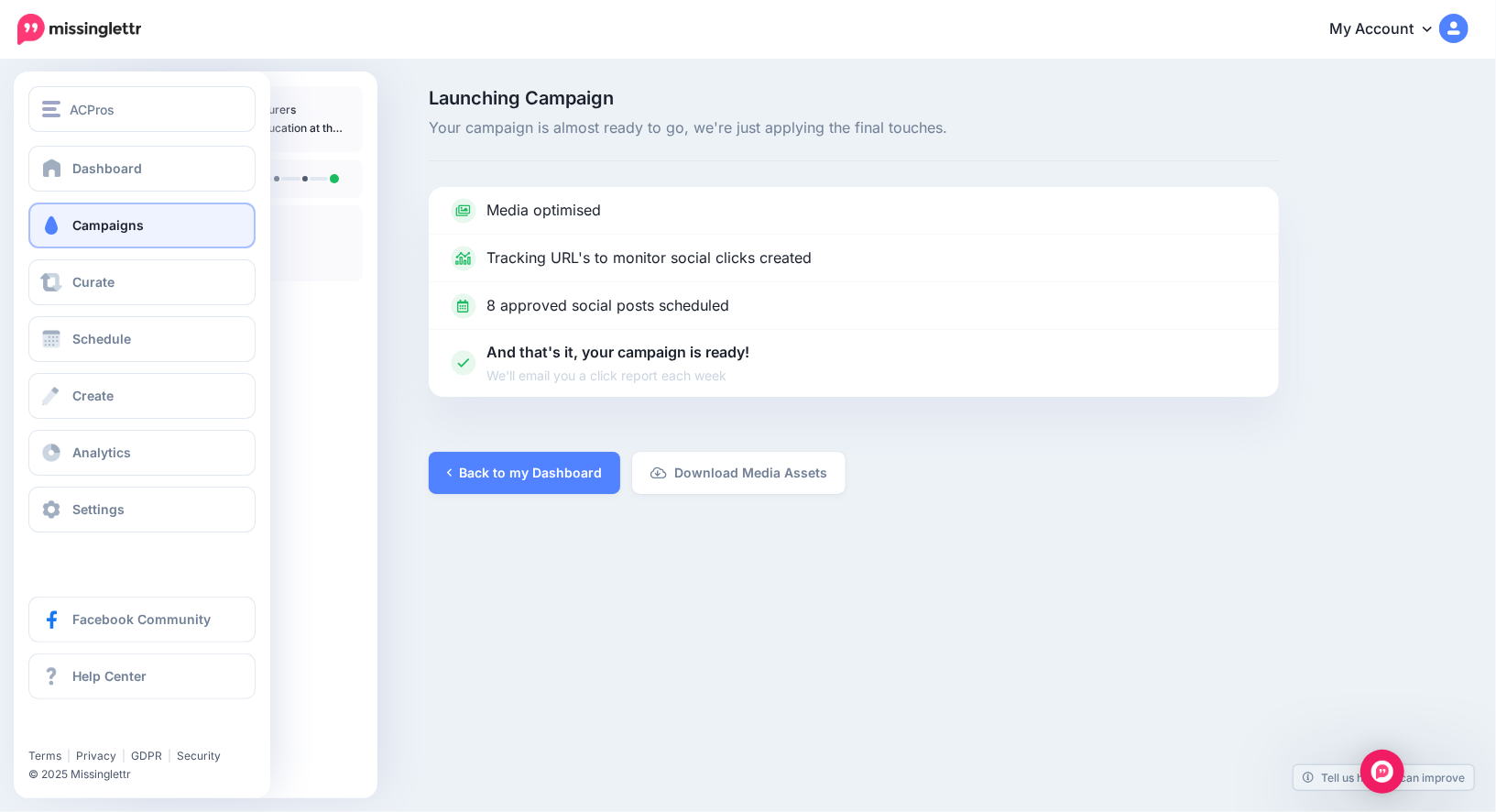
click at [57, 241] on link "Campaigns" at bounding box center [142, 225] width 228 height 46
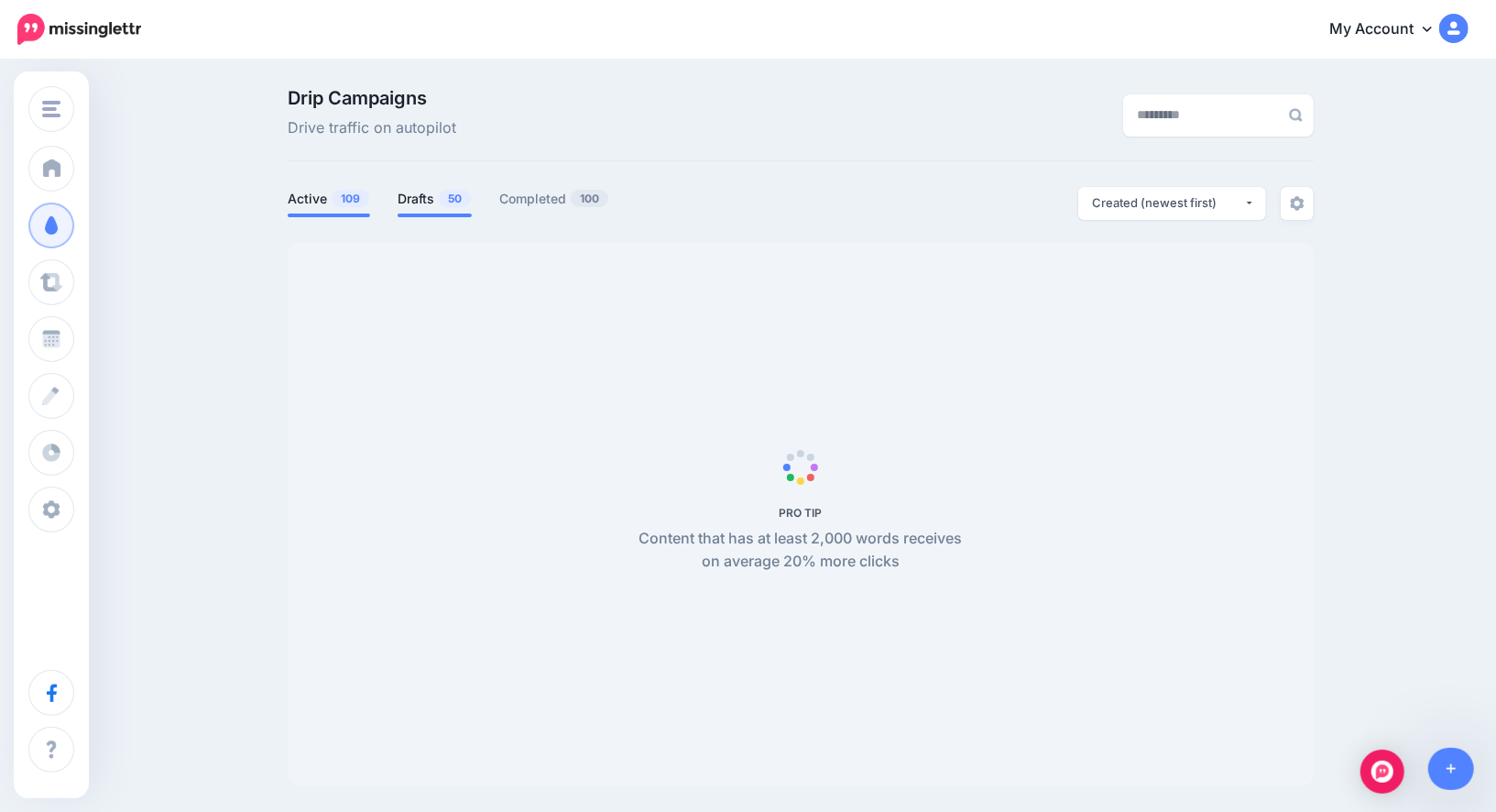
click at [418, 196] on link "Drafts 50" at bounding box center [435, 198] width 74 height 22
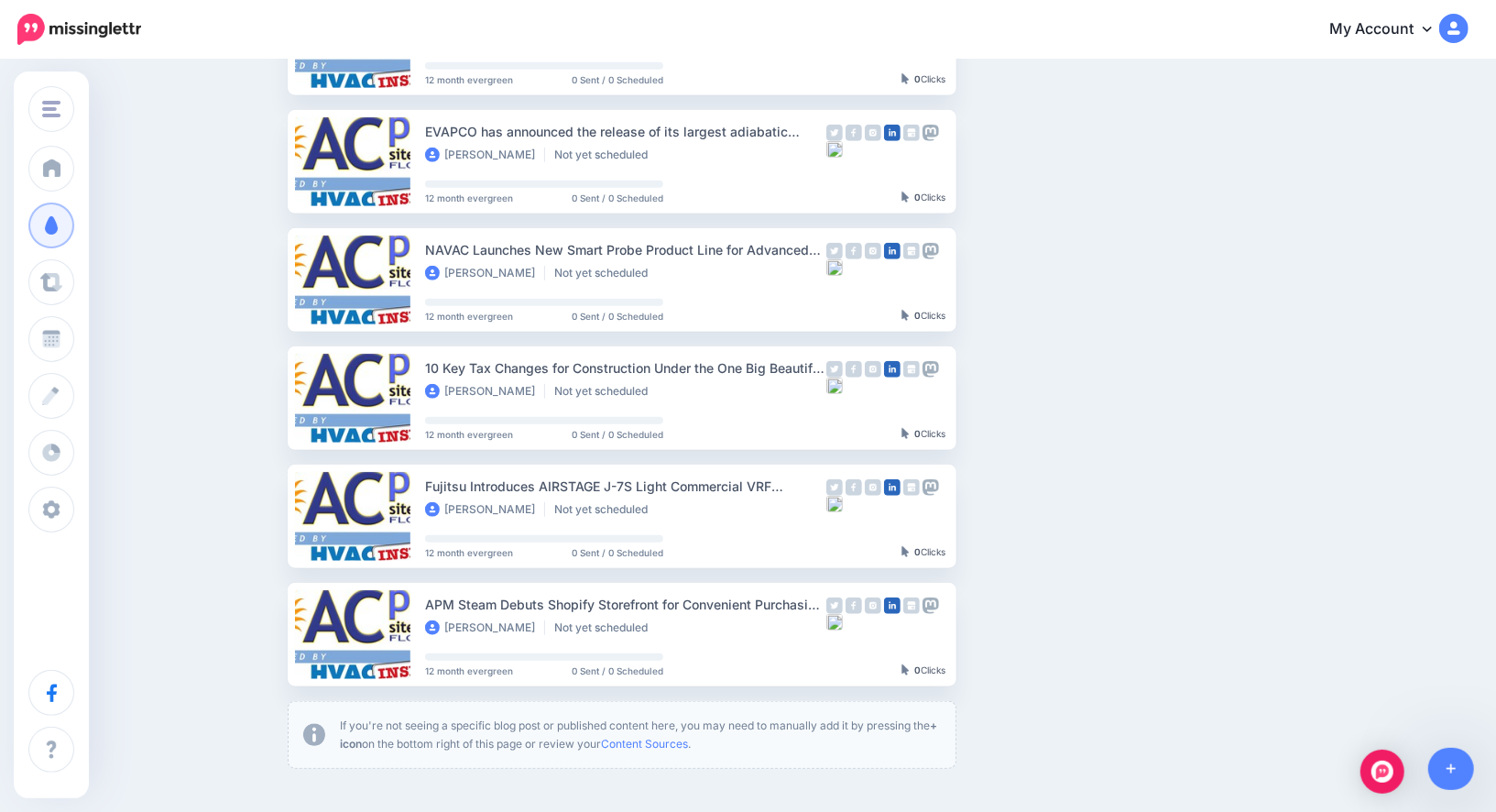
scroll to position [733, 0]
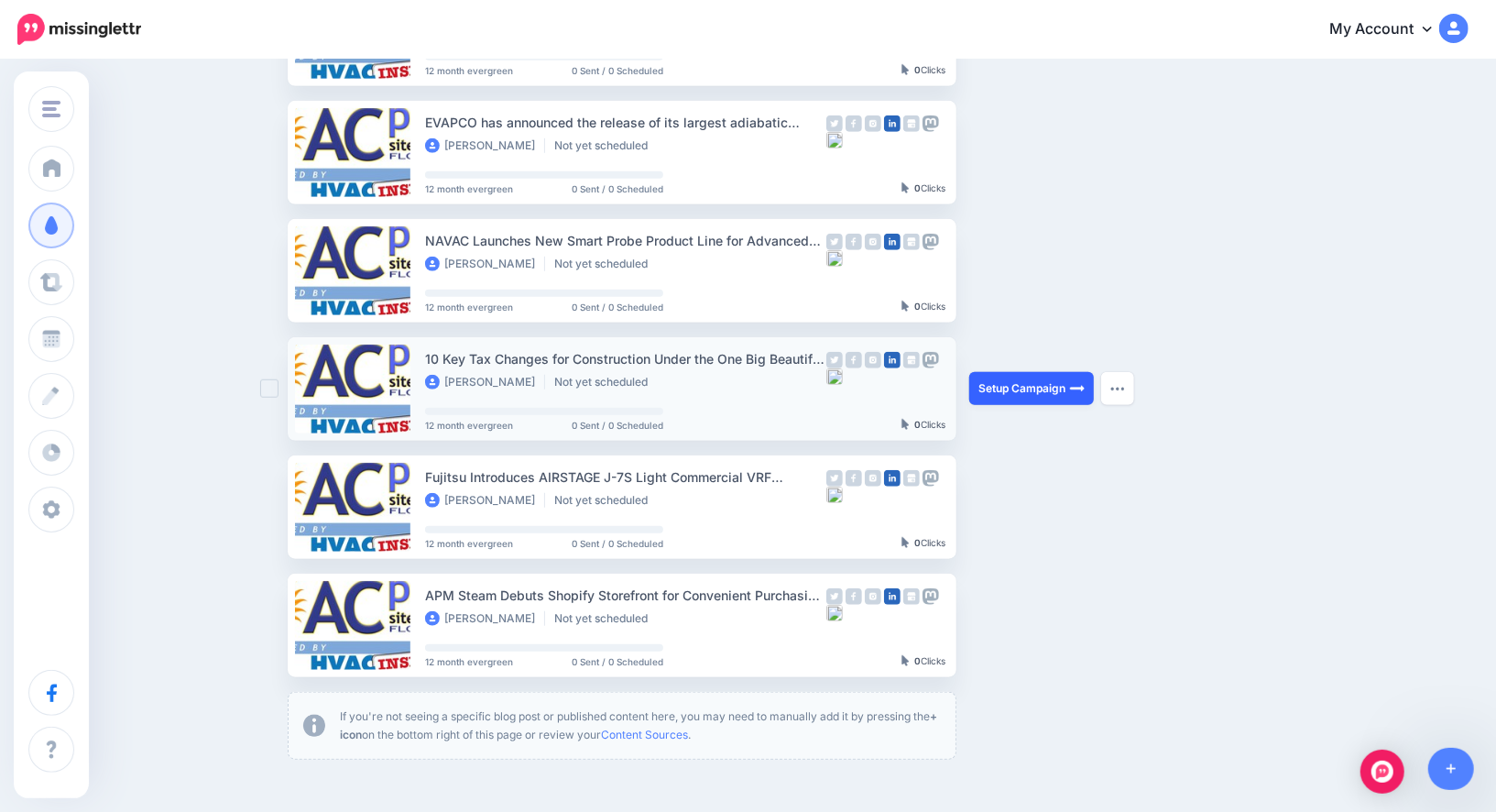
click at [1011, 374] on link "Setup Campaign" at bounding box center [1032, 389] width 125 height 33
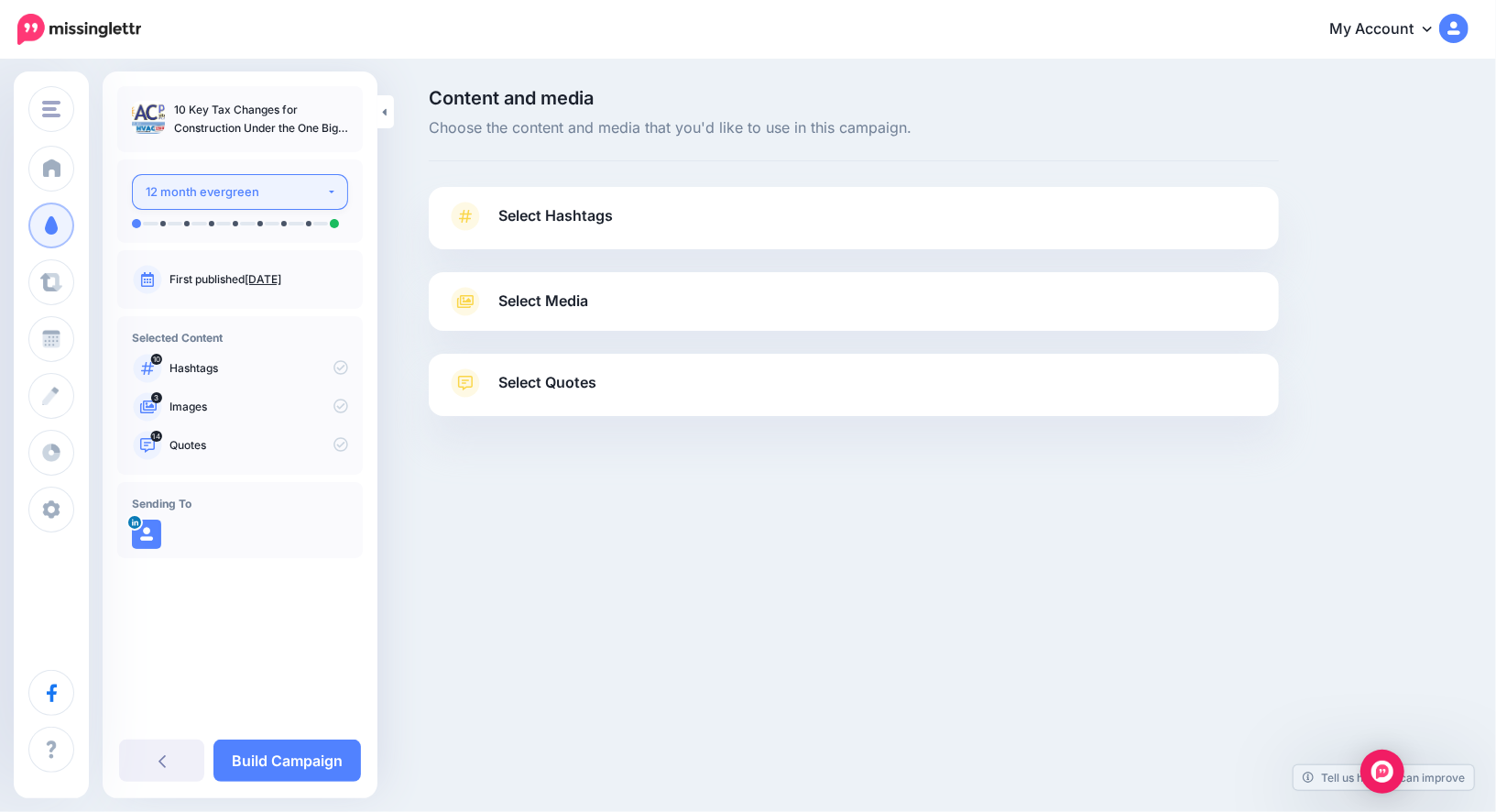
click at [324, 189] on button "12 month evergreen" at bounding box center [239, 192] width 216 height 36
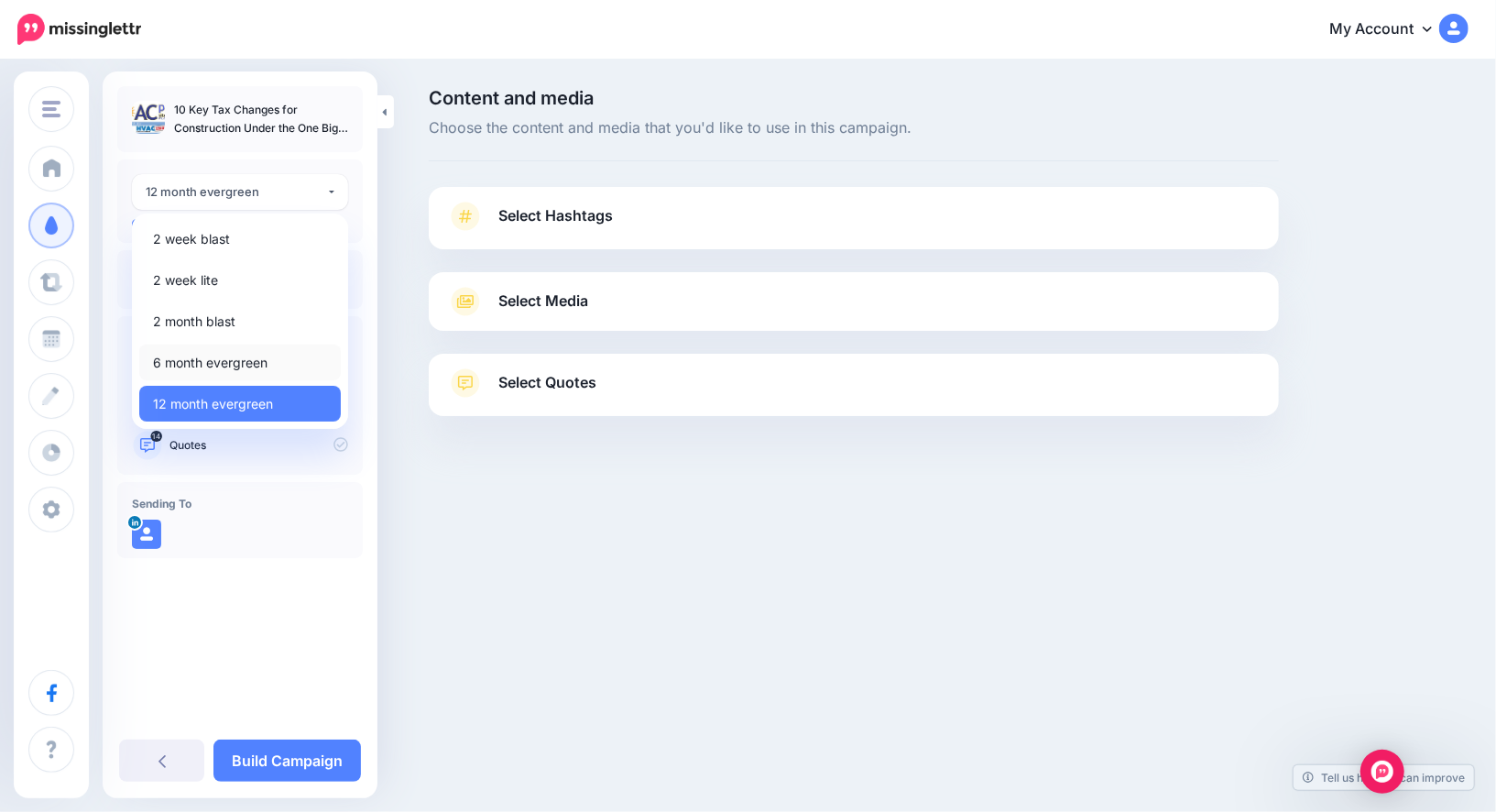
click at [320, 351] on link "6 month evergreen" at bounding box center [240, 363] width 201 height 36
select select "******"
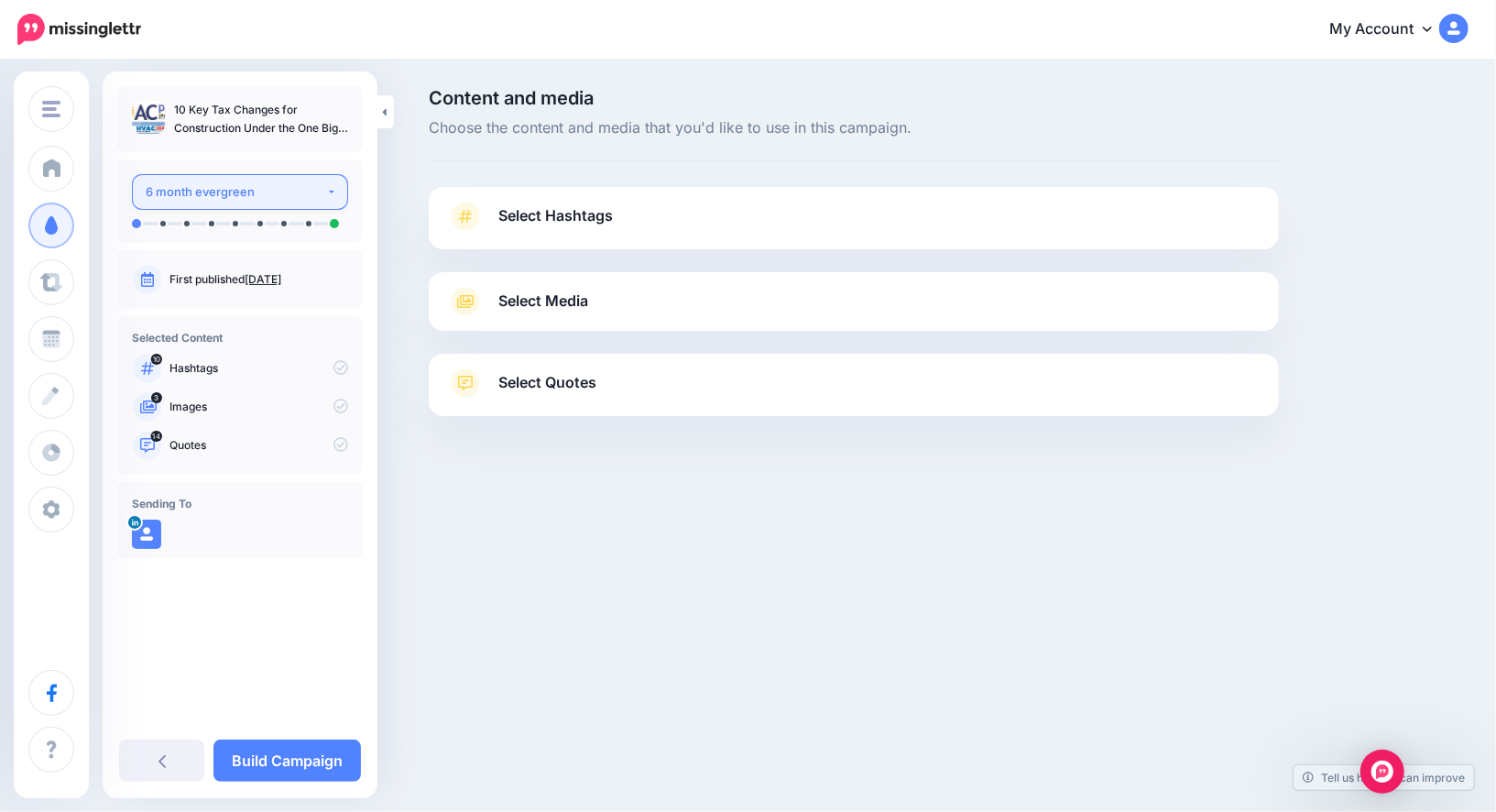
click at [289, 185] on div "6 month evergreen" at bounding box center [235, 192] width 181 height 21
click at [275, 192] on div "6 month evergreen" at bounding box center [235, 192] width 181 height 21
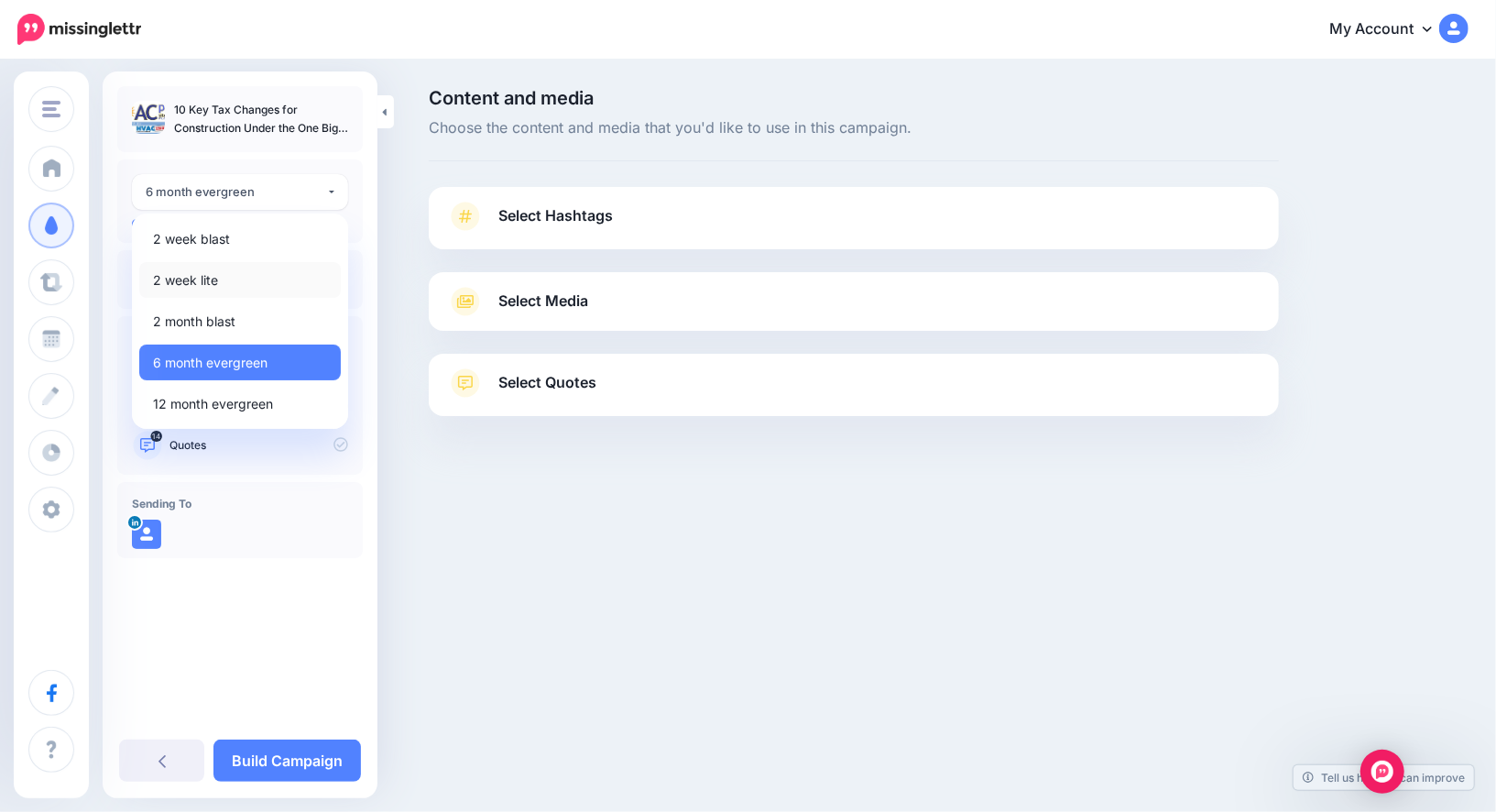
click at [264, 272] on link "2 week lite" at bounding box center [240, 279] width 201 height 36
select select "******"
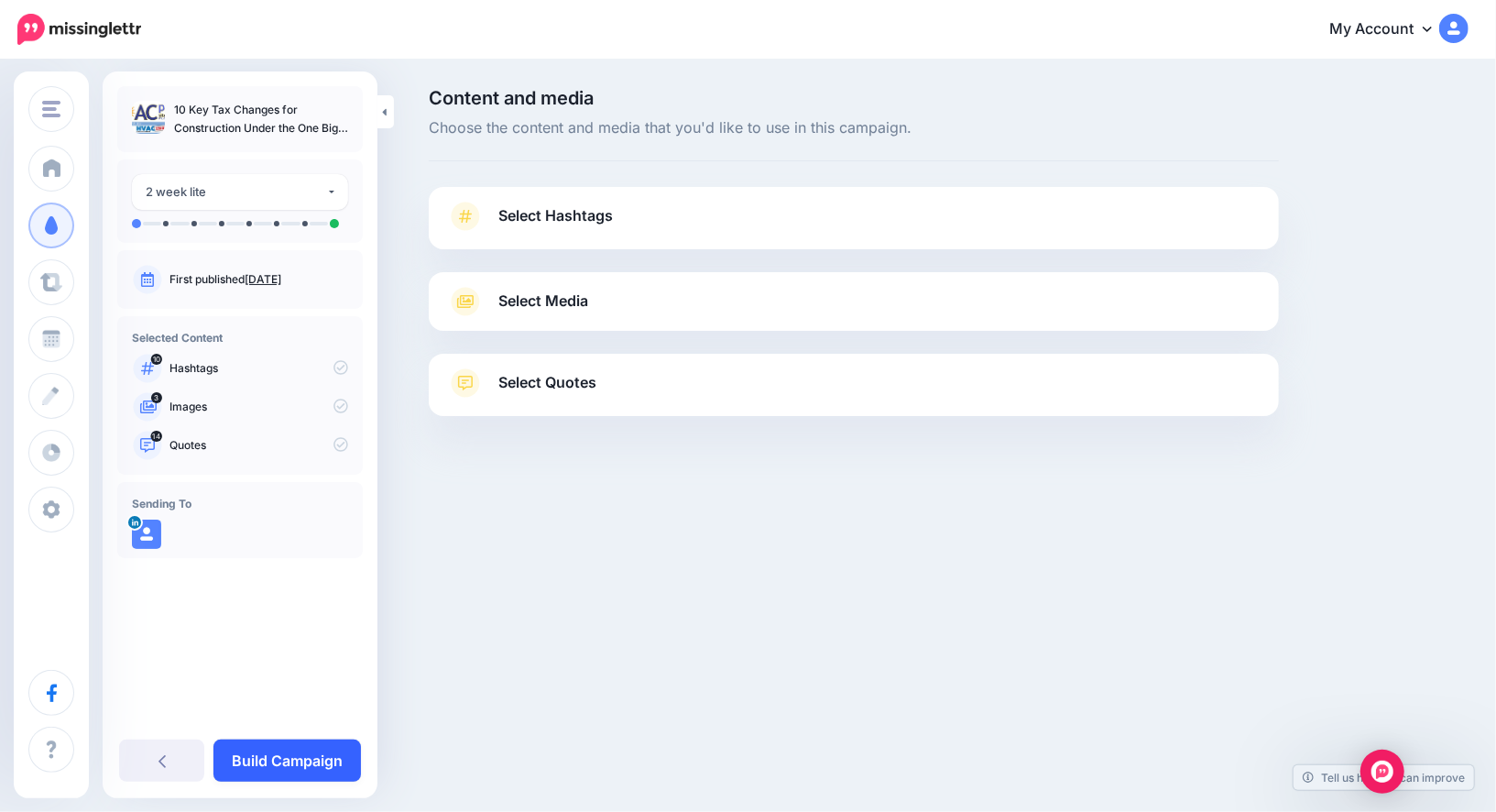
click at [269, 769] on link "Build Campaign" at bounding box center [286, 760] width 148 height 42
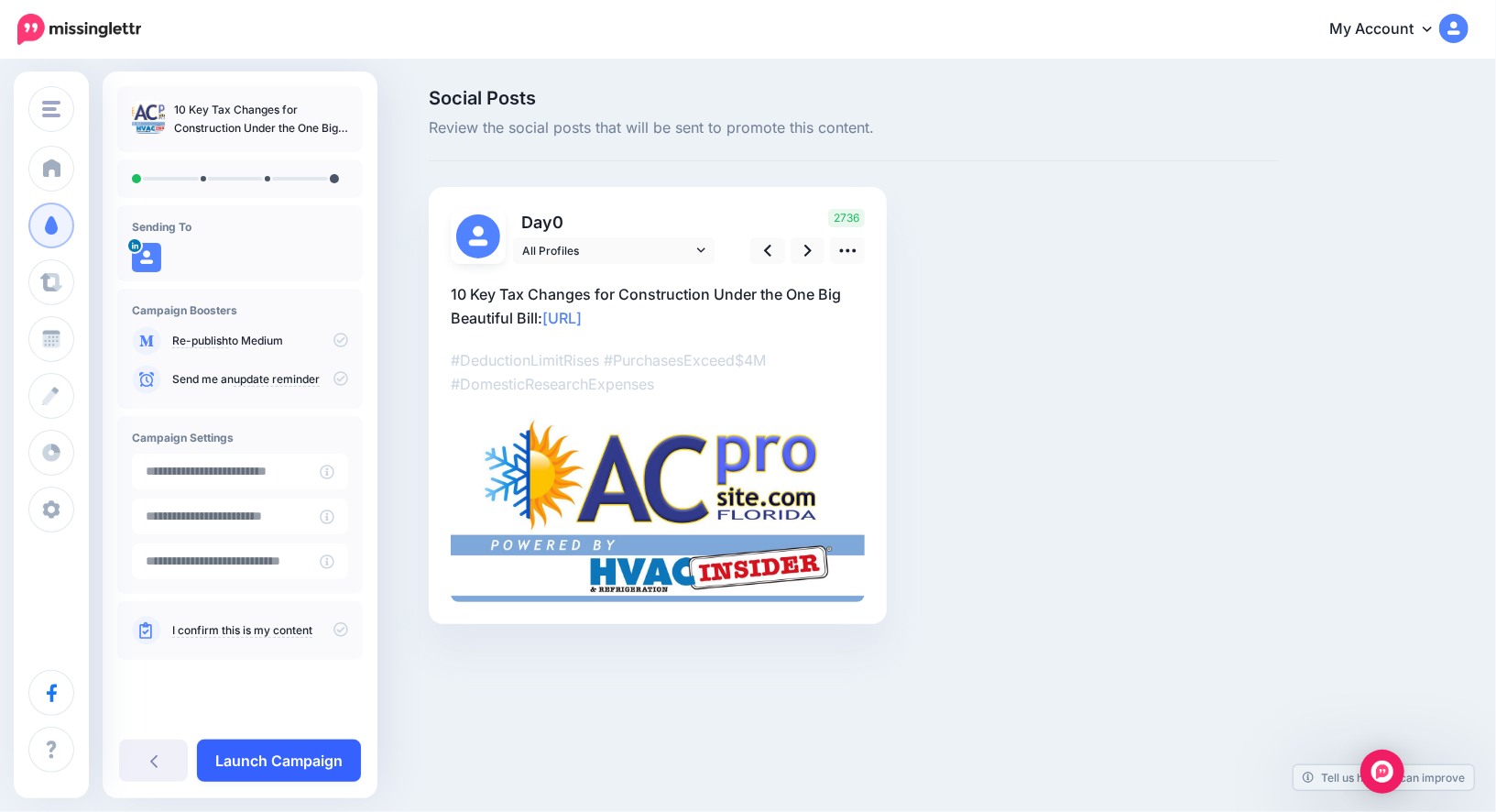
click at [325, 758] on link "Launch Campaign" at bounding box center [279, 760] width 164 height 42
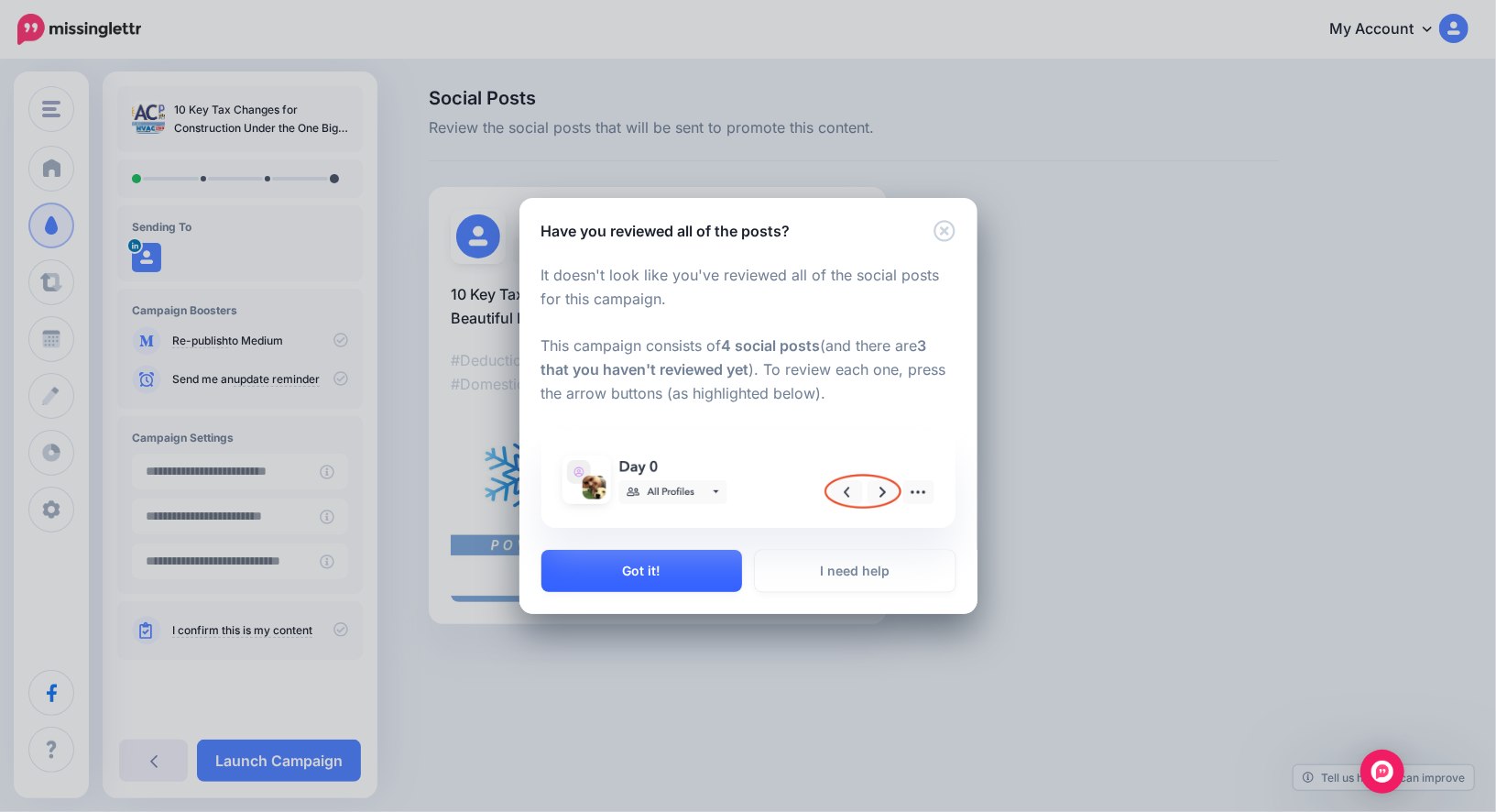
click at [549, 576] on button "Got it!" at bounding box center [641, 571] width 200 height 42
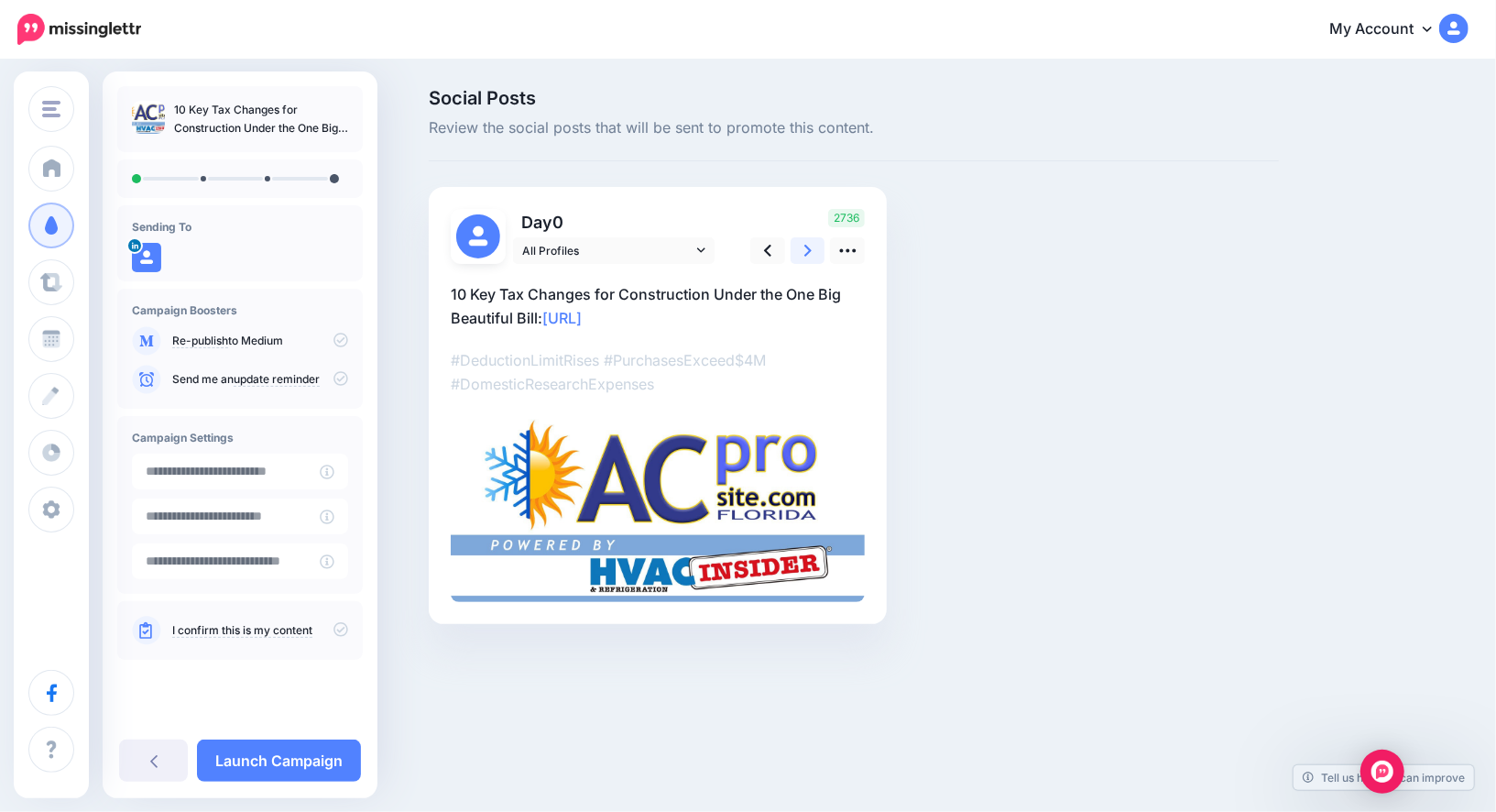
click at [804, 252] on icon at bounding box center [808, 251] width 8 height 20
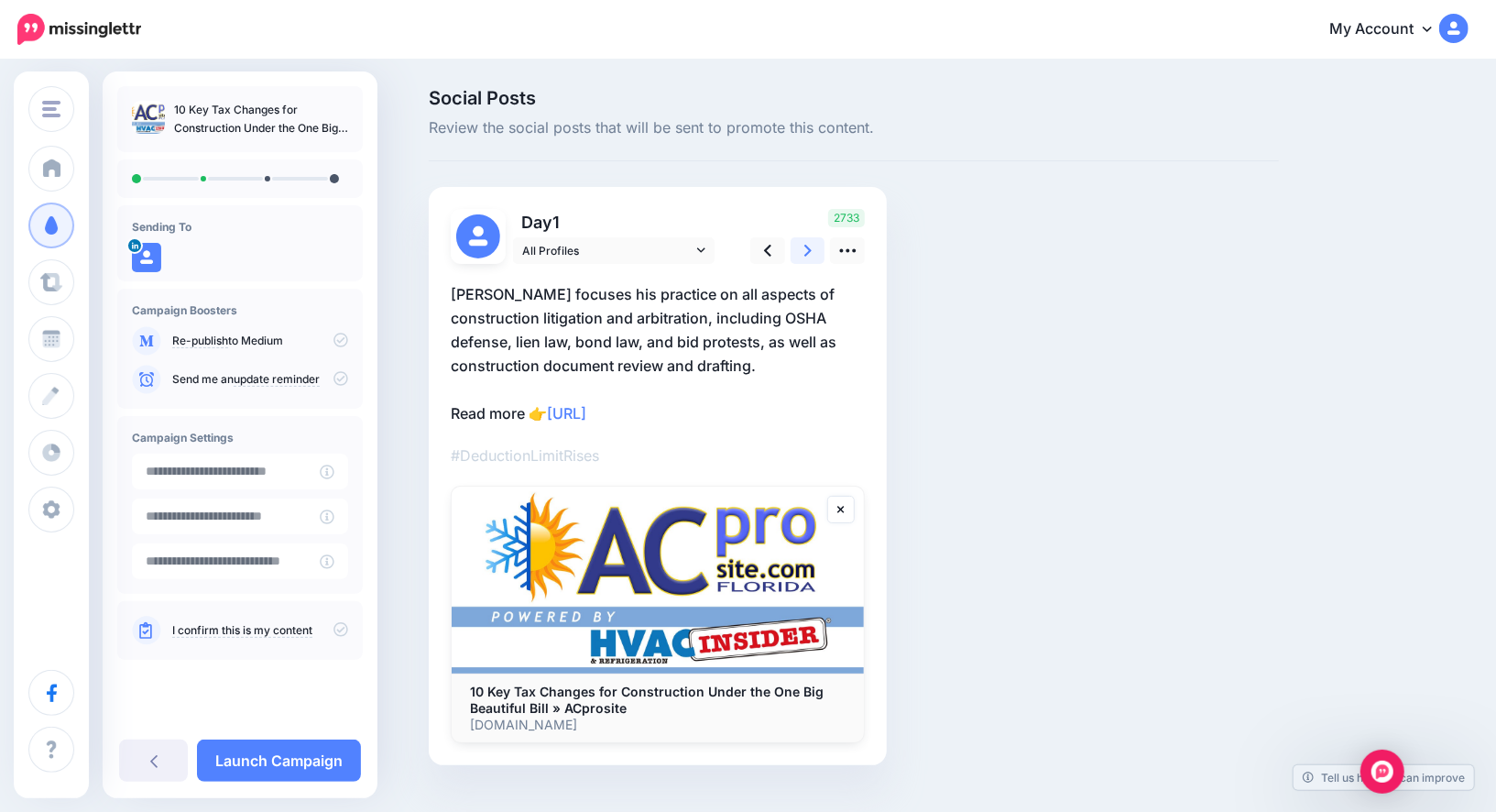
click at [804, 252] on icon at bounding box center [808, 251] width 8 height 20
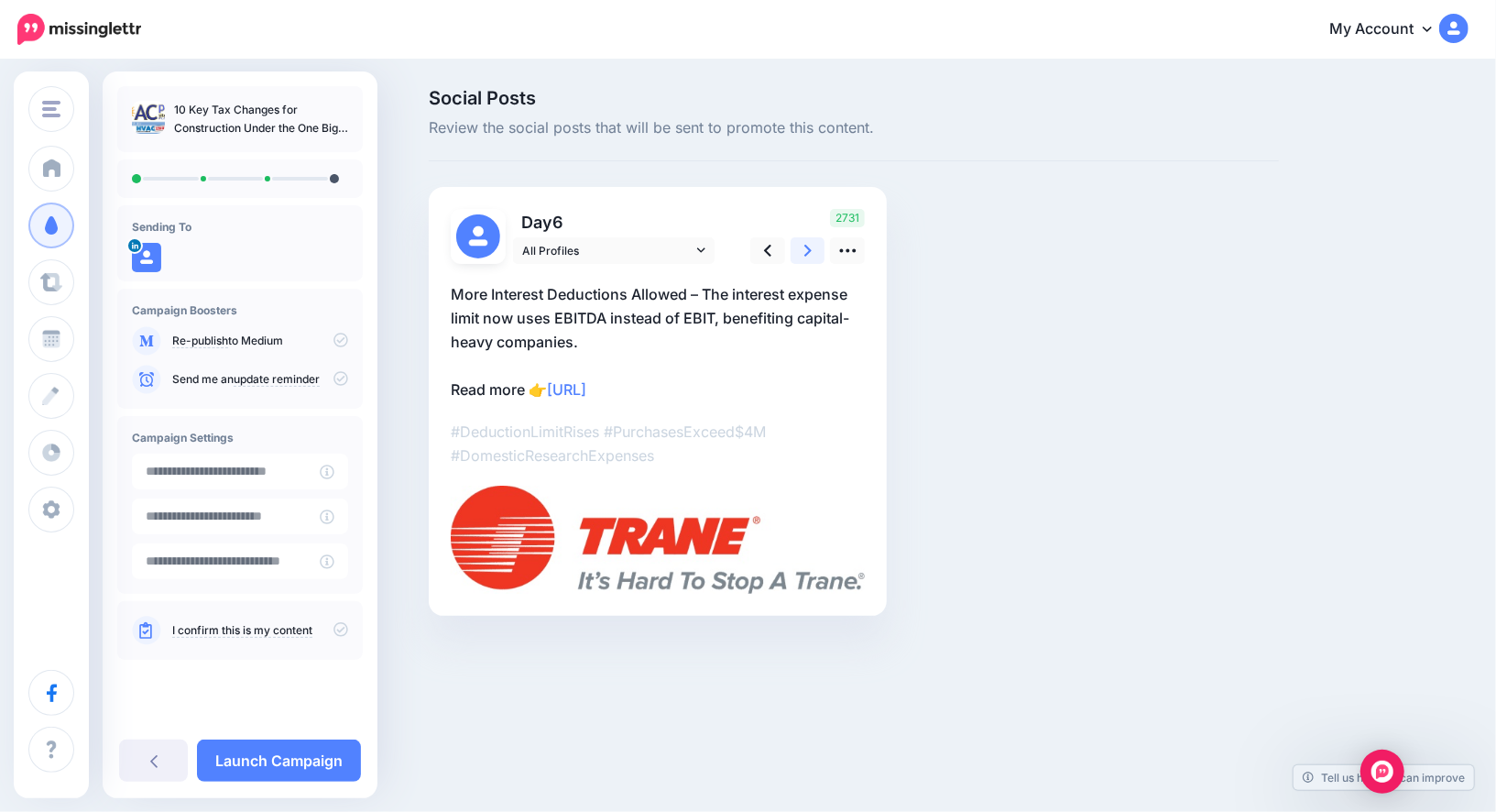
click at [798, 254] on link at bounding box center [808, 250] width 35 height 26
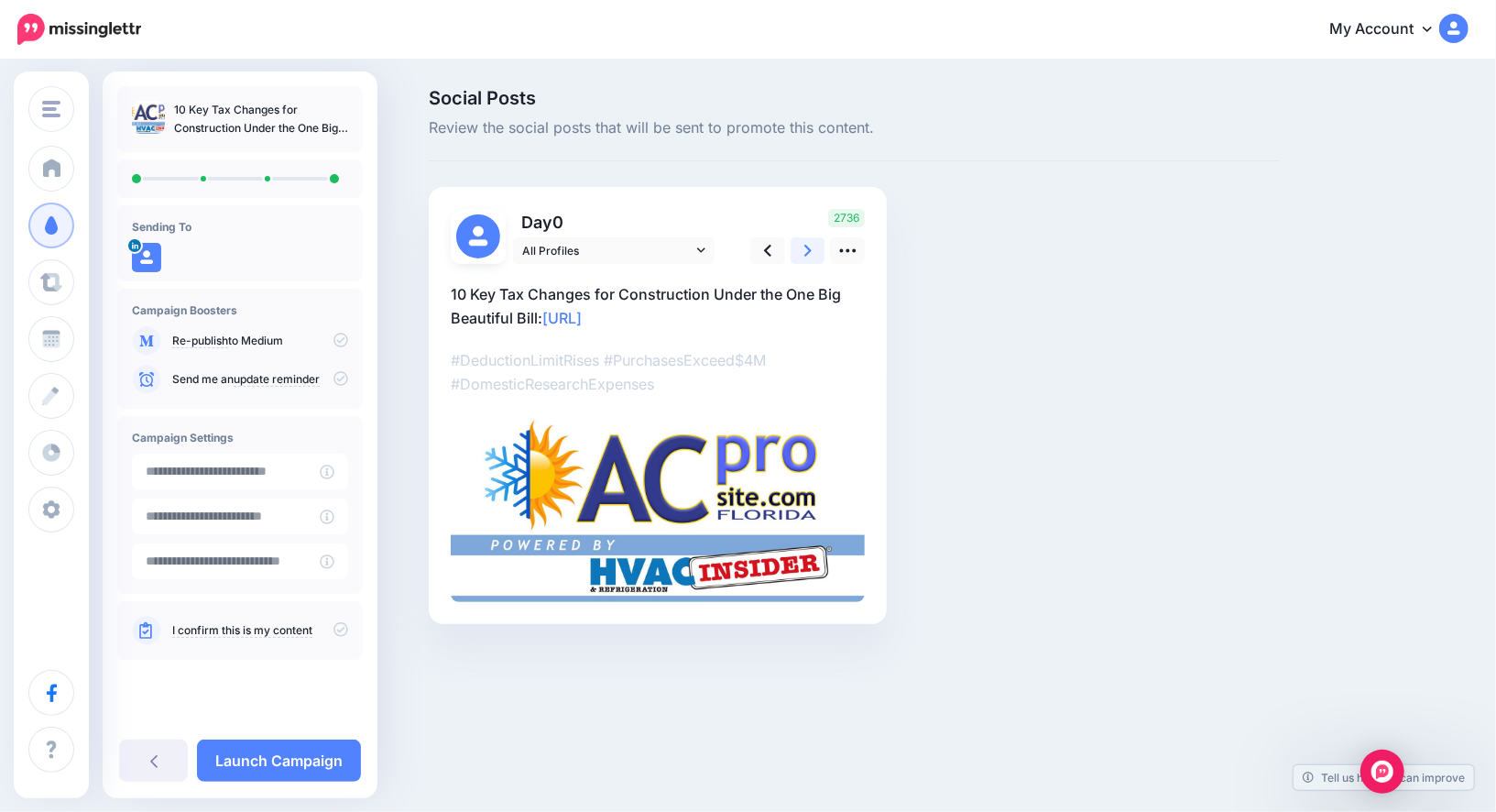
click at [798, 254] on link at bounding box center [808, 250] width 35 height 26
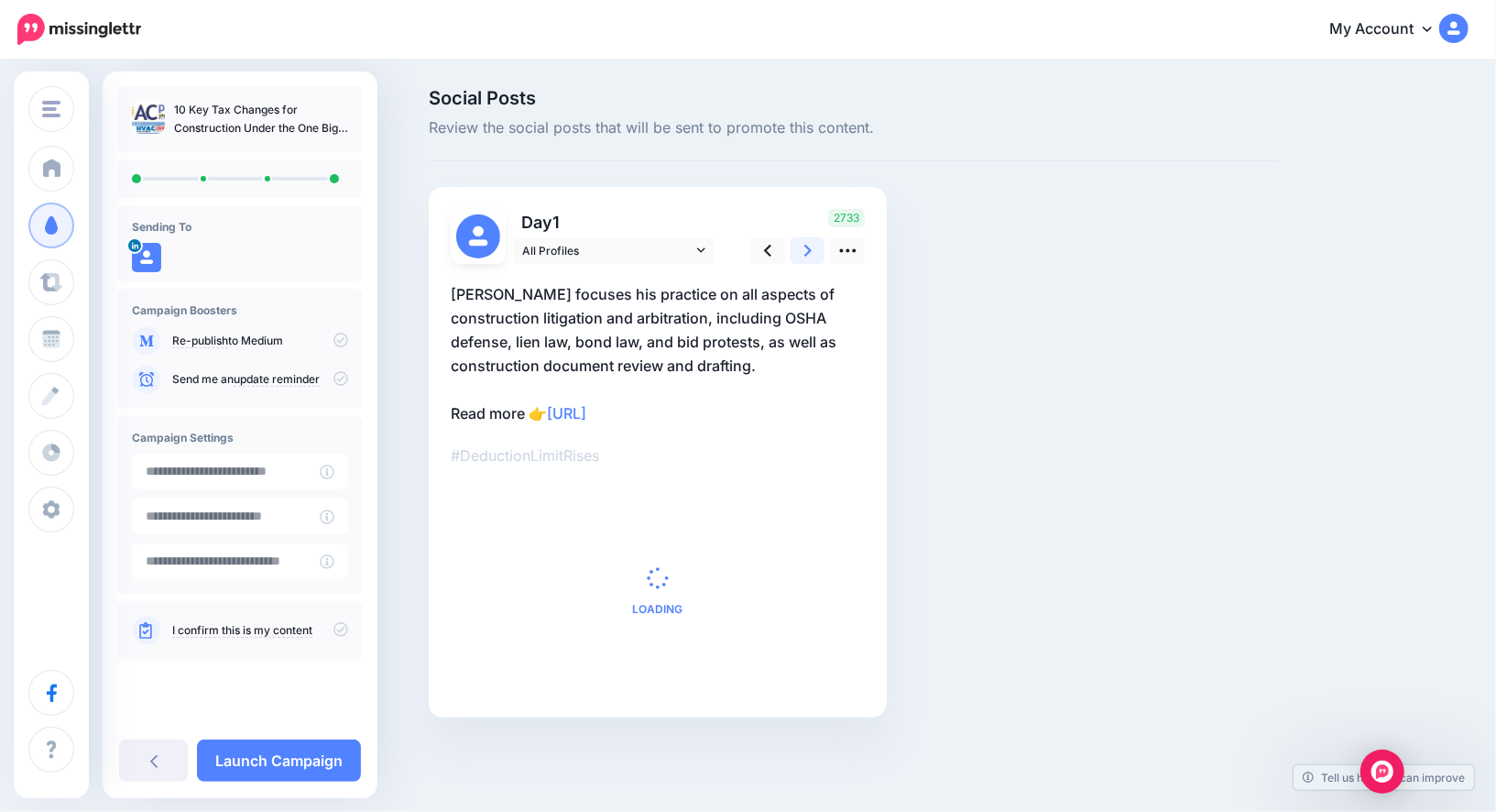
click at [798, 254] on link at bounding box center [808, 250] width 35 height 26
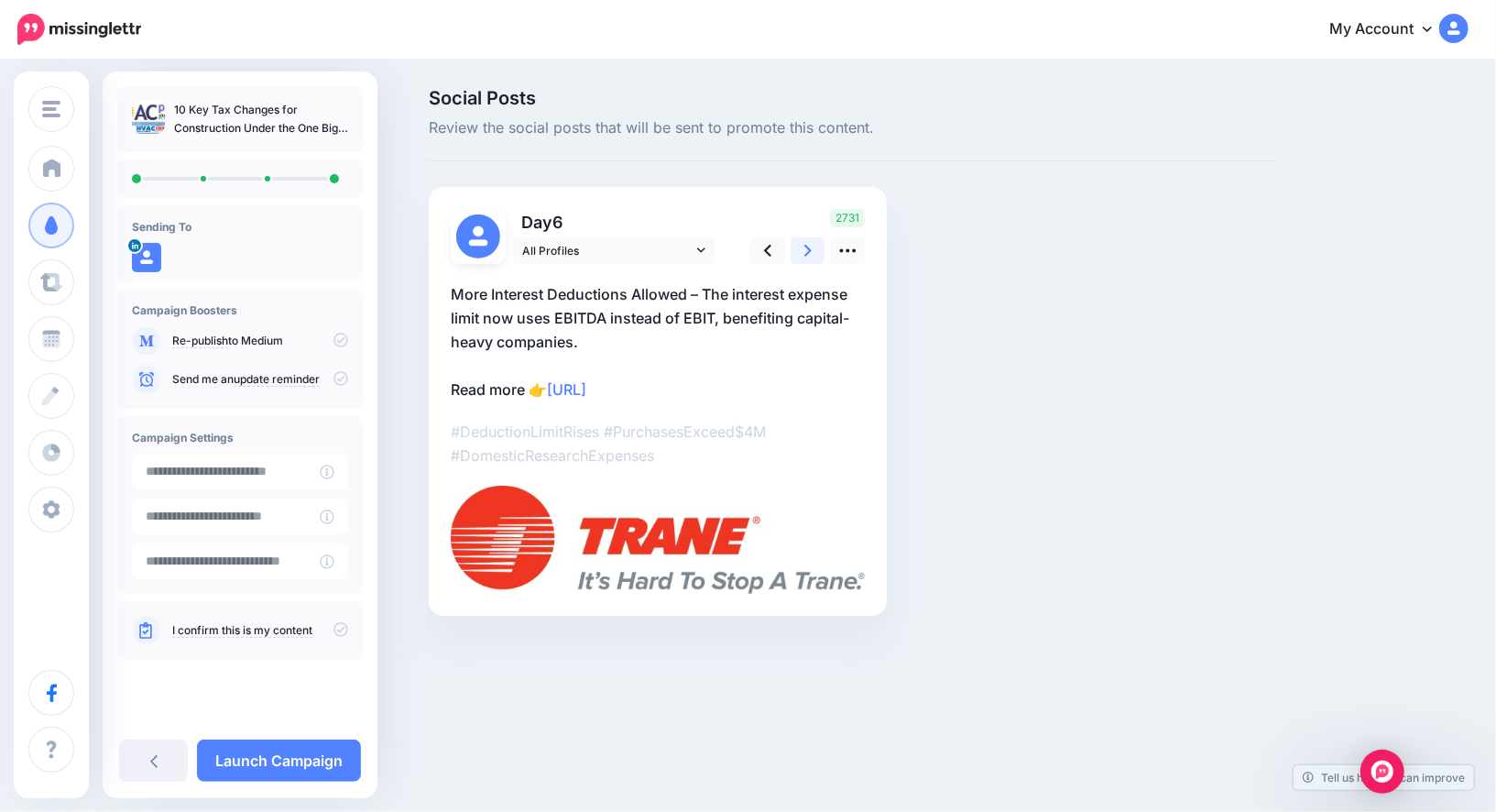
click at [798, 254] on link at bounding box center [808, 250] width 35 height 26
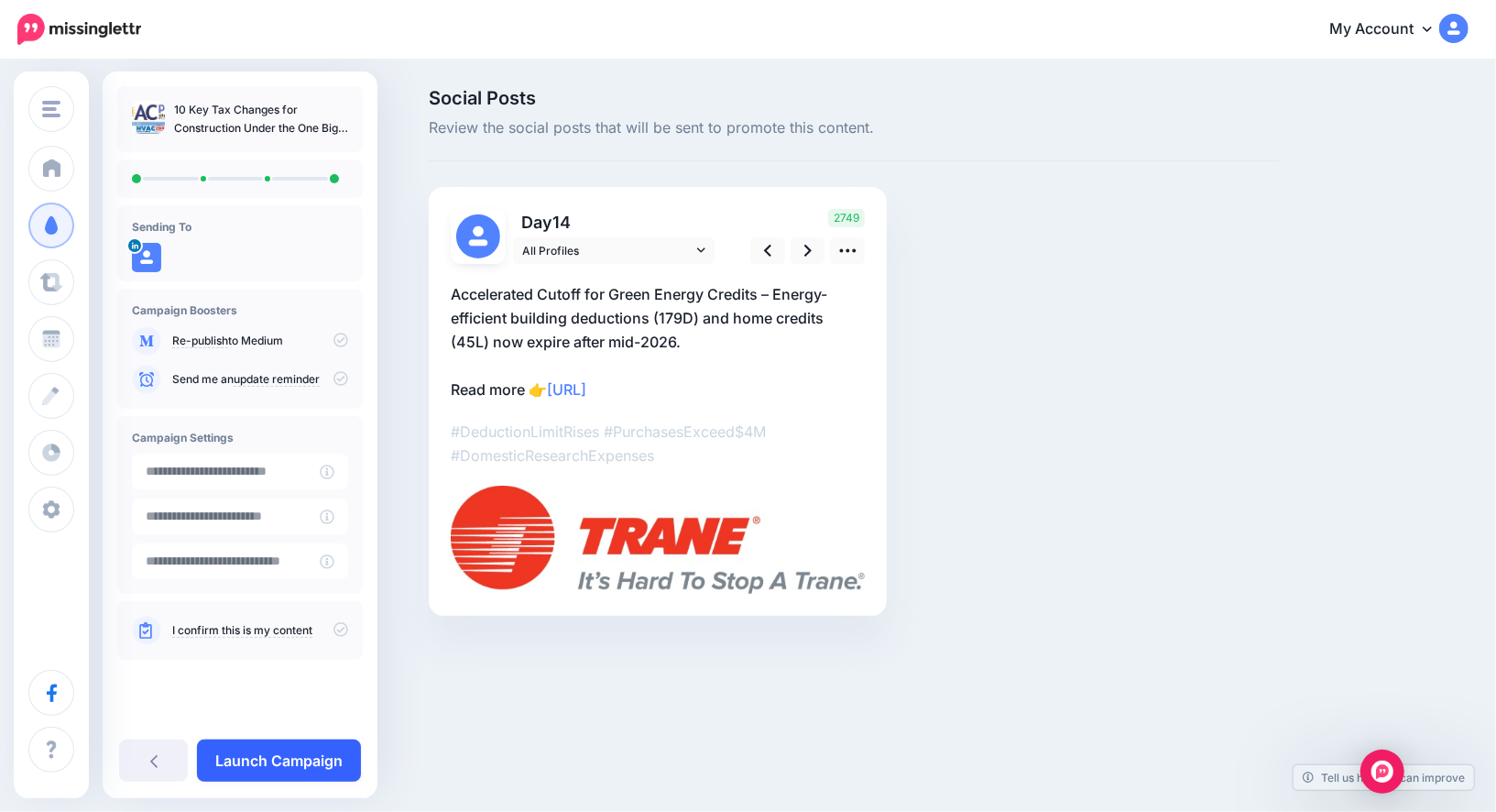
click at [333, 758] on link "Launch Campaign" at bounding box center [279, 760] width 164 height 42
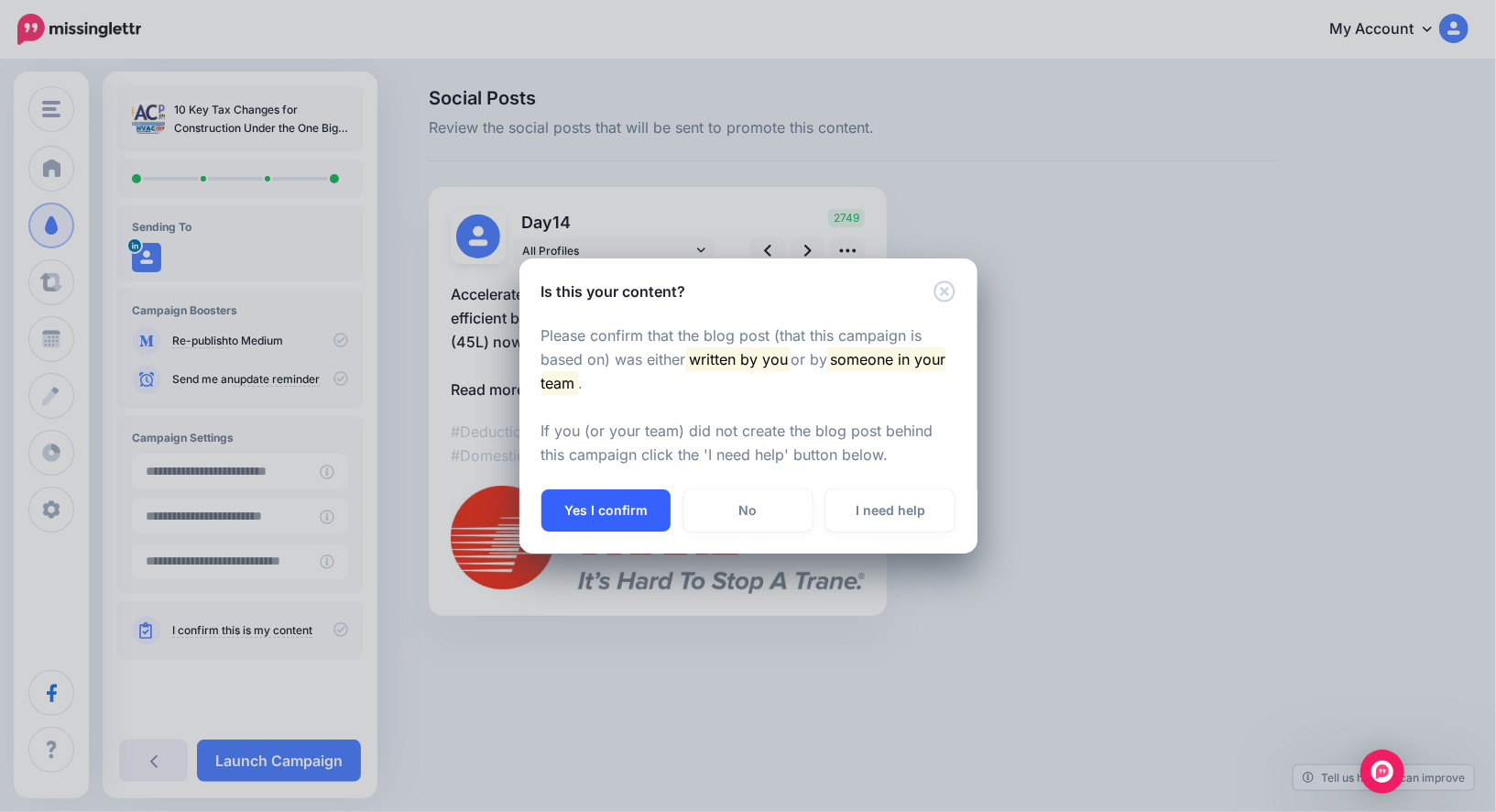
click at [593, 521] on button "Yes I confirm" at bounding box center [606, 510] width 129 height 42
